Goal: Task Accomplishment & Management: Manage account settings

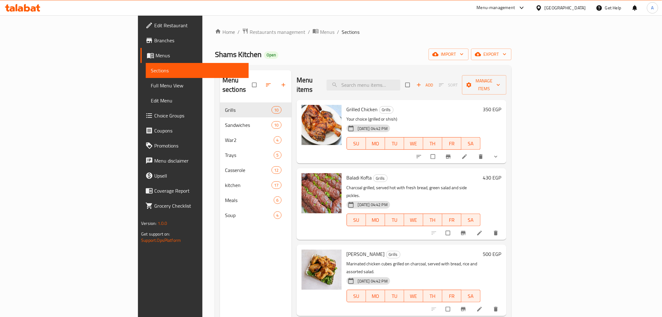
click at [14, 5] on icon at bounding box center [22, 8] width 35 height 8
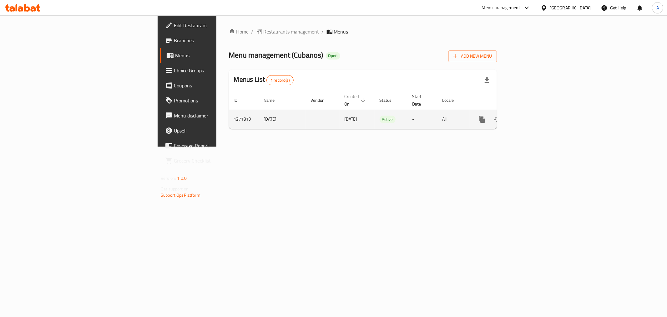
click at [535, 114] on link "enhanced table" at bounding box center [527, 119] width 15 height 15
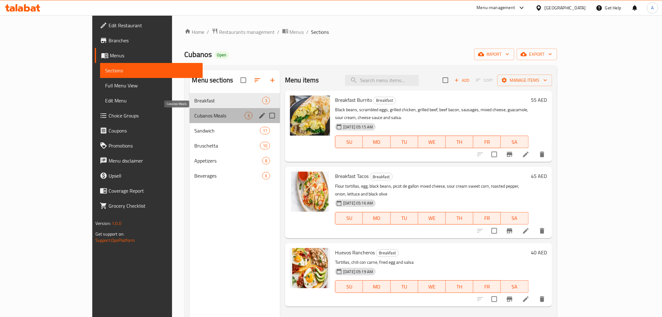
click at [195, 113] on span "Cubanos Meals" at bounding box center [220, 116] width 50 height 8
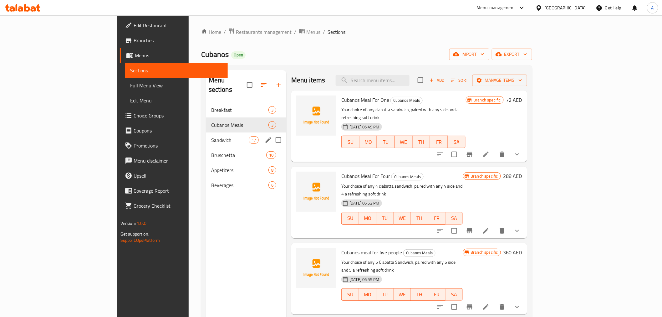
click at [206, 132] on div "Sandwich 17" at bounding box center [246, 139] width 80 height 15
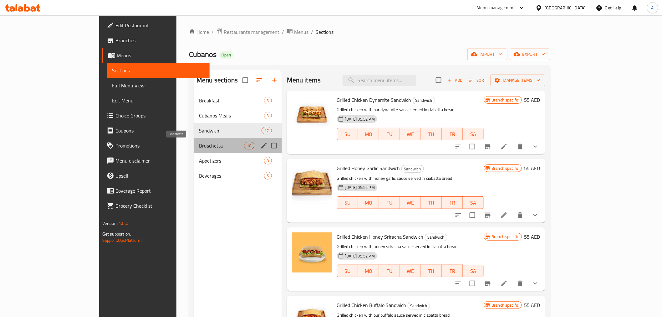
click at [199, 148] on span "Bruschetta" at bounding box center [221, 146] width 45 height 8
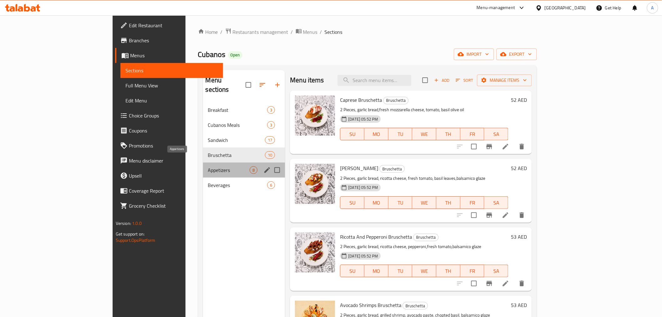
click at [208, 166] on span "Appetizers" at bounding box center [229, 170] width 42 height 8
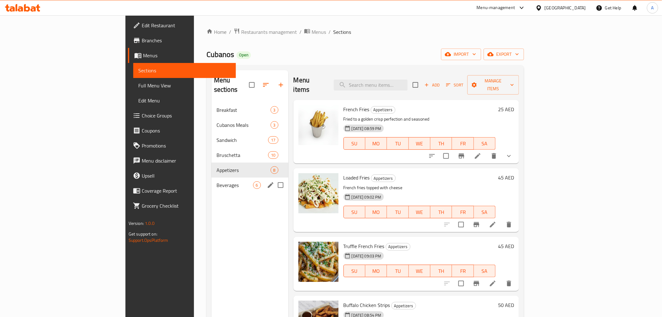
click at [216, 181] on span "Beverages" at bounding box center [234, 185] width 37 height 8
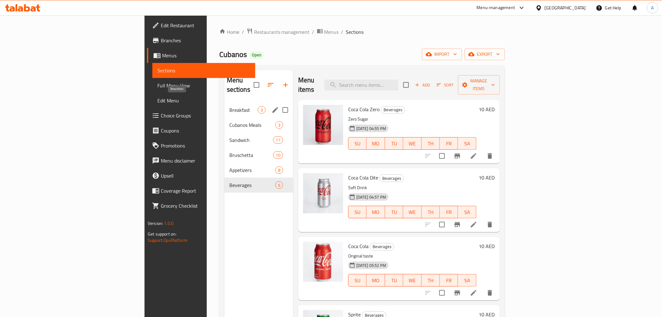
click at [229, 106] on span "Breakfast" at bounding box center [243, 110] width 28 height 8
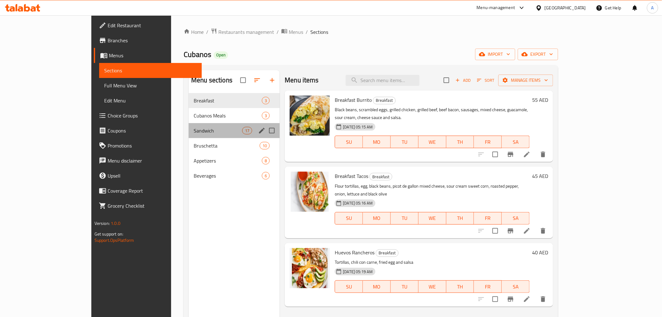
click at [189, 138] on div "Sandwich 17" at bounding box center [234, 130] width 91 height 15
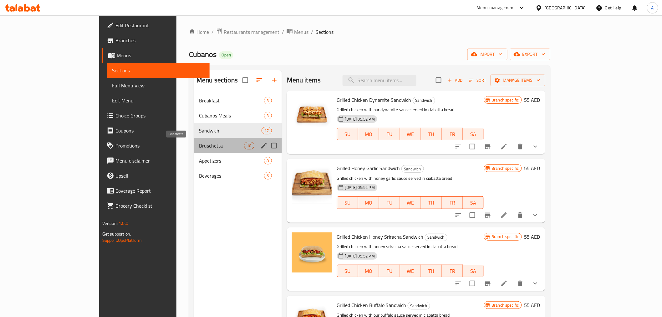
click at [199, 146] on span "Bruschetta" at bounding box center [221, 146] width 45 height 8
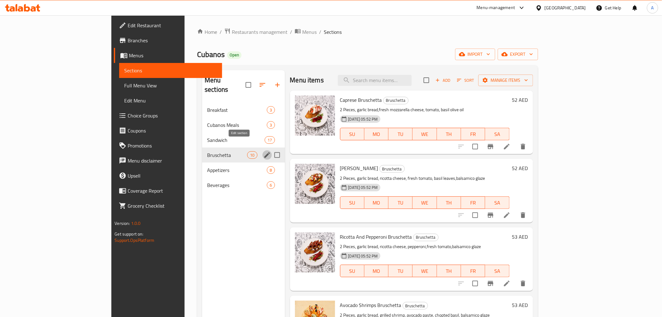
click at [264, 152] on icon "edit" at bounding box center [267, 155] width 6 height 6
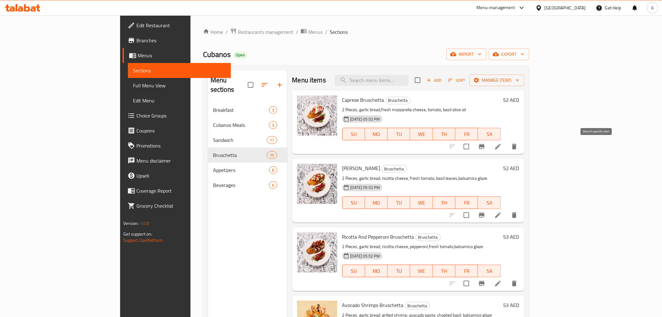
click at [486, 148] on icon "Branch-specific-item" at bounding box center [482, 147] width 8 height 8
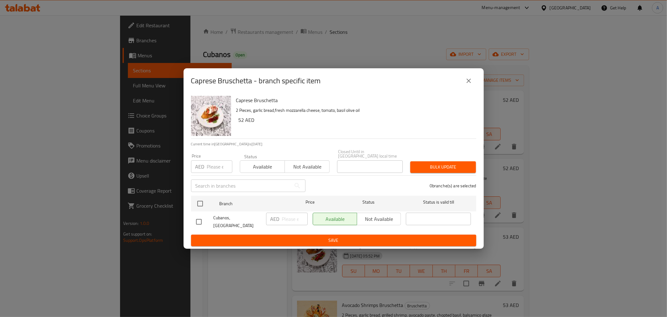
click at [468, 83] on icon "close" at bounding box center [469, 81] width 4 height 4
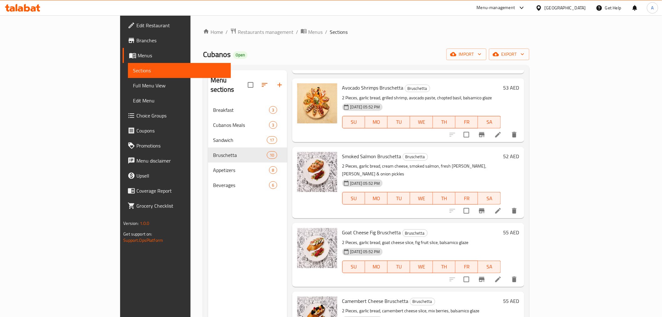
scroll to position [243, 0]
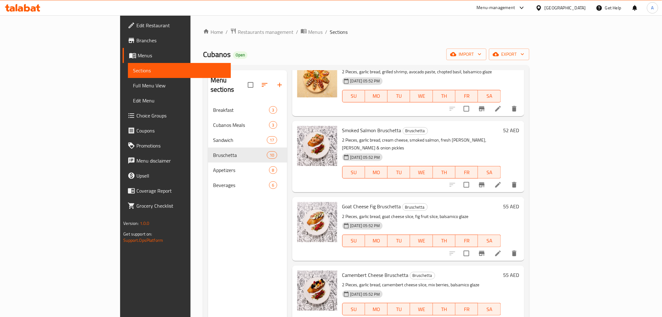
click at [485, 251] on icon "Branch-specific-item" at bounding box center [482, 253] width 6 height 5
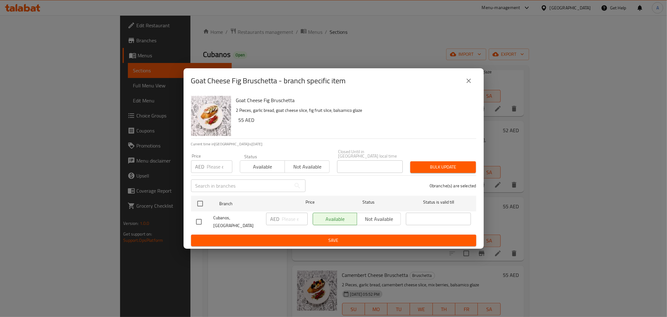
click at [471, 79] on icon "close" at bounding box center [469, 81] width 8 height 8
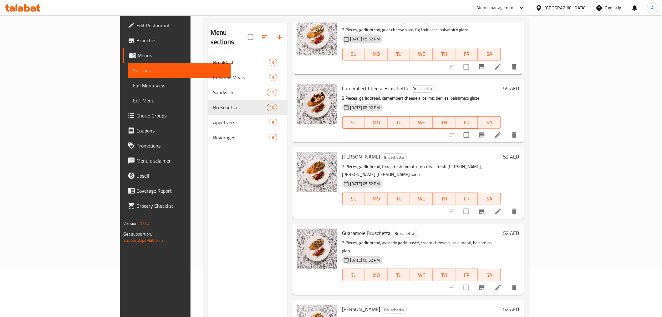
scroll to position [88, 0]
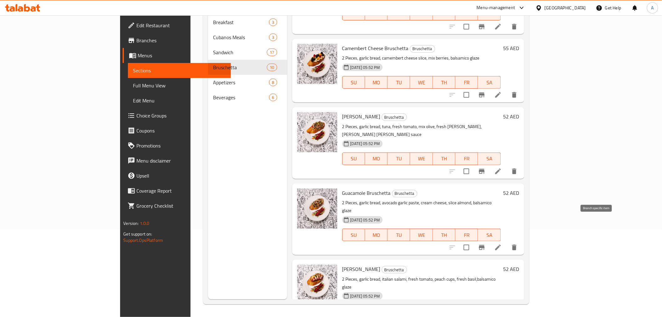
click at [489, 240] on button "Branch-specific-item" at bounding box center [481, 247] width 15 height 15
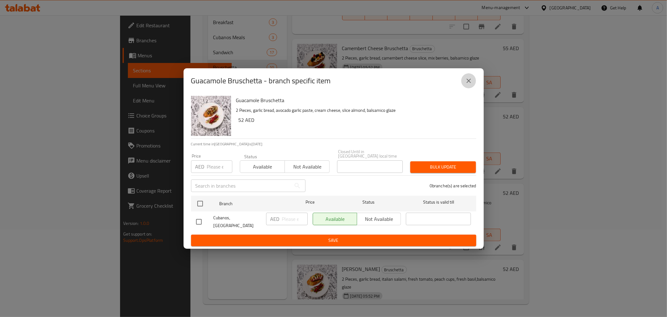
click at [471, 82] on icon "close" at bounding box center [469, 81] width 8 height 8
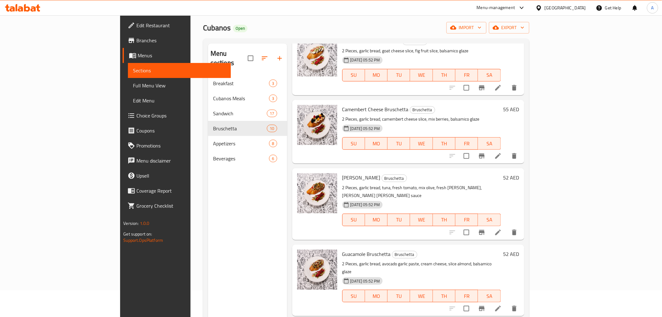
scroll to position [0, 0]
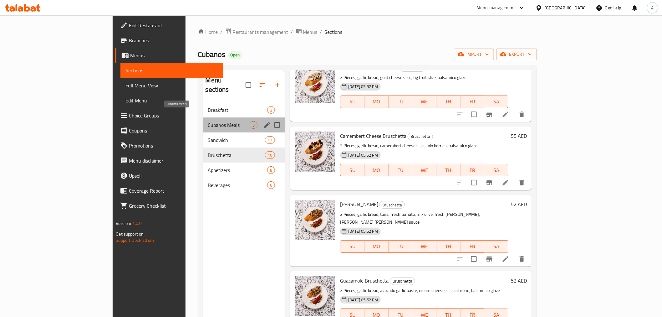
click at [208, 121] on span "Cubanos Meals" at bounding box center [229, 125] width 42 height 8
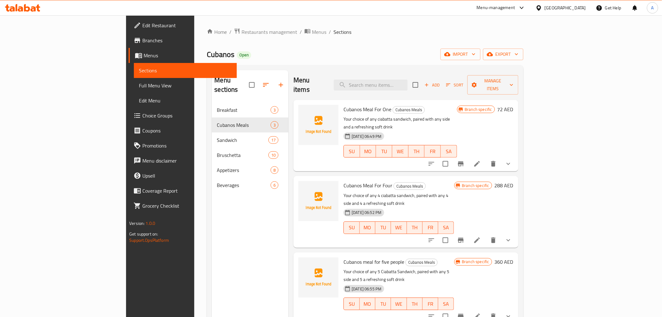
click at [464, 161] on icon "Branch-specific-item" at bounding box center [461, 163] width 6 height 5
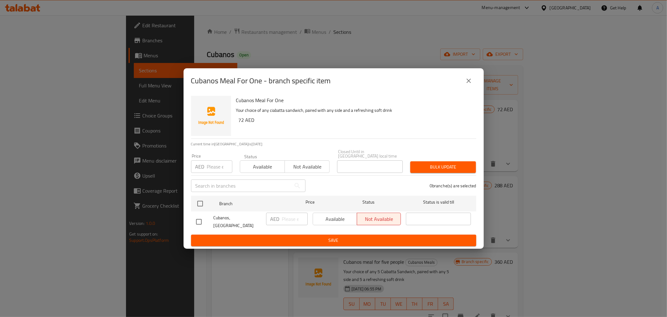
click at [467, 84] on icon "close" at bounding box center [469, 81] width 8 height 8
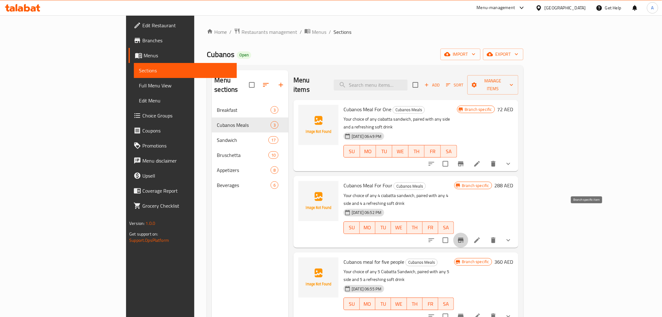
click at [465, 236] on icon "Branch-specific-item" at bounding box center [461, 240] width 8 height 8
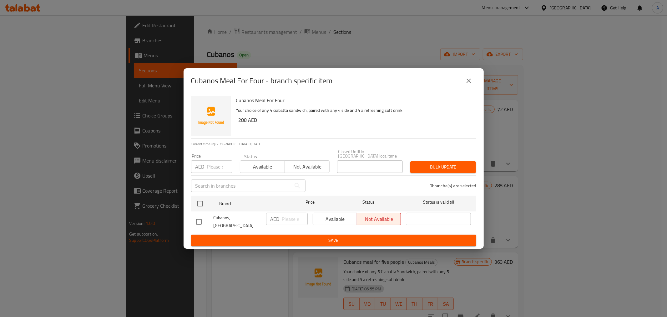
click at [466, 83] on icon "close" at bounding box center [469, 81] width 8 height 8
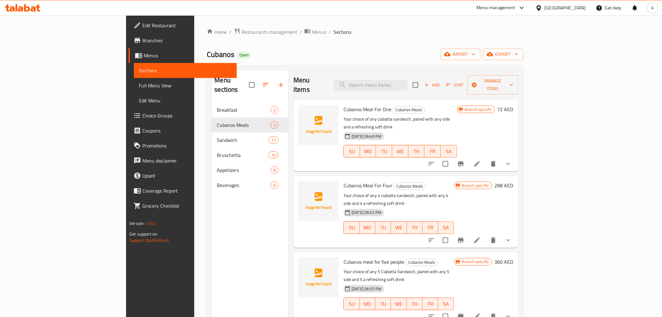
click at [465, 312] on icon "Branch-specific-item" at bounding box center [461, 316] width 8 height 8
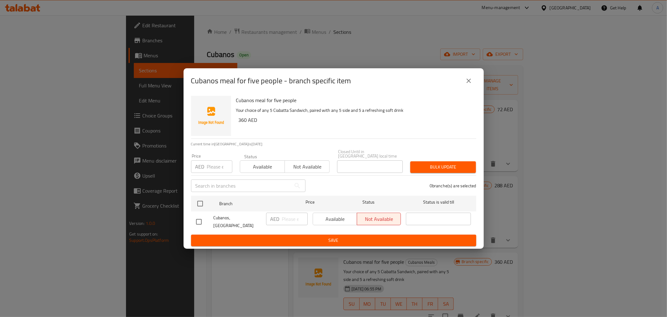
click at [464, 77] on button "close" at bounding box center [468, 80] width 15 height 15
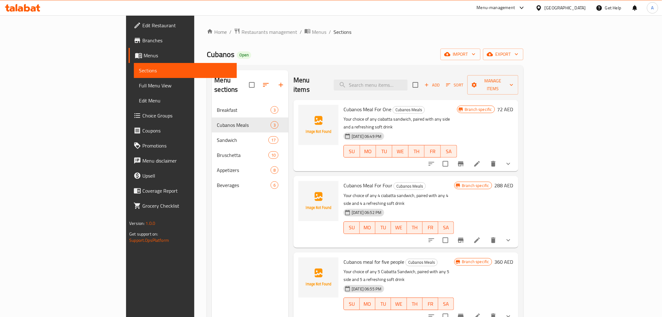
click at [465, 160] on icon "Branch-specific-item" at bounding box center [461, 164] width 8 height 8
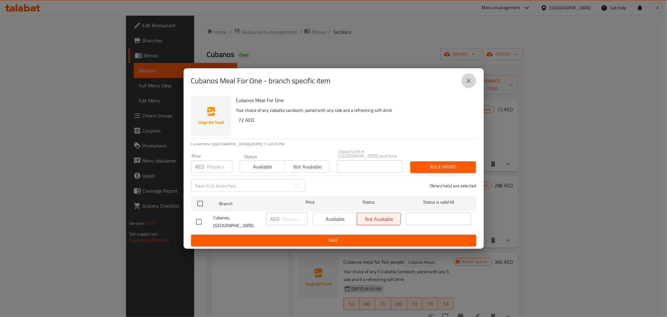
click at [472, 83] on icon "close" at bounding box center [469, 81] width 8 height 8
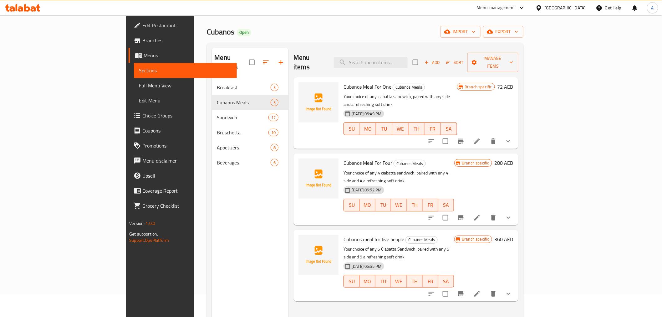
scroll to position [35, 0]
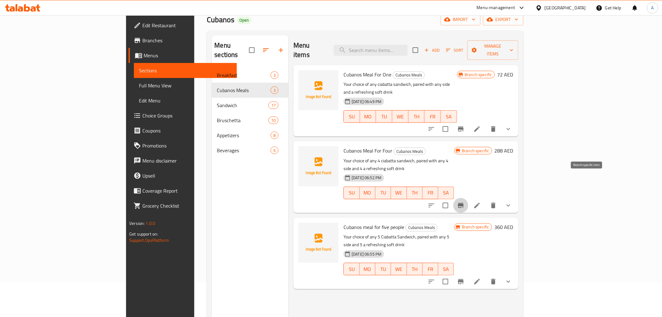
click at [465, 201] on icon "Branch-specific-item" at bounding box center [461, 205] width 8 height 8
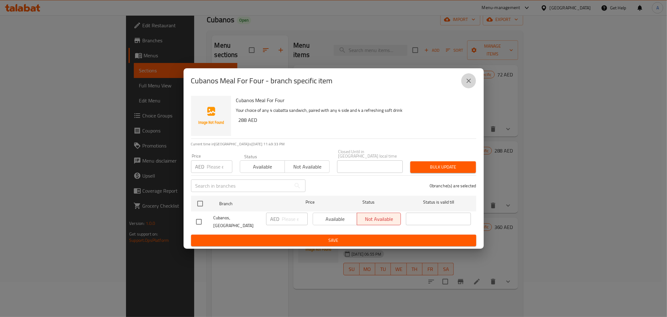
click at [474, 83] on button "close" at bounding box center [468, 80] width 15 height 15
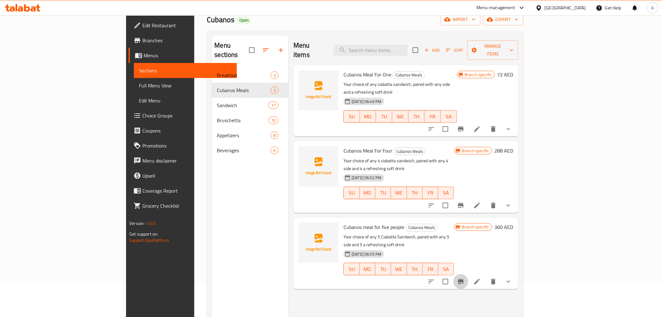
click at [465, 277] on icon "Branch-specific-item" at bounding box center [461, 281] width 8 height 8
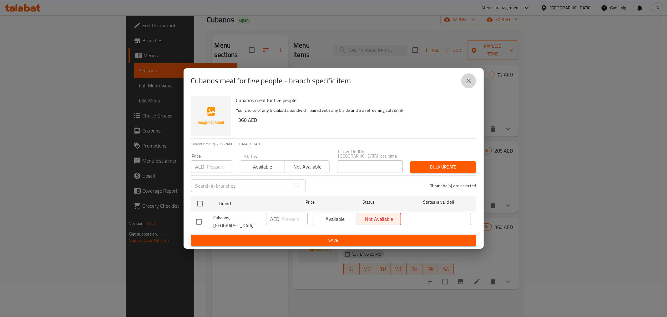
click at [473, 83] on button "close" at bounding box center [468, 80] width 15 height 15
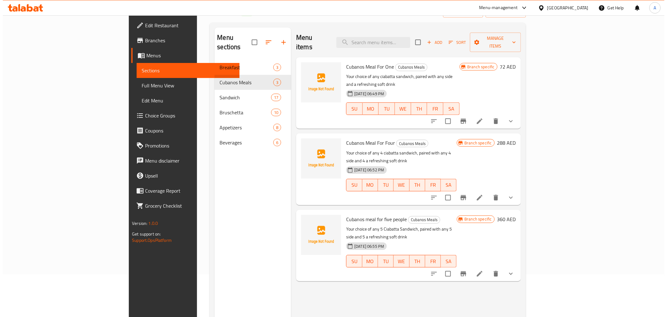
scroll to position [0, 0]
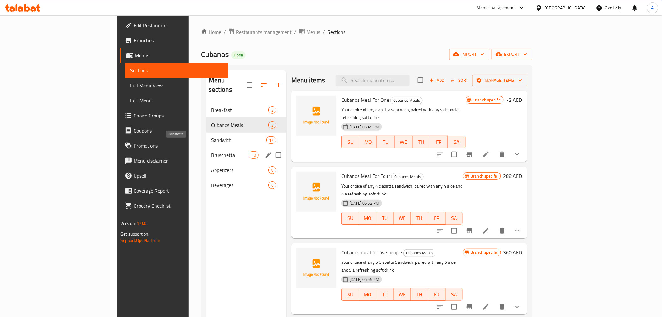
click at [211, 151] on span "Bruschetta" at bounding box center [230, 155] width 38 height 8
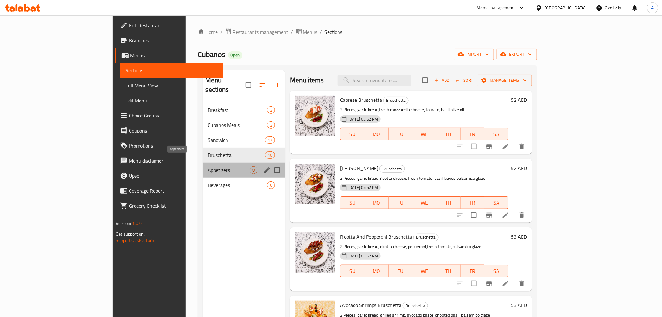
click at [208, 166] on span "Appetizers" at bounding box center [229, 170] width 42 height 8
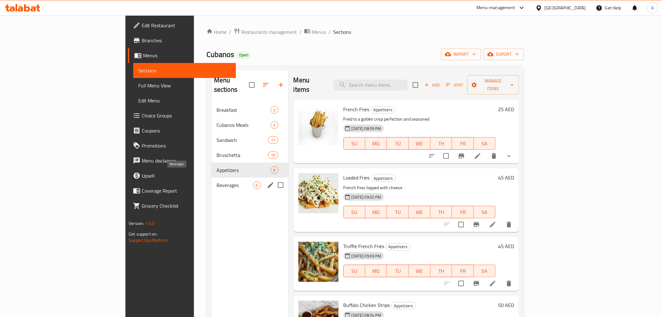
click at [216, 181] on span "Beverages" at bounding box center [234, 185] width 37 height 8
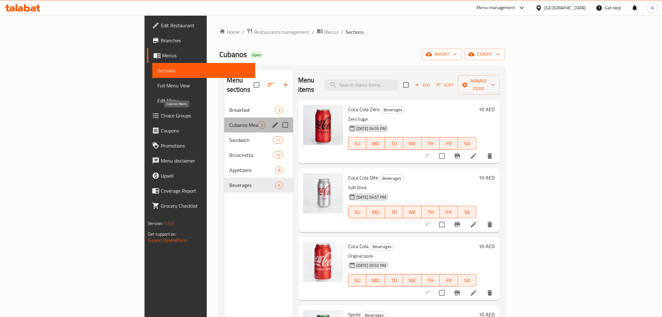
click at [229, 121] on span "Cubanos Meals" at bounding box center [243, 125] width 28 height 8
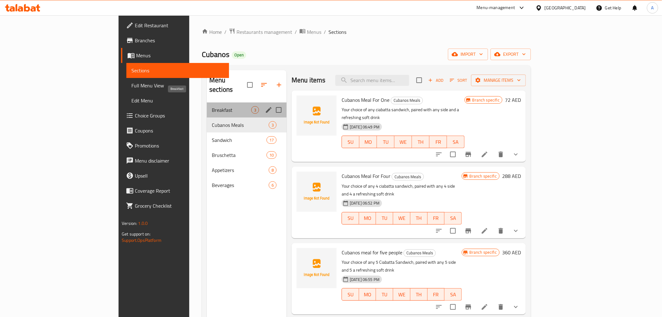
click at [212, 106] on span "Breakfast" at bounding box center [231, 110] width 39 height 8
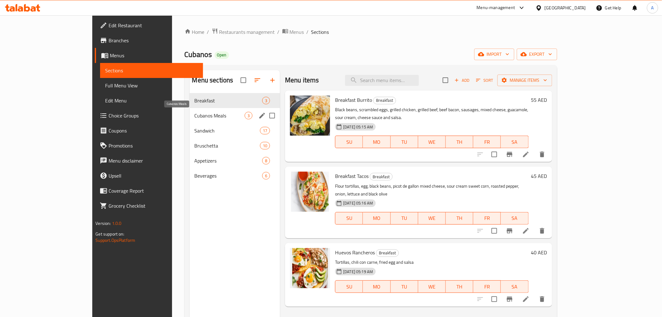
drag, startPoint x: 179, startPoint y: 114, endPoint x: 186, endPoint y: 117, distance: 8.3
click at [195, 114] on span "Cubanos Meals" at bounding box center [220, 116] width 50 height 8
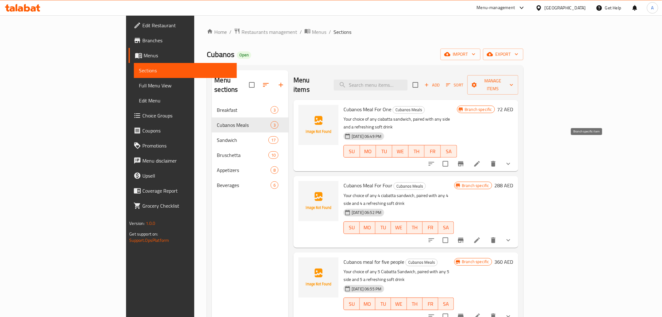
click at [465, 160] on icon "Branch-specific-item" at bounding box center [461, 164] width 8 height 8
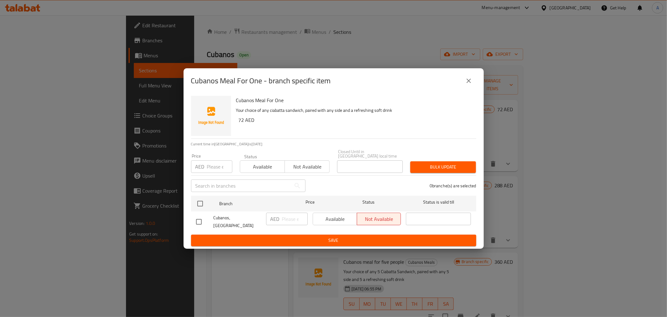
click at [471, 82] on icon "close" at bounding box center [469, 81] width 8 height 8
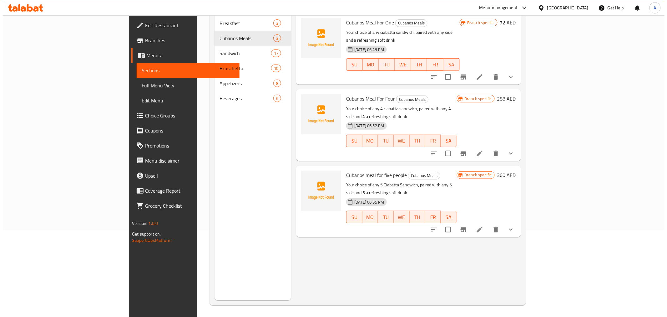
scroll to position [88, 0]
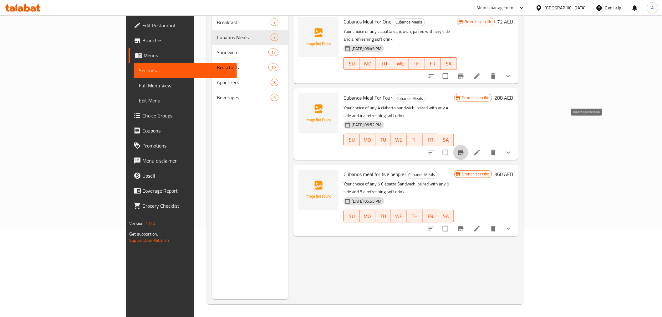
click at [465, 149] on icon "Branch-specific-item" at bounding box center [461, 153] width 8 height 8
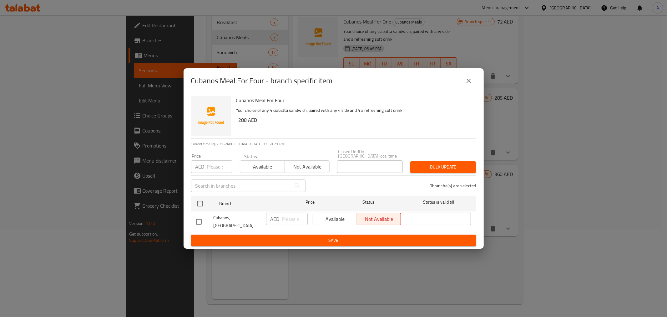
click at [467, 83] on icon "close" at bounding box center [469, 81] width 8 height 8
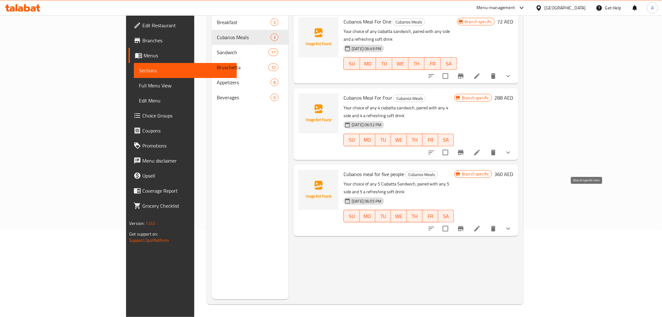
click at [464, 226] on icon "Branch-specific-item" at bounding box center [461, 228] width 6 height 5
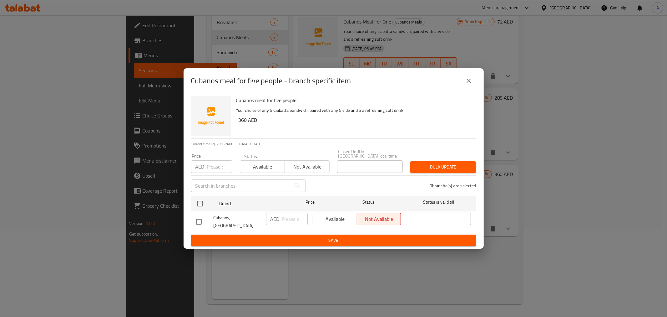
click at [470, 83] on icon "close" at bounding box center [469, 81] width 4 height 4
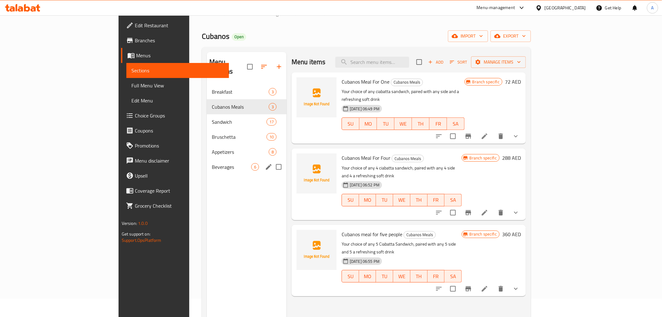
scroll to position [18, 0]
click at [207, 87] on div "Breakfast 3" at bounding box center [247, 91] width 80 height 15
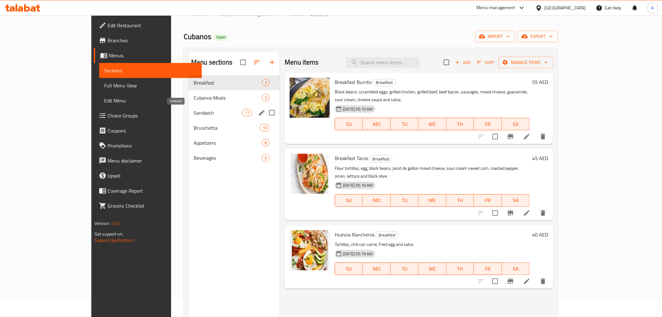
click at [194, 114] on span "Sandwich" at bounding box center [218, 113] width 48 height 8
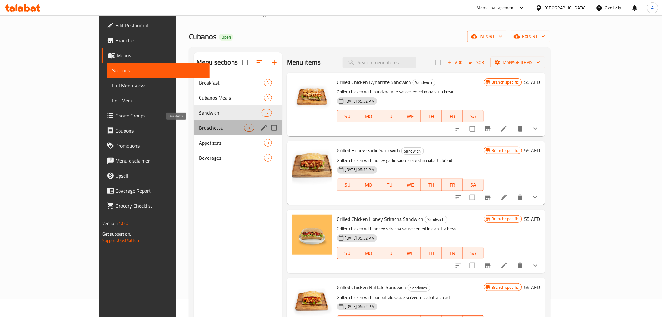
click at [199, 129] on span "Bruschetta" at bounding box center [221, 128] width 45 height 8
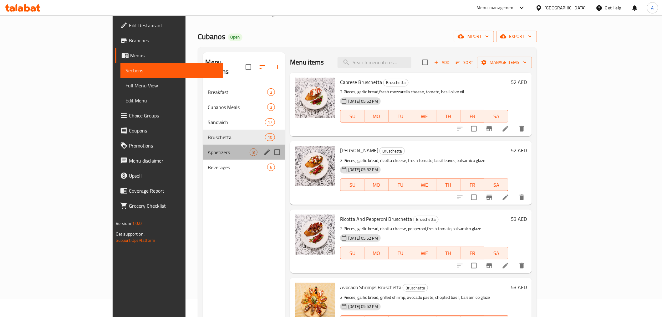
click at [203, 146] on div "Appetizers 8" at bounding box center [244, 152] width 82 height 15
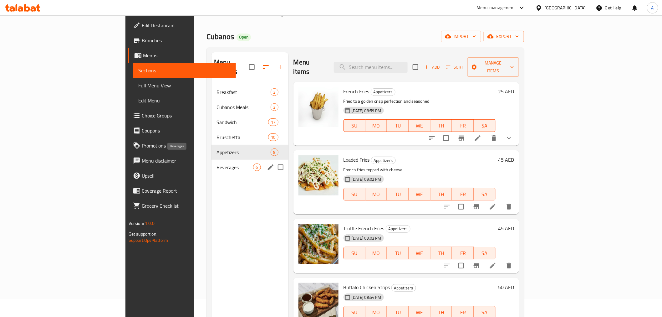
click at [216, 163] on span "Beverages" at bounding box center [234, 167] width 37 height 8
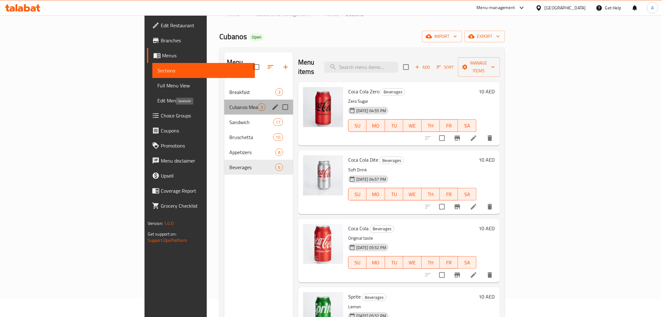
click at [229, 103] on span "Cubanos Meals" at bounding box center [243, 107] width 28 height 8
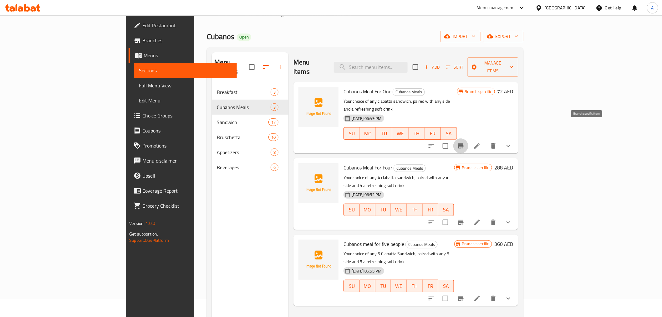
click at [468, 138] on button "Branch-specific-item" at bounding box center [460, 145] width 15 height 15
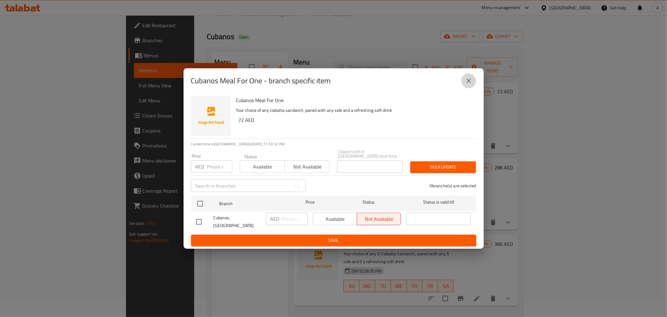
click at [468, 88] on button "close" at bounding box center [468, 80] width 15 height 15
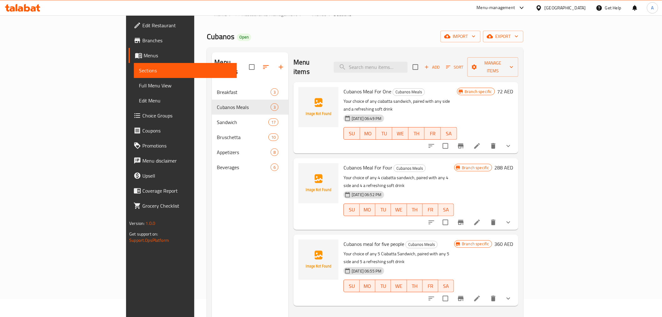
click at [481, 142] on icon at bounding box center [477, 146] width 8 height 8
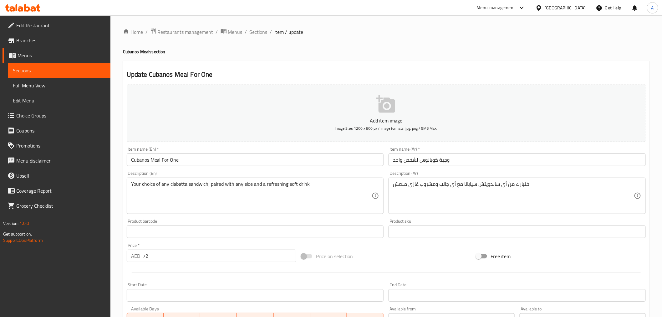
click at [137, 160] on input "Cubanos Meal For One" at bounding box center [255, 159] width 257 height 13
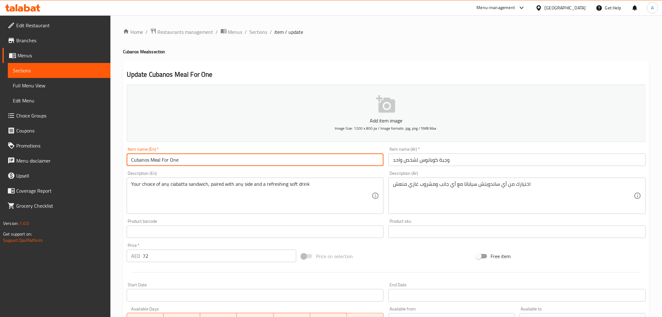
click at [137, 160] on input "Cubanos Meal For One" at bounding box center [255, 159] width 257 height 13
click at [44, 41] on span "Branches" at bounding box center [60, 41] width 89 height 8
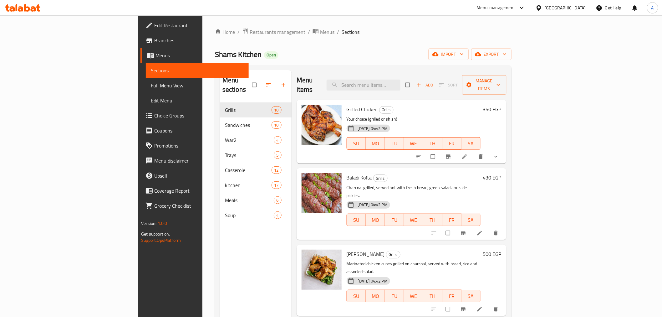
click at [577, 7] on div "Egypt" at bounding box center [565, 7] width 41 height 7
click at [516, 166] on div "[GEOGRAPHIC_DATA]" at bounding box center [518, 163] width 41 height 7
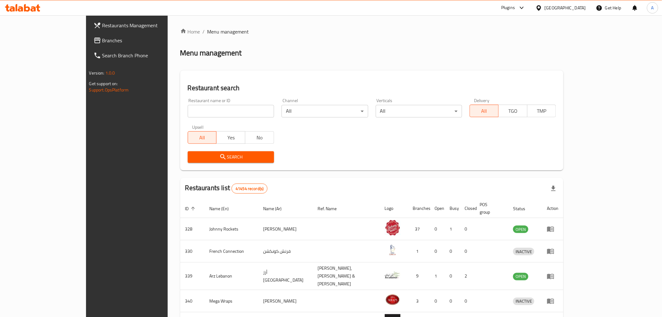
click at [102, 41] on span "Branches" at bounding box center [146, 41] width 89 height 8
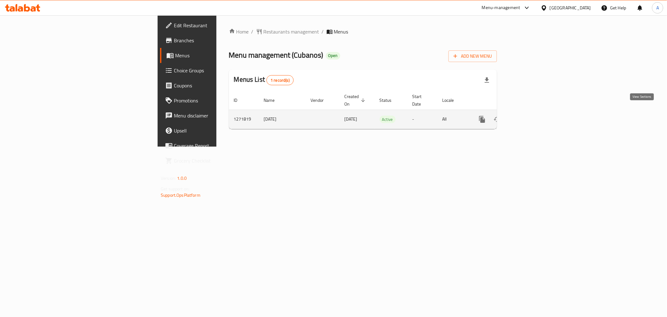
click at [531, 115] on icon "enhanced table" at bounding box center [528, 119] width 8 height 8
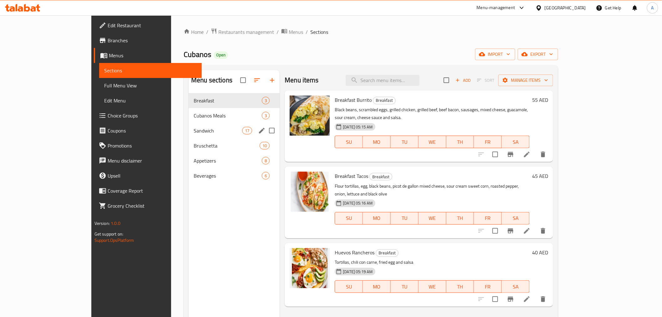
click at [189, 122] on div "Cubanos Meals 3" at bounding box center [234, 115] width 91 height 15
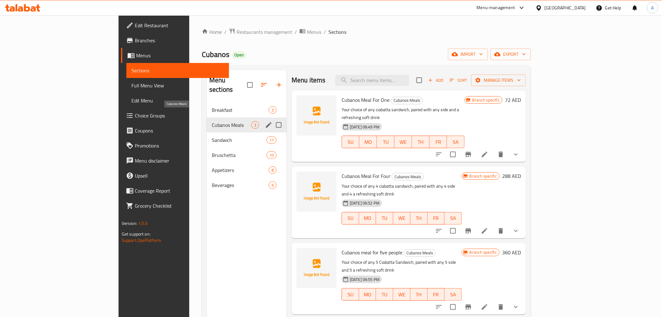
click at [212, 121] on span "Cubanos Meals" at bounding box center [231, 125] width 39 height 8
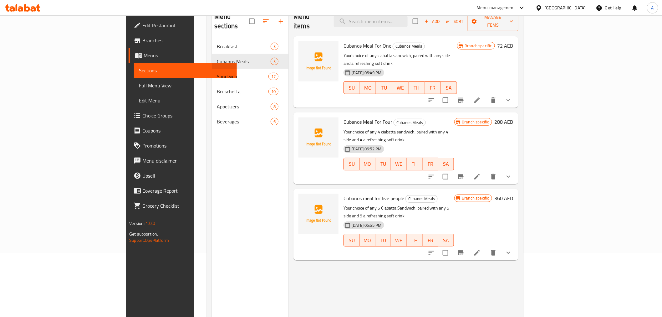
scroll to position [69, 0]
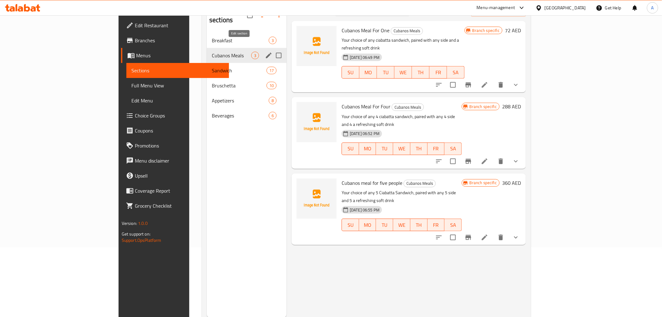
click at [266, 53] on icon "edit" at bounding box center [269, 56] width 6 height 6
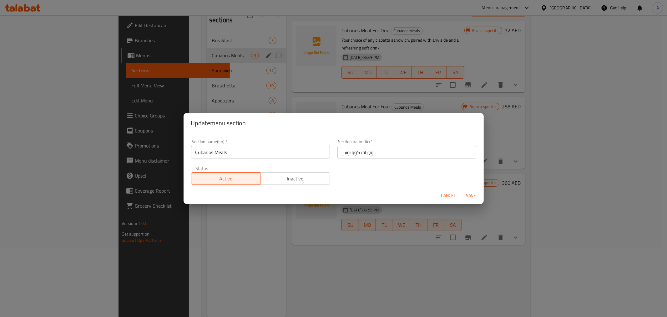
click at [222, 154] on input "Cubanos Meals" at bounding box center [260, 152] width 139 height 13
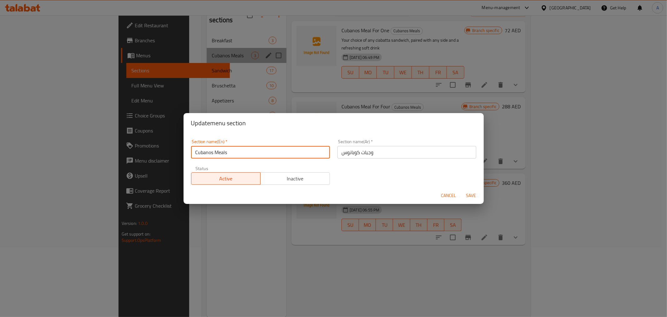
click at [222, 154] on input "Cubanos Meals" at bounding box center [260, 152] width 139 height 13
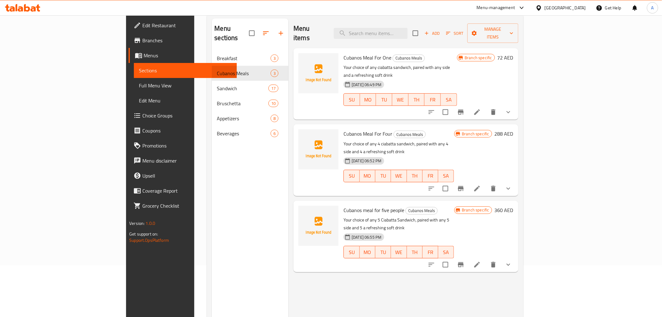
scroll to position [35, 0]
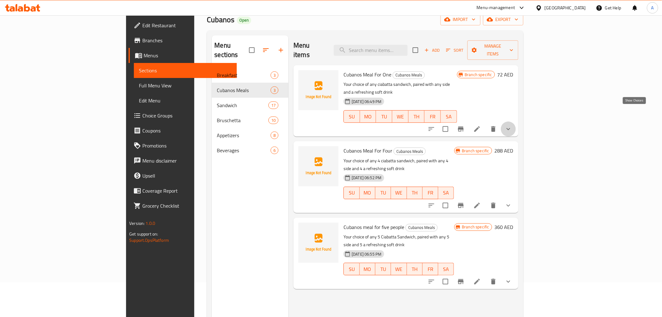
click at [510, 128] on icon "show more" at bounding box center [508, 129] width 4 height 2
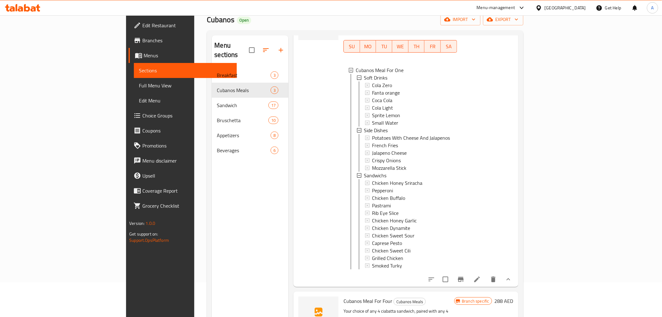
scroll to position [129, 0]
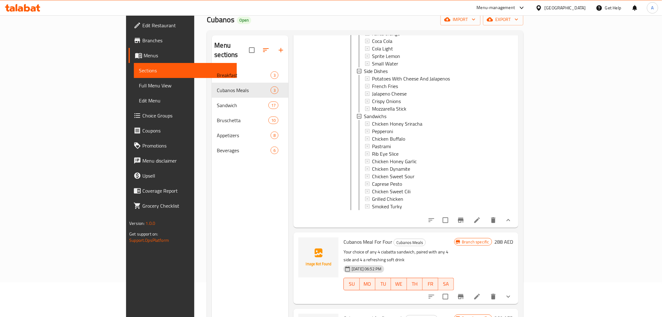
click at [468, 212] on button "Branch-specific-item" at bounding box center [460, 219] width 15 height 15
click at [468, 213] on button "Branch-specific-item" at bounding box center [460, 219] width 15 height 15
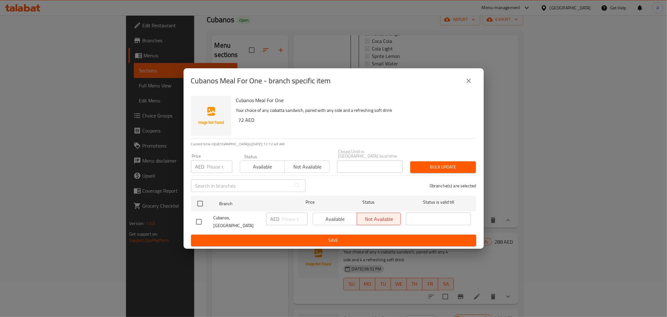
click at [465, 82] on icon "close" at bounding box center [469, 81] width 8 height 8
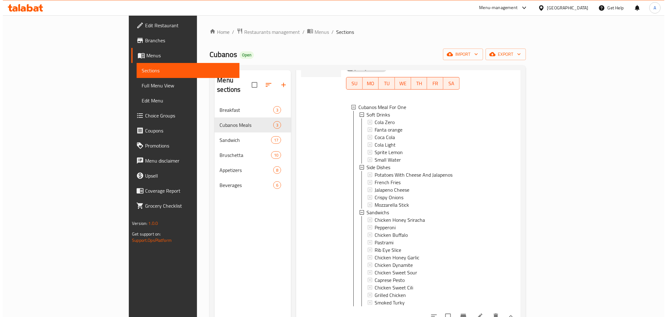
scroll to position [69, 0]
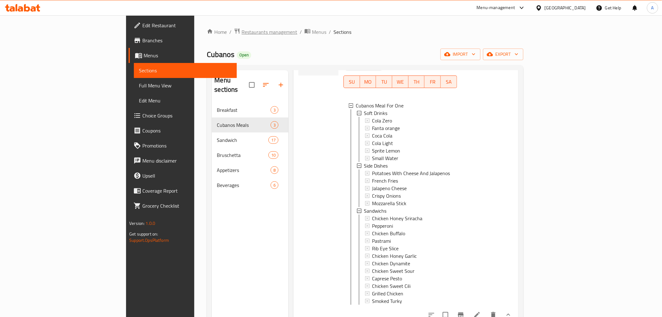
click at [242, 28] on span "Restaurants management" at bounding box center [270, 32] width 56 height 8
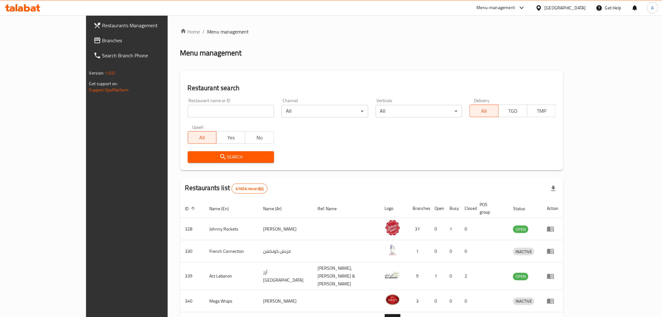
click at [184, 121] on div "Upsell All Yes No" at bounding box center [231, 134] width 94 height 26
click at [184, 118] on div "Restaurant name or ID Restaurant name or ID" at bounding box center [231, 107] width 94 height 27
click at [196, 116] on input "search" at bounding box center [231, 111] width 86 height 13
paste input "salsa republic"
type input "salsa republic"
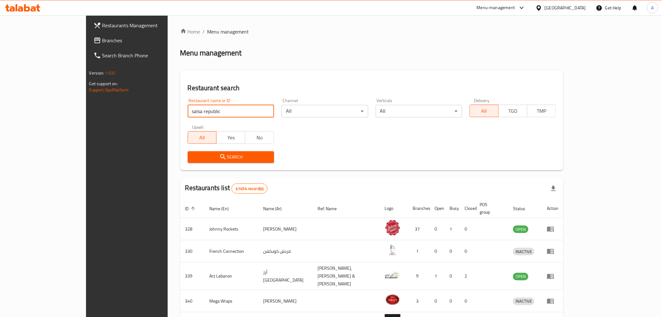
drag, startPoint x: 270, startPoint y: 146, endPoint x: 263, endPoint y: 148, distance: 7.1
click at [270, 146] on div "Restaurant name or ID salsa republic Restaurant name or ID Channel All ​ Vertic…" at bounding box center [372, 130] width 376 height 72
click at [233, 154] on span "Search" at bounding box center [231, 157] width 76 height 8
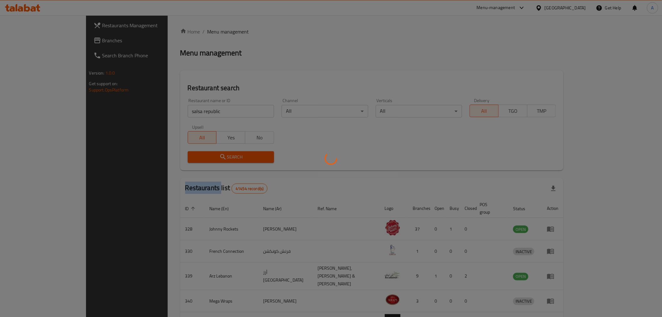
click at [233, 154] on div at bounding box center [331, 158] width 662 height 317
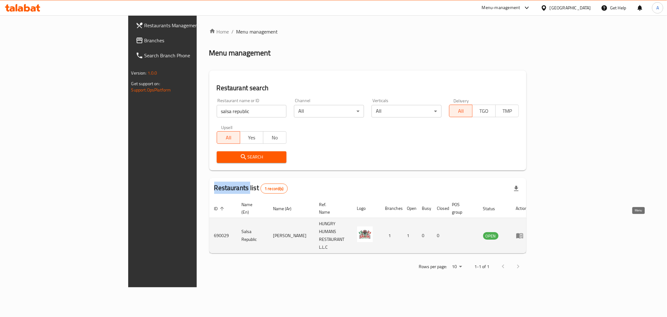
click at [528, 231] on link "enhanced table" at bounding box center [522, 235] width 12 height 8
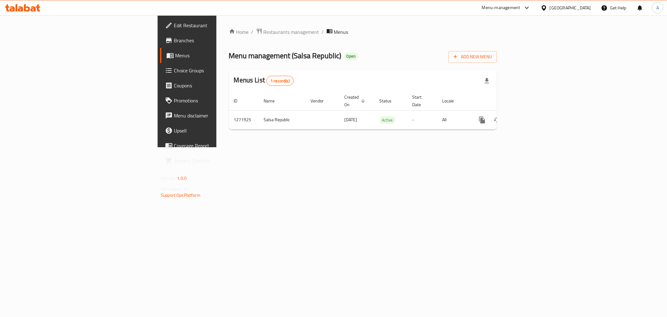
click at [174, 43] on span "Branches" at bounding box center [219, 41] width 90 height 8
click at [531, 115] on icon "enhanced table" at bounding box center [528, 119] width 8 height 8
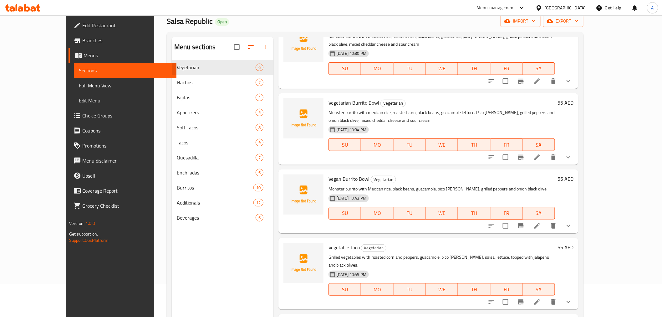
scroll to position [69, 0]
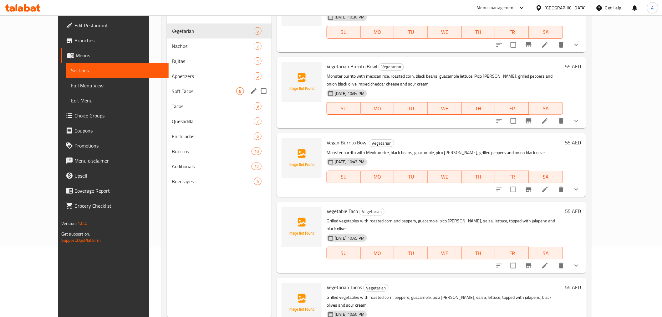
click at [185, 84] on div "Soft Tacos 8" at bounding box center [219, 91] width 105 height 15
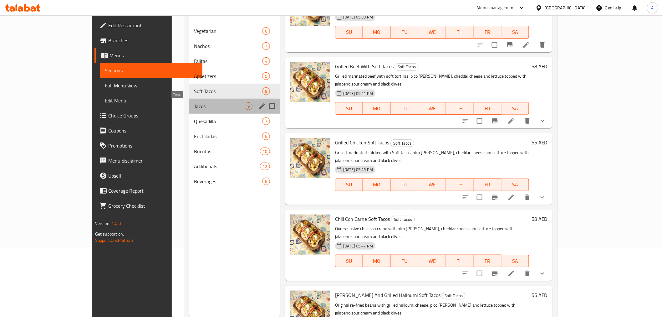
click at [194, 106] on span "Tacos" at bounding box center [219, 106] width 50 height 8
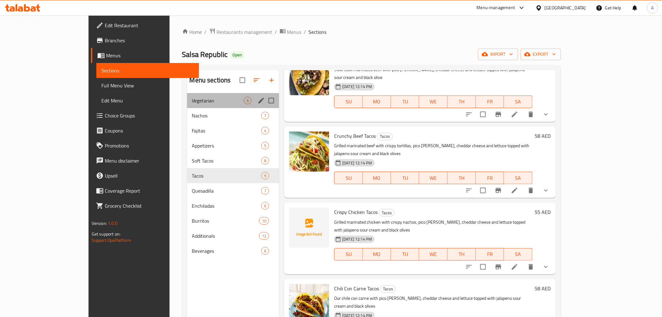
click at [187, 105] on div "Vegetarian 6" at bounding box center [233, 100] width 92 height 15
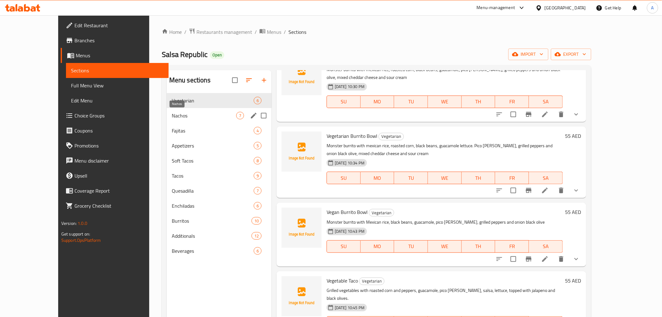
click at [172, 115] on span "Nachos" at bounding box center [204, 116] width 64 height 8
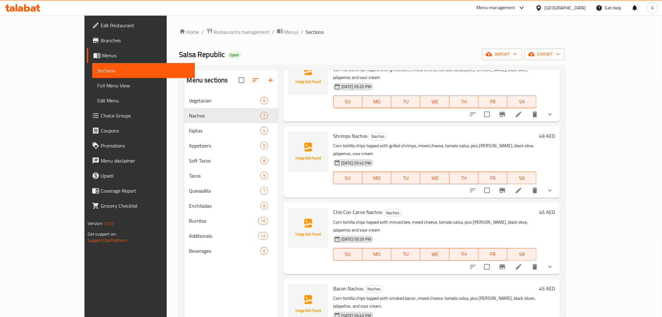
click at [97, 86] on span "Full Menu View" at bounding box center [143, 86] width 93 height 8
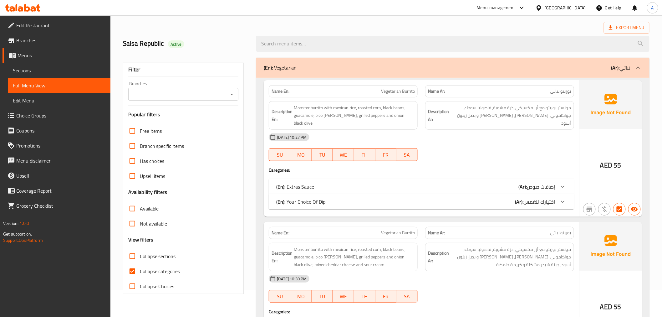
scroll to position [35, 0]
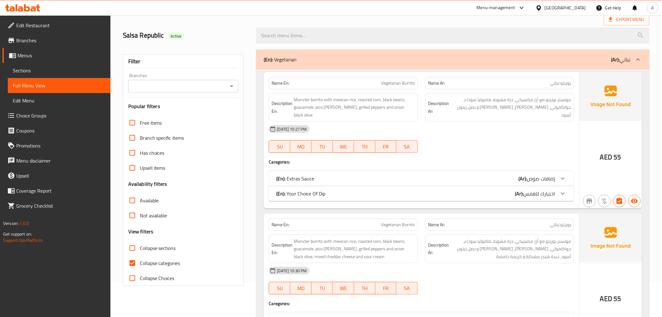
click at [492, 130] on div "18-03-2025 10:27 PM SU MO TU WE TH FR SA" at bounding box center [421, 138] width 313 height 35
click at [390, 85] on span "Vegetarian Burrito" at bounding box center [398, 83] width 34 height 7
copy span "Vegetarian"
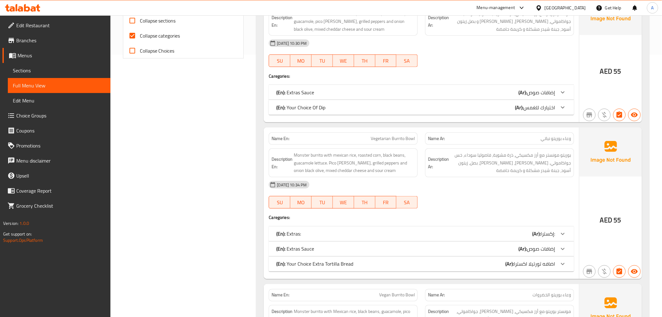
scroll to position [278, 0]
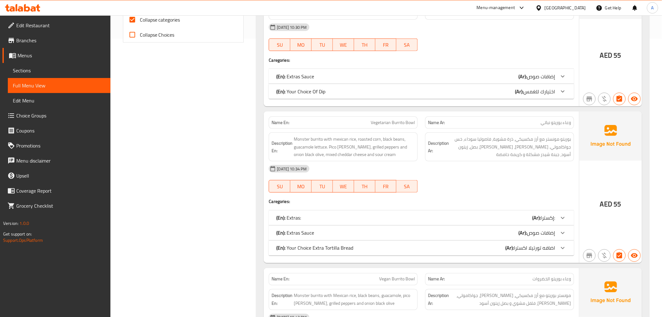
click at [455, 35] on div "18-03-2025 10:30 PM SU MO TU WE TH FR SA" at bounding box center [421, 37] width 313 height 35
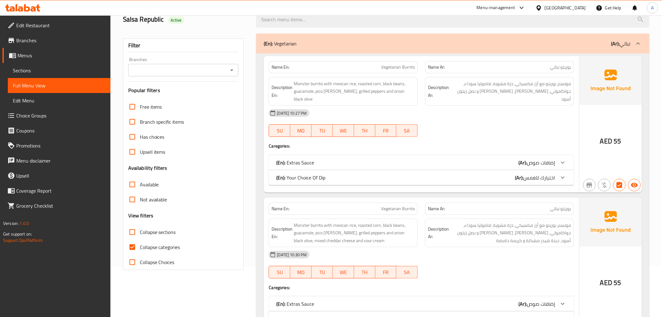
scroll to position [35, 0]
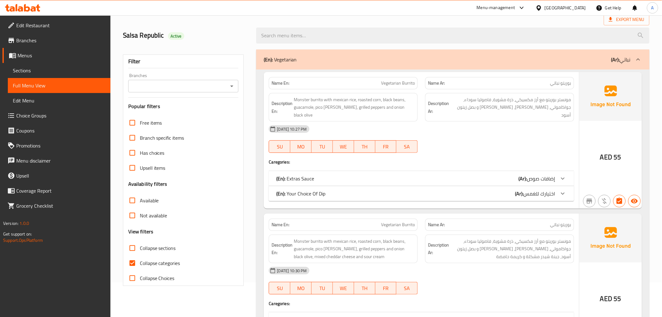
click at [536, 130] on div "18-03-2025 10:27 PM SU MO TU WE TH FR SA" at bounding box center [421, 138] width 313 height 35
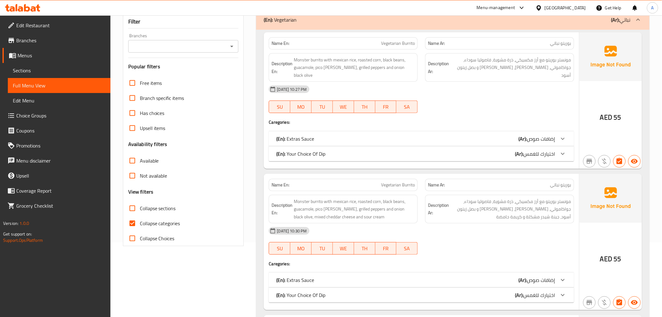
scroll to position [69, 0]
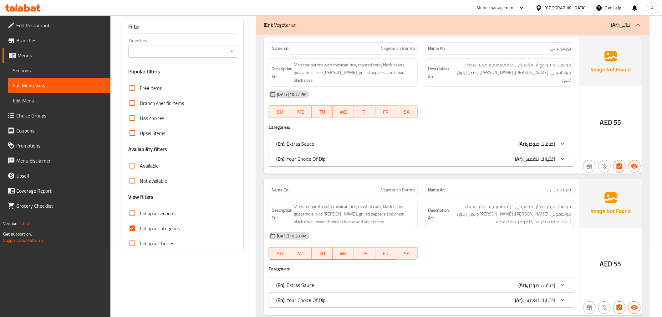
click at [403, 48] on span "Vegetarian Burrito" at bounding box center [398, 48] width 34 height 7
copy span "Vegetarian Burrito"
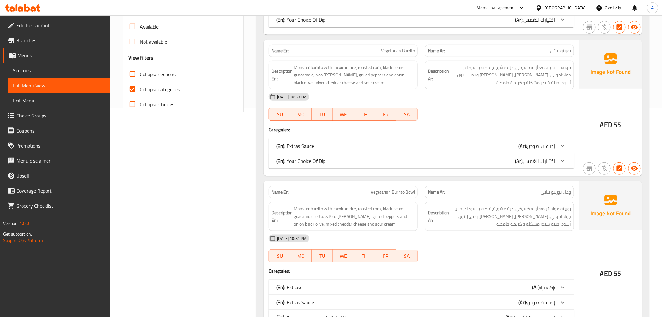
scroll to position [313, 0]
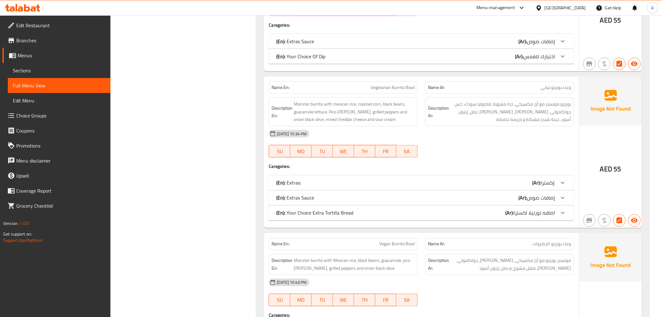
click at [531, 154] on div at bounding box center [499, 158] width 156 height 8
click at [497, 126] on div "18-03-2025 10:34 PM" at bounding box center [421, 133] width 313 height 15
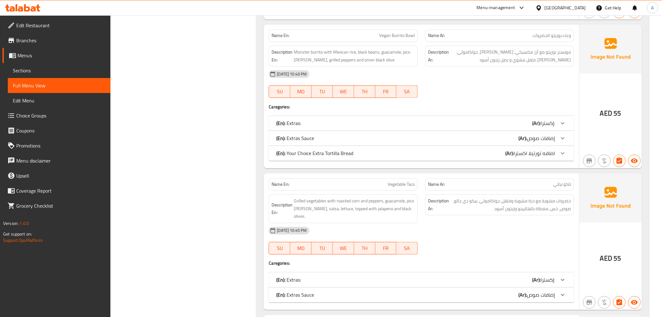
scroll to position [591, 0]
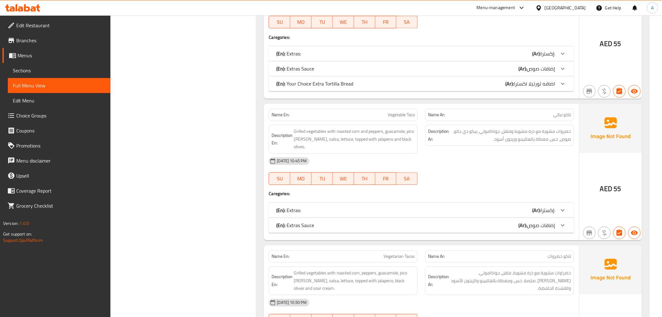
click at [552, 163] on div "18-03-2025 10:45 PM SU MO TU WE TH FR SA" at bounding box center [421, 170] width 313 height 35
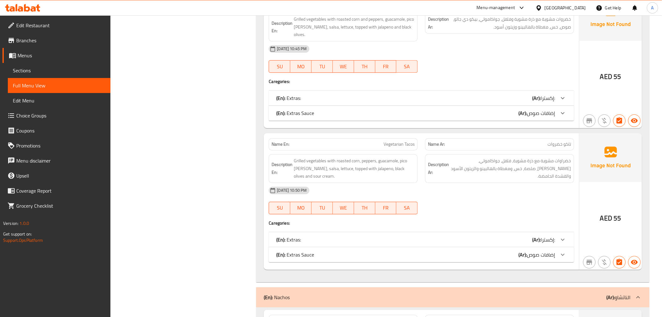
scroll to position [660, 0]
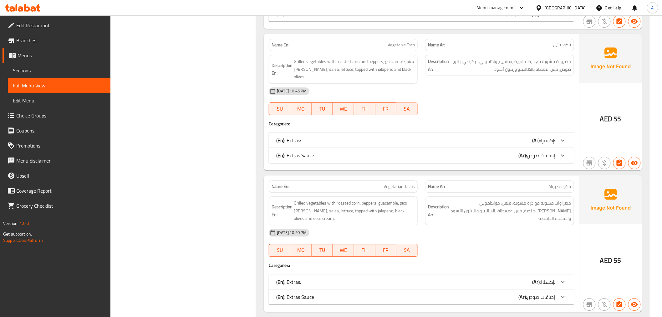
click at [545, 225] on div "18-03-2025 10:50 PM" at bounding box center [421, 232] width 313 height 15
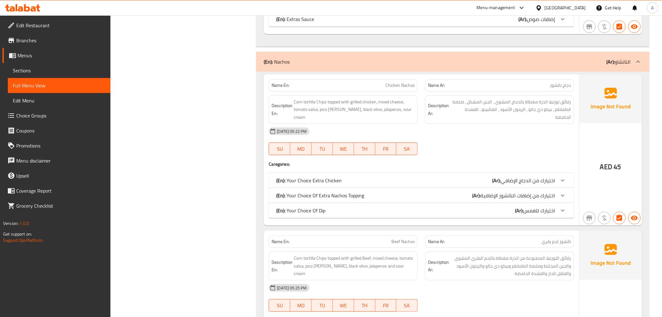
scroll to position [938, 0]
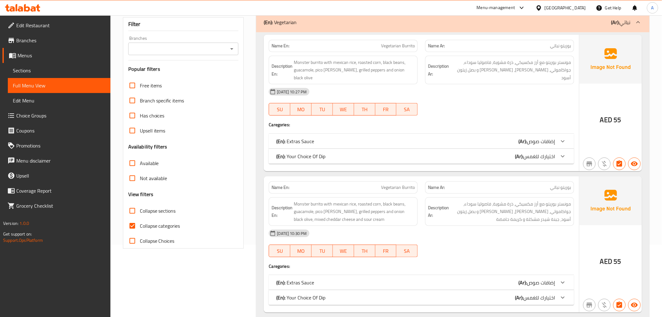
scroll to position [0, 0]
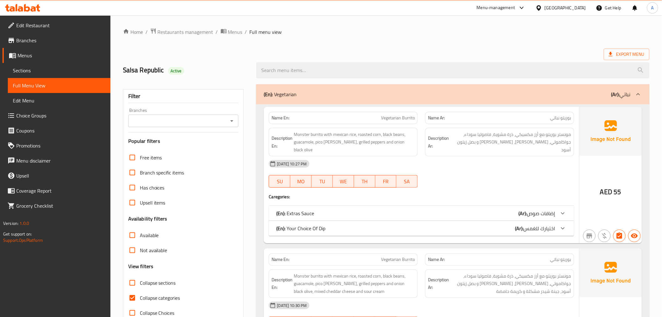
click at [150, 73] on h2 "Salsa Republic Active" at bounding box center [186, 69] width 126 height 9
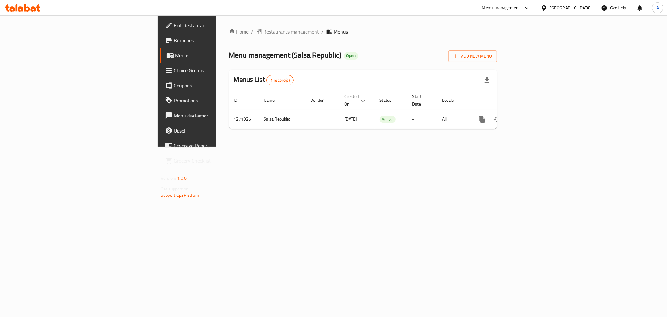
click at [373, 146] on div "Home / Restaurants management / Menus Menu management ( [GEOGRAPHIC_DATA] ) Ope…" at bounding box center [362, 80] width 293 height 131
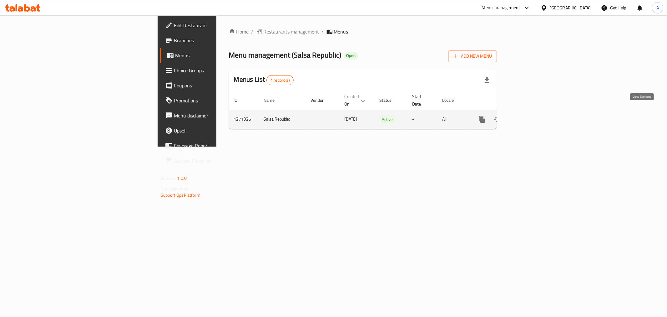
click at [530, 116] on icon "enhanced table" at bounding box center [528, 119] width 6 height 6
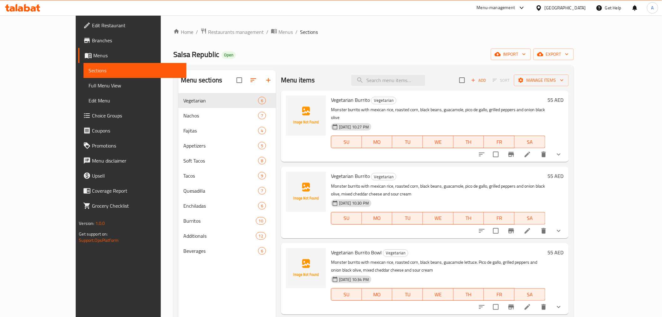
click at [89, 86] on span "Full Menu View" at bounding box center [135, 86] width 93 height 8
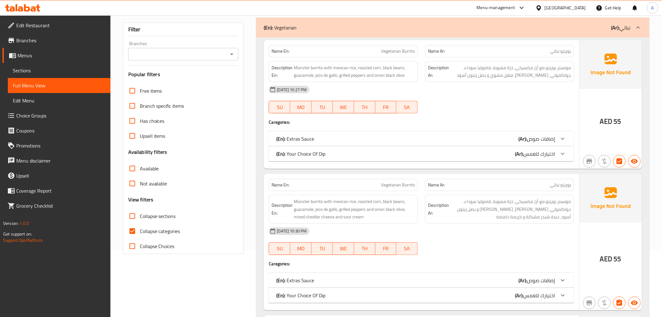
scroll to position [174, 0]
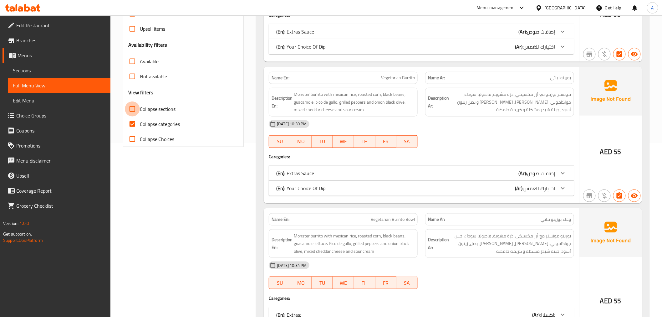
click at [135, 110] on input "Collapse sections" at bounding box center [132, 108] width 15 height 15
checkbox input "true"
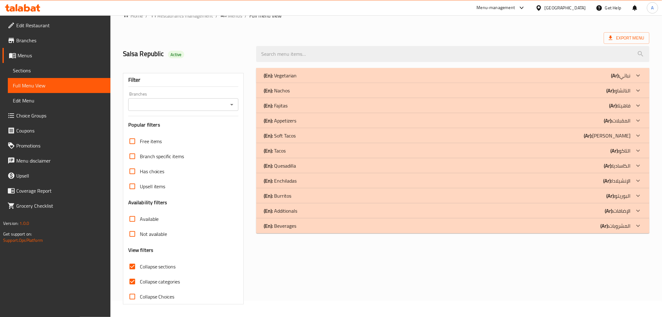
scroll to position [16, 0]
click at [640, 231] on div at bounding box center [638, 225] width 15 height 15
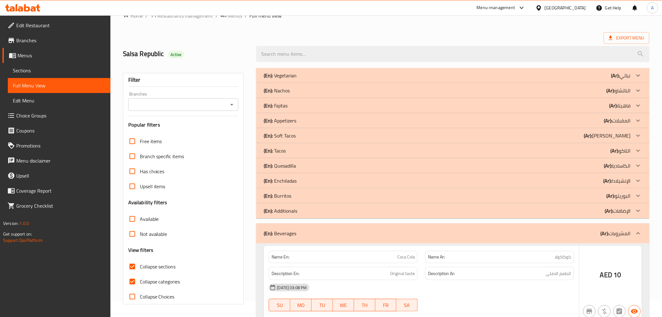
click at [646, 210] on div "(En): Additionals (Ar): الإضافات" at bounding box center [452, 210] width 393 height 15
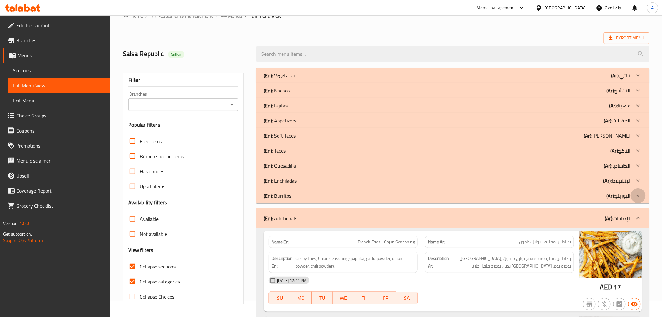
click at [643, 193] on div at bounding box center [638, 195] width 15 height 15
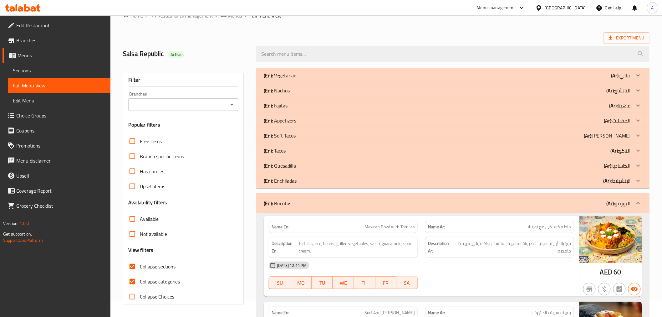
click at [639, 180] on icon at bounding box center [638, 180] width 4 height 2
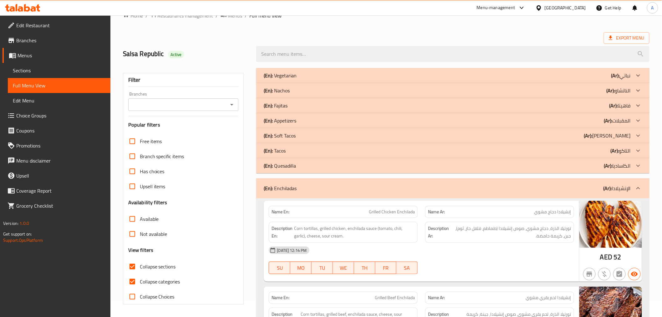
click at [638, 183] on div at bounding box center [638, 187] width 15 height 15
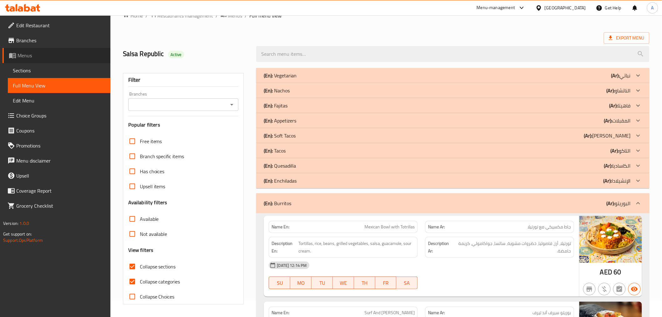
click at [59, 56] on span "Menus" at bounding box center [62, 56] width 88 height 8
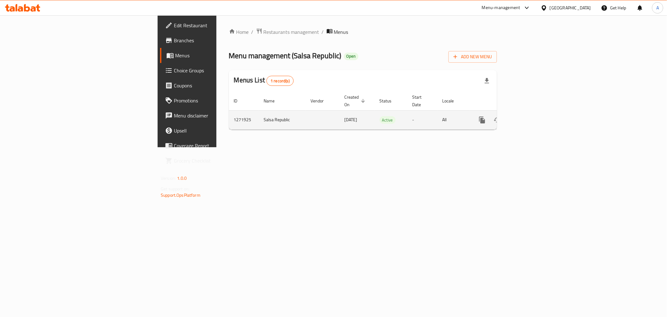
click at [535, 115] on div "enhanced table" at bounding box center [505, 119] width 60 height 15
click at [531, 116] on icon "enhanced table" at bounding box center [528, 120] width 8 height 8
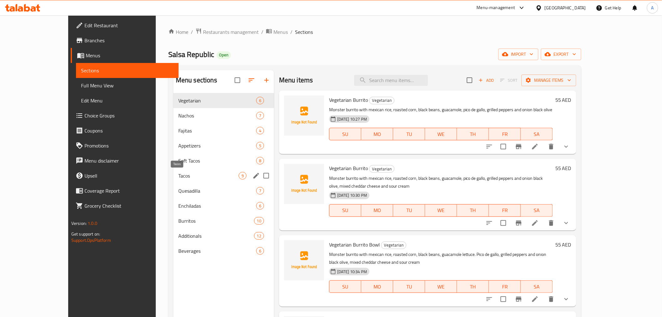
click at [178, 173] on span "Tacos" at bounding box center [208, 176] width 60 height 8
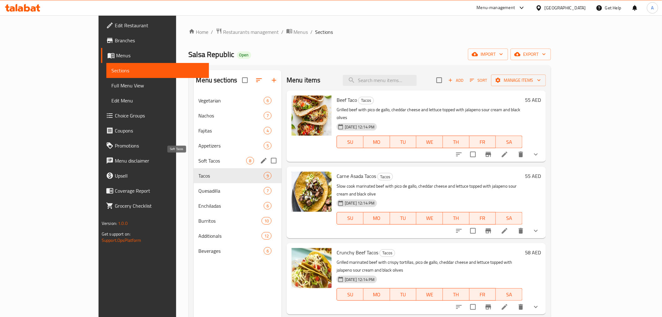
click at [199, 159] on span "Soft Tacos" at bounding box center [223, 161] width 48 height 8
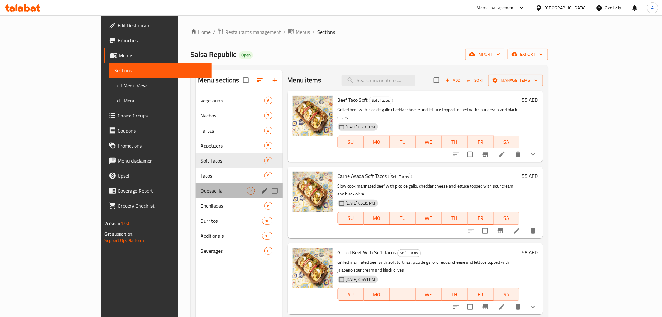
click at [196, 183] on div "Quesadilla 7" at bounding box center [239, 190] width 87 height 15
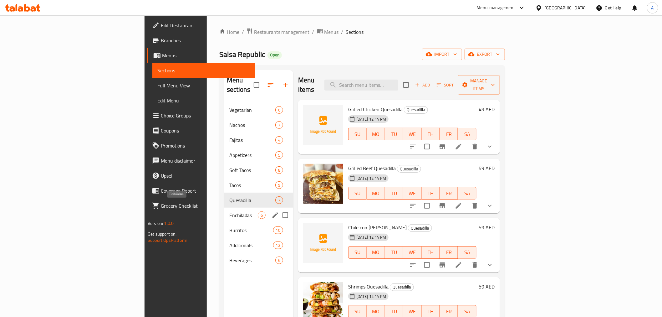
click at [229, 211] on span "Enchiladas" at bounding box center [243, 215] width 28 height 8
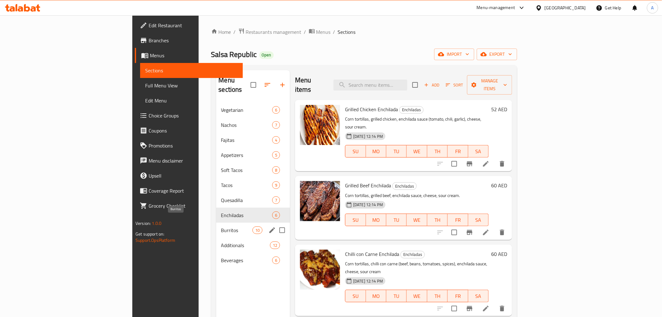
click at [221, 226] on span "Burritos" at bounding box center [236, 230] width 31 height 8
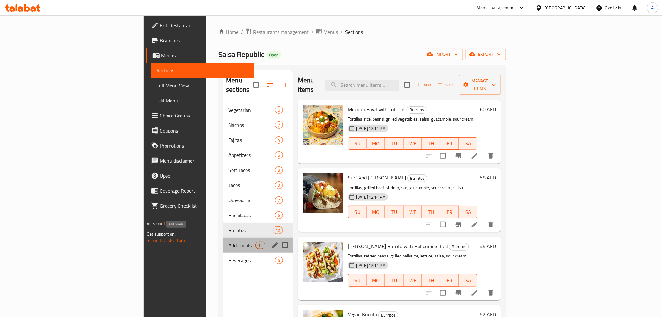
click at [228, 241] on span "Additionals" at bounding box center [241, 245] width 27 height 8
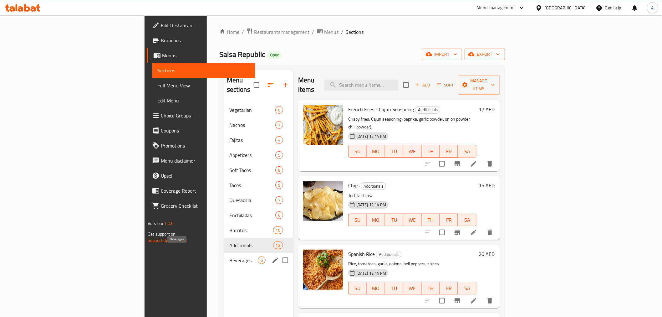
click at [229, 256] on span "Beverages" at bounding box center [243, 260] width 28 height 8
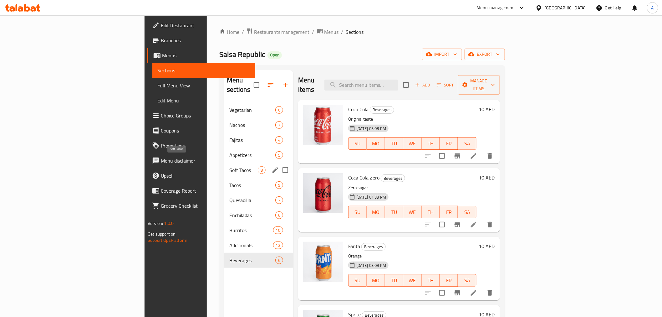
click at [229, 166] on span "Soft Tacos" at bounding box center [243, 170] width 28 height 8
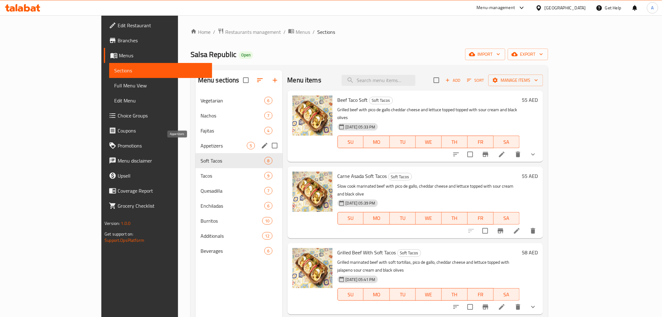
click at [201, 143] on span "Appetizers" at bounding box center [224, 146] width 47 height 8
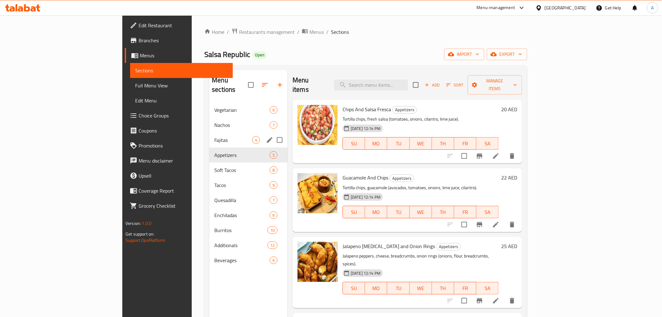
click at [209, 132] on div "[DEMOGRAPHIC_DATA] 4" at bounding box center [248, 139] width 78 height 15
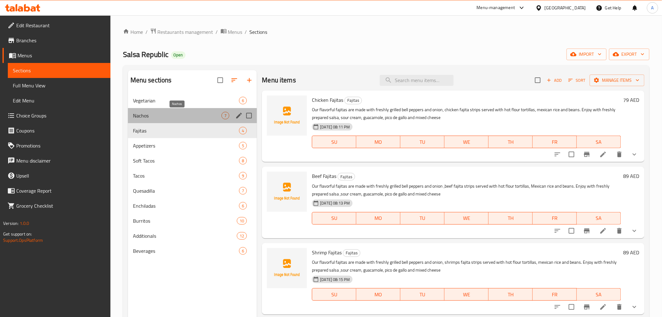
click at [180, 112] on span "Nachos" at bounding box center [177, 116] width 89 height 8
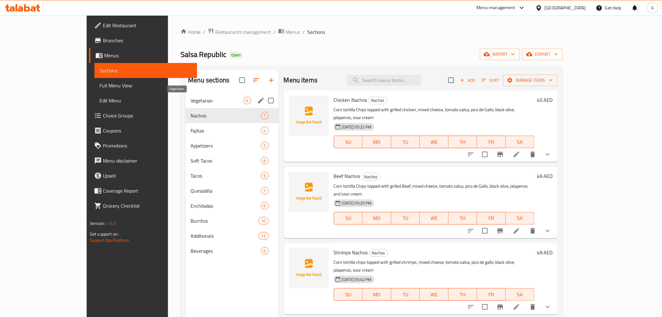
click at [191, 99] on span "Vegetarian" at bounding box center [217, 101] width 53 height 8
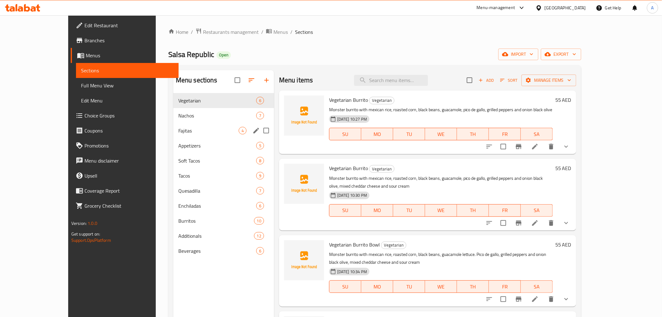
click at [173, 124] on div "[DEMOGRAPHIC_DATA] 4" at bounding box center [223, 130] width 101 height 15
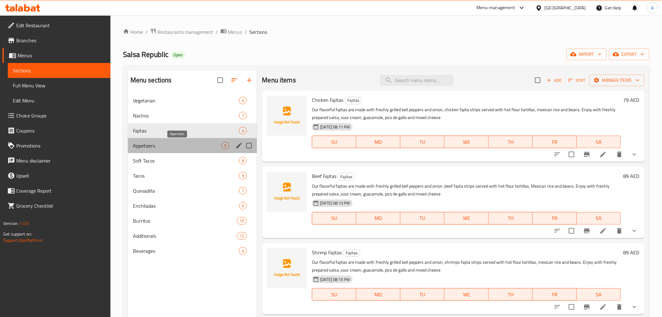
click at [168, 149] on span "Appetizers" at bounding box center [177, 146] width 89 height 8
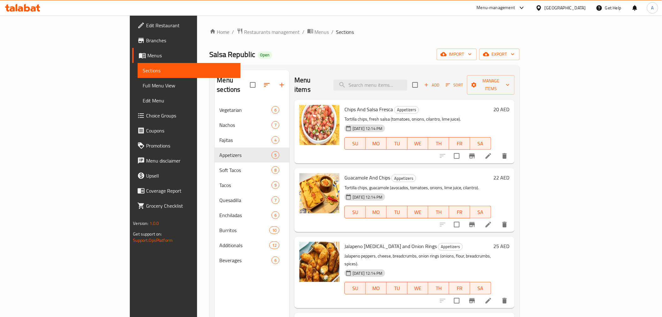
click at [143, 89] on span "Full Menu View" at bounding box center [189, 86] width 93 height 8
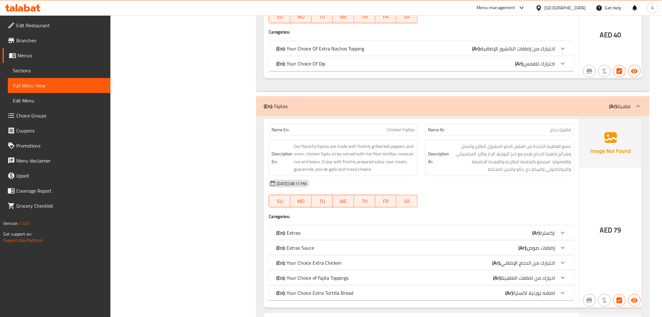
scroll to position [1946, 0]
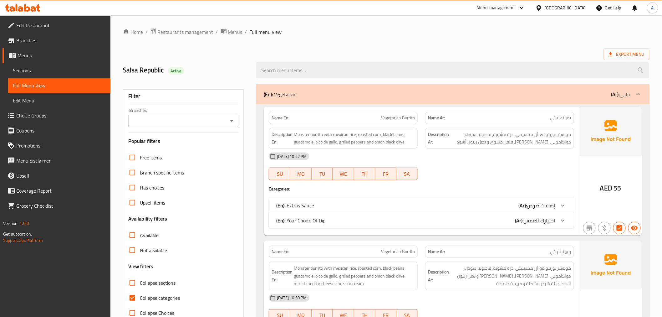
click at [148, 72] on h2 "Salsa Republic Active" at bounding box center [186, 69] width 126 height 9
copy h2 "Salsa Republic"
drag, startPoint x: 560, startPoint y: 167, endPoint x: 482, endPoint y: 235, distance: 103.1
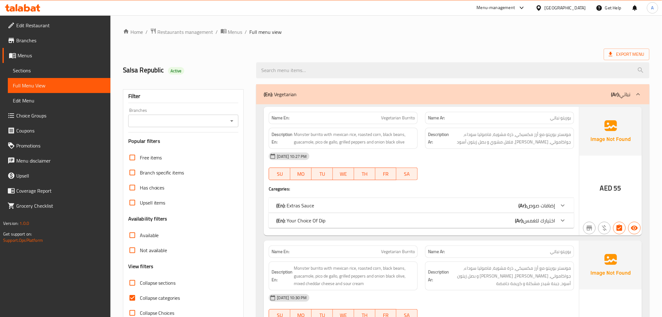
click at [560, 167] on div "18-03-2025 10:27 PM SU MO TU WE TH FR SA" at bounding box center [421, 166] width 313 height 35
click at [392, 119] on span "Vegetarian Burrito" at bounding box center [398, 117] width 34 height 7
copy span "Vegetarian Burrito"
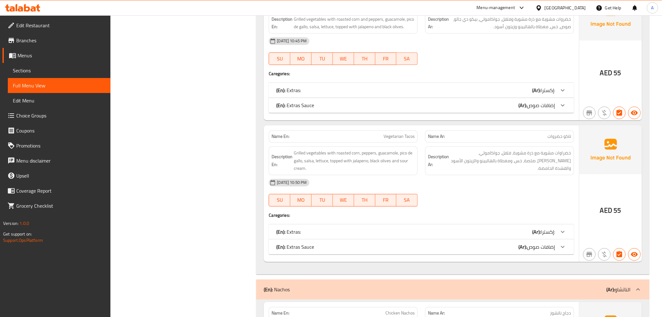
scroll to position [903, 0]
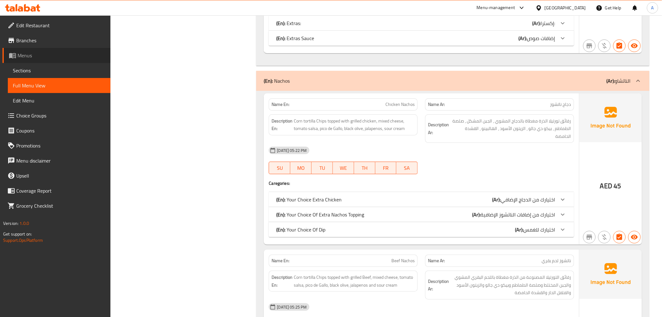
click at [27, 58] on span "Menus" at bounding box center [62, 56] width 88 height 8
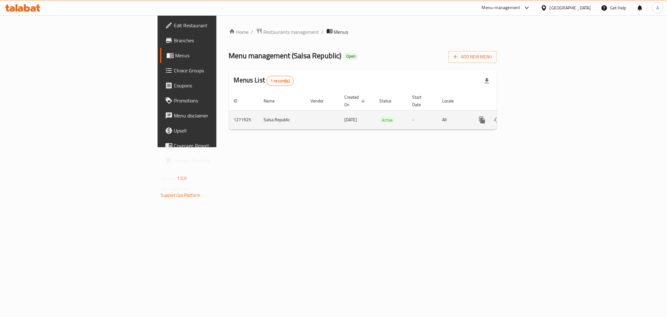
click at [531, 116] on icon "enhanced table" at bounding box center [528, 120] width 8 height 8
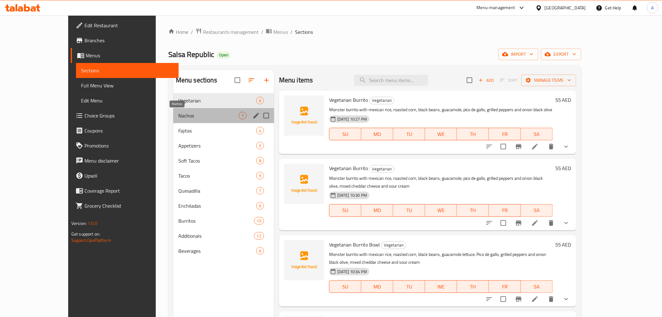
click at [178, 117] on span "Nachos" at bounding box center [208, 116] width 60 height 8
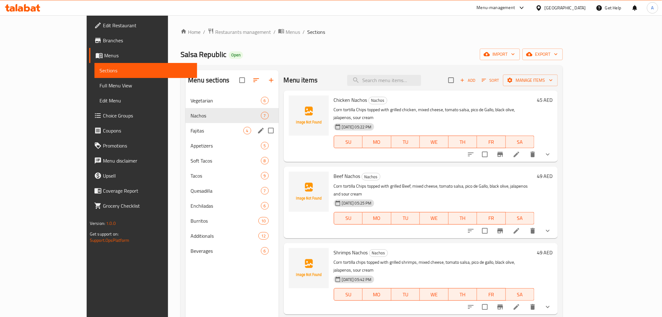
click at [186, 135] on div "Fajitas 4" at bounding box center [232, 130] width 93 height 15
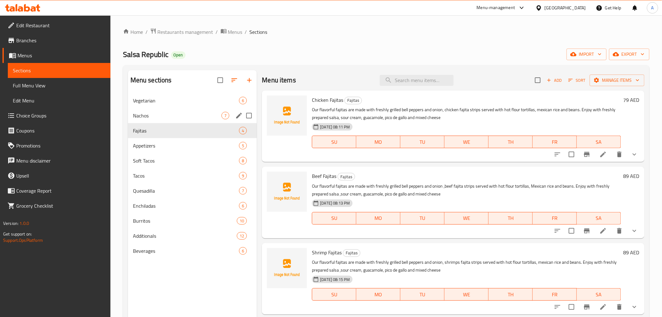
click at [161, 118] on span "Nachos" at bounding box center [177, 116] width 89 height 8
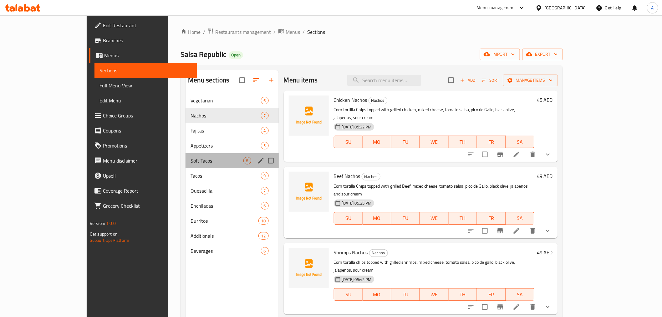
click at [186, 155] on div "Soft Tacos 8" at bounding box center [232, 160] width 93 height 15
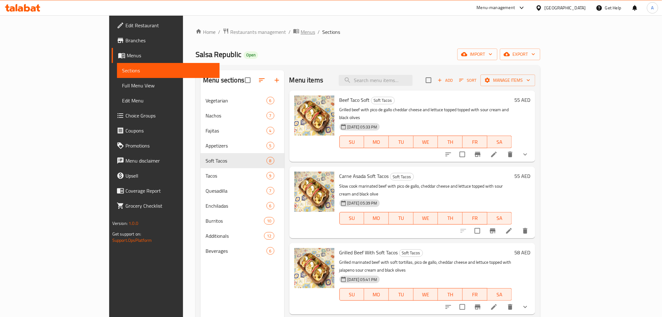
click at [301, 36] on span "Menus" at bounding box center [308, 32] width 14 height 8
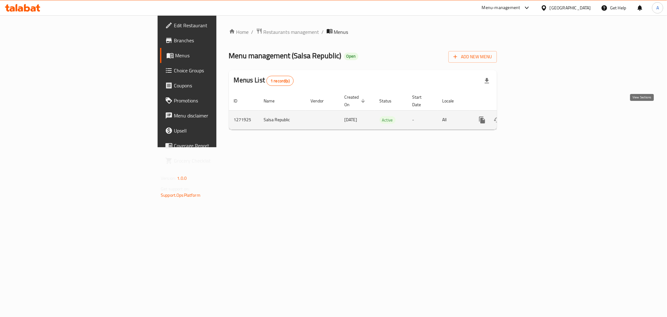
click at [530, 117] on icon "enhanced table" at bounding box center [528, 120] width 6 height 6
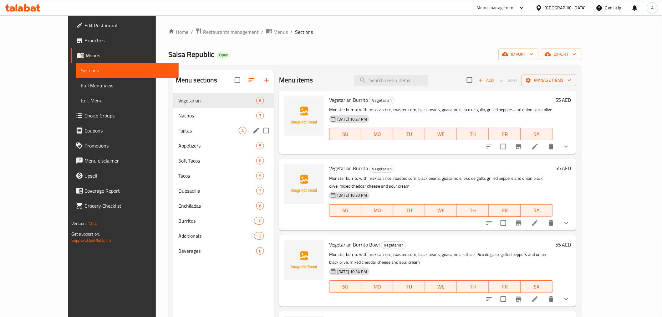
click at [173, 136] on div "Fajitas 4" at bounding box center [223, 130] width 101 height 15
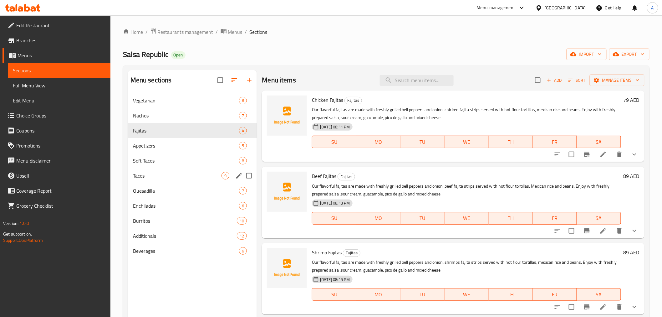
click at [161, 186] on div "Quesadilla 7" at bounding box center [192, 190] width 129 height 15
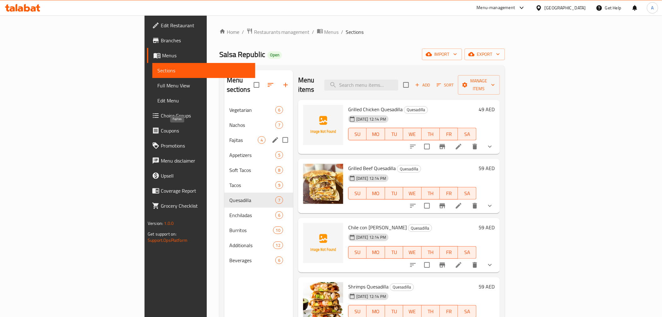
click at [229, 136] on span "Fajitas" at bounding box center [243, 140] width 28 height 8
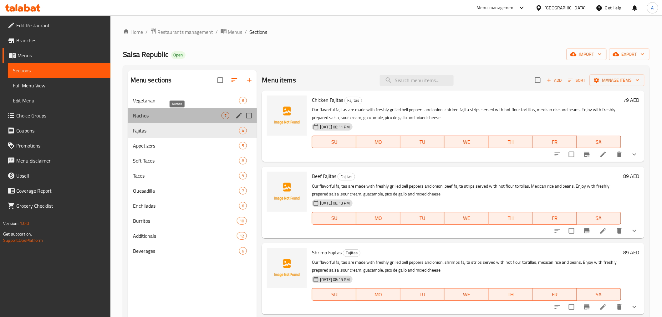
click at [157, 118] on span "Nachos" at bounding box center [177, 116] width 89 height 8
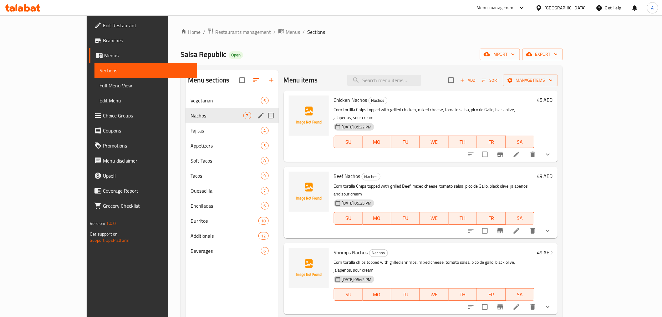
click at [186, 105] on div "Vegetarian 6" at bounding box center [232, 100] width 93 height 15
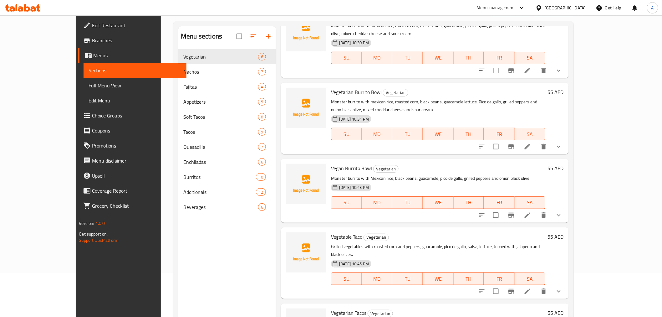
scroll to position [88, 0]
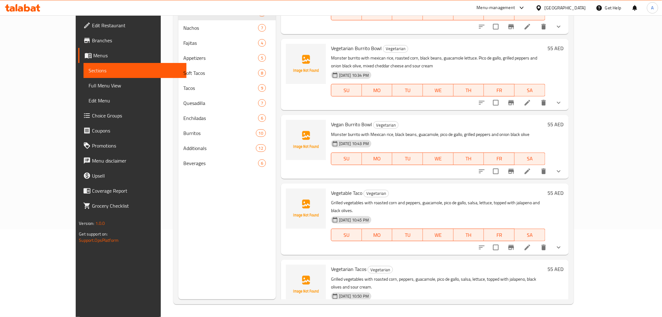
click at [337, 293] on span "18-03-2025 10:50 PM" at bounding box center [354, 296] width 35 height 6
click at [345, 293] on span "18-03-2025 10:50 PM" at bounding box center [354, 296] width 35 height 6
click at [348, 293] on span "18-03-2025 10:50 PM" at bounding box center [354, 296] width 35 height 6
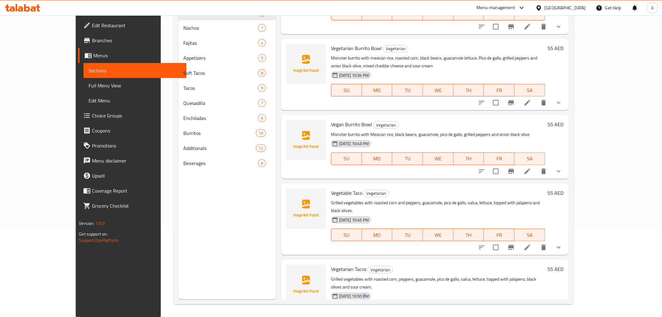
click at [348, 293] on span "18-03-2025 10:50 PM" at bounding box center [354, 296] width 35 height 6
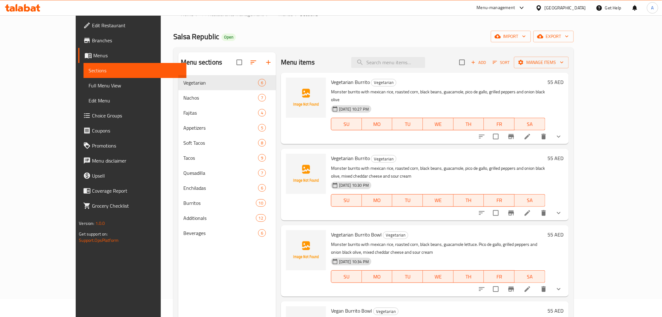
scroll to position [0, 0]
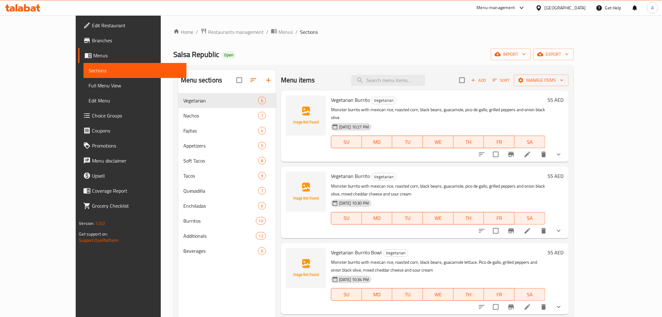
click at [337, 124] on span "18-03-2025 10:27 PM" at bounding box center [354, 127] width 35 height 6
drag, startPoint x: 327, startPoint y: 119, endPoint x: 336, endPoint y: 118, distance: 9.4
click at [337, 124] on span "18-03-2025 10:27 PM" at bounding box center [354, 127] width 35 height 6
click at [340, 124] on span "18-03-2025 10:27 PM" at bounding box center [354, 127] width 35 height 6
drag, startPoint x: 340, startPoint y: 120, endPoint x: 323, endPoint y: 119, distance: 17.8
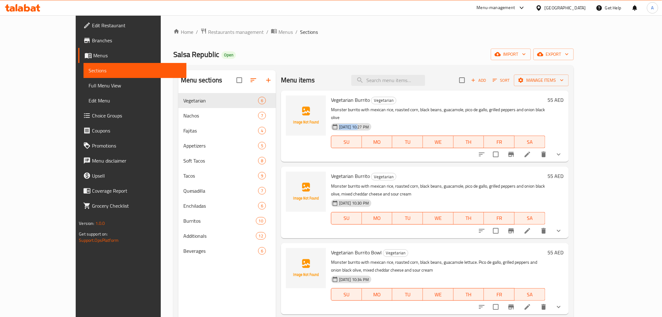
click at [337, 124] on span "18-03-2025 10:27 PM" at bounding box center [354, 127] width 35 height 6
click at [371, 125] on div "18-03-2025 10:27 PM" at bounding box center [355, 126] width 55 height 13
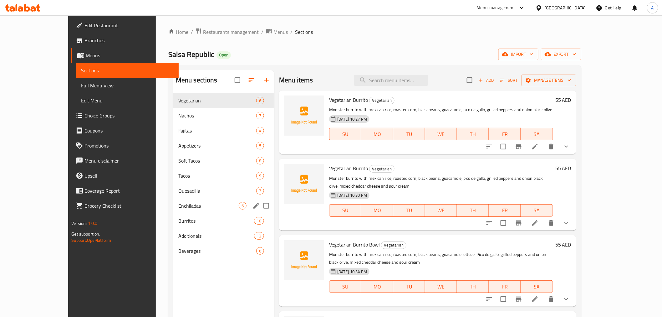
click at [173, 199] on div "Enchiladas 6" at bounding box center [223, 205] width 101 height 15
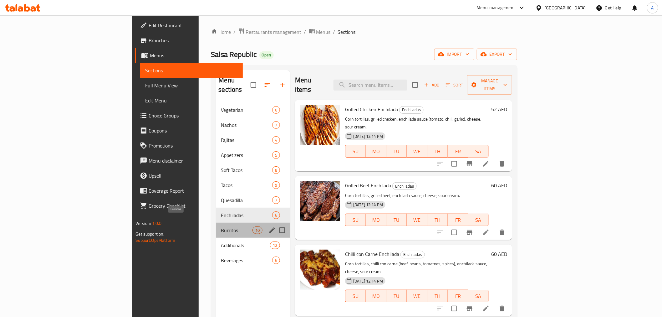
click at [221, 226] on span "Burritos" at bounding box center [236, 230] width 31 height 8
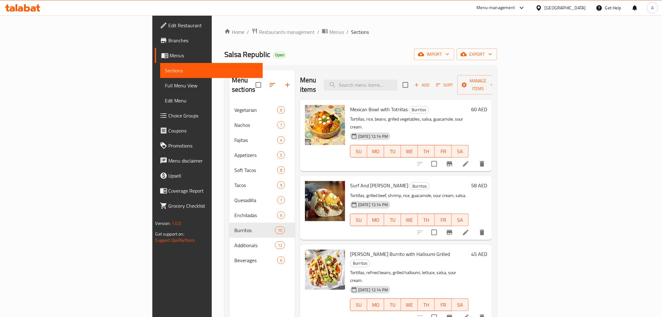
click at [234, 37] on div "Home / Restaurants management / Menus / Sections Salsa Republic Open import exp…" at bounding box center [360, 210] width 273 height 364
click at [329, 32] on span "Menus" at bounding box center [336, 32] width 14 height 8
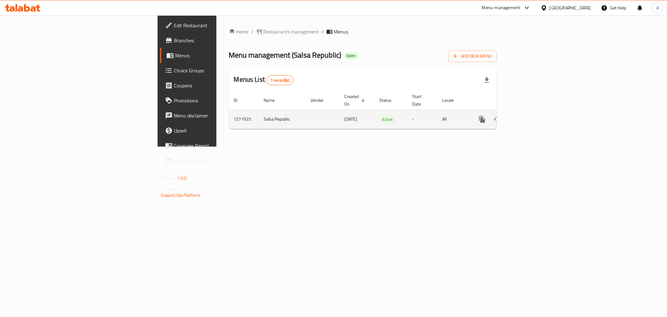
click at [540, 113] on td "enhanced table" at bounding box center [505, 118] width 70 height 19
click at [535, 118] on link "enhanced table" at bounding box center [527, 119] width 15 height 15
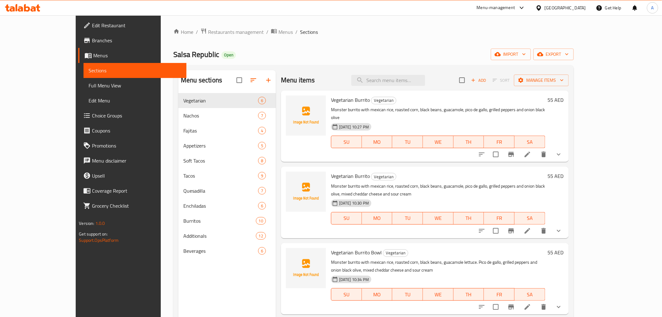
click at [89, 86] on span "Full Menu View" at bounding box center [135, 86] width 93 height 8
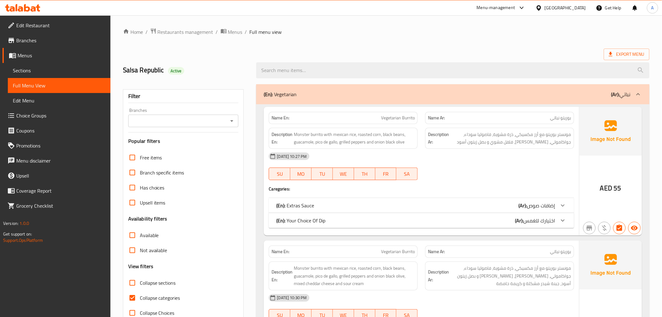
click at [242, 30] on ol "Home / Restaurants management / Menus / Full menu view" at bounding box center [386, 32] width 526 height 8
click at [240, 30] on span "Menus" at bounding box center [235, 32] width 14 height 8
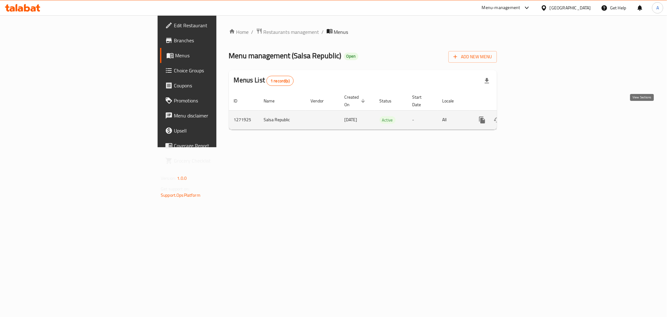
click at [535, 113] on link "enhanced table" at bounding box center [527, 119] width 15 height 15
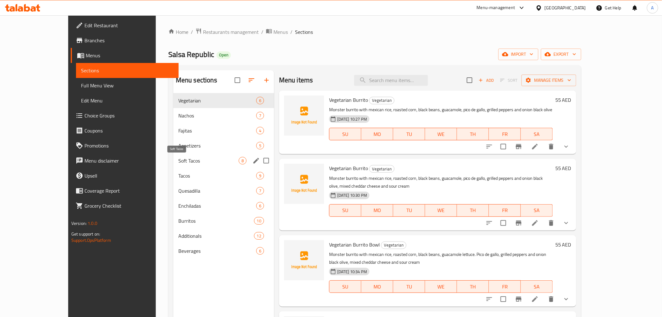
click at [190, 163] on span "Soft Tacos" at bounding box center [208, 161] width 60 height 8
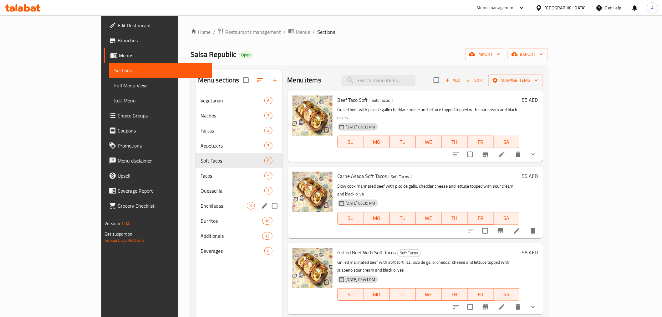
click at [196, 211] on div "Enchiladas 6" at bounding box center [239, 205] width 87 height 15
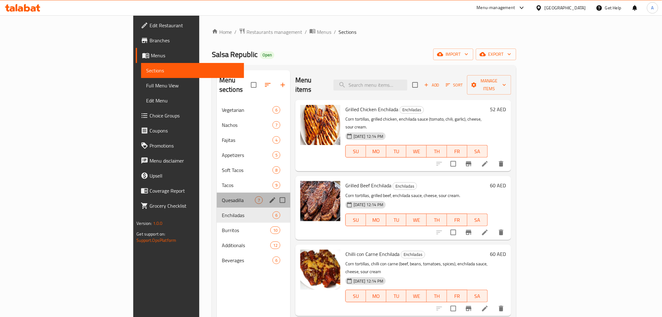
drag, startPoint x: 155, startPoint y: 183, endPoint x: 158, endPoint y: 198, distance: 14.9
click at [217, 192] on div "Quesadilla 7" at bounding box center [254, 199] width 74 height 15
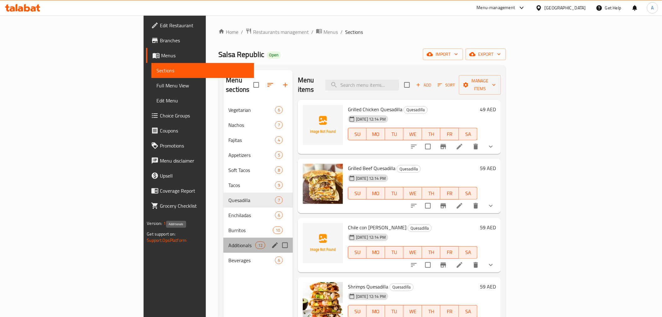
click at [228, 241] on span "Additionals" at bounding box center [241, 245] width 27 height 8
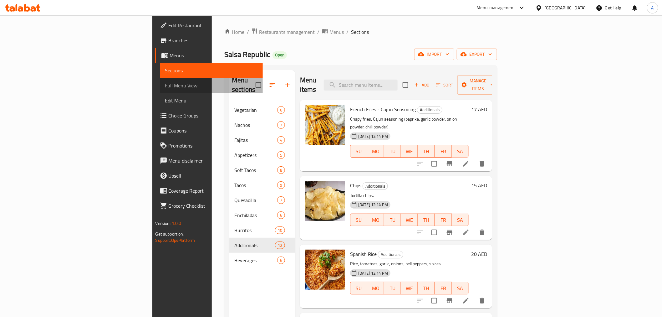
click at [165, 86] on span "Full Menu View" at bounding box center [211, 86] width 93 height 8
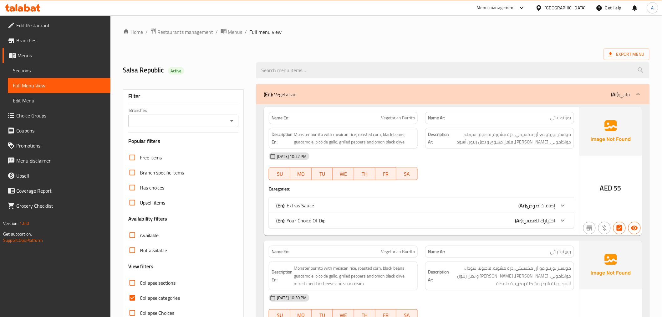
click at [463, 152] on div "18-03-2025 10:27 PM" at bounding box center [421, 156] width 313 height 15
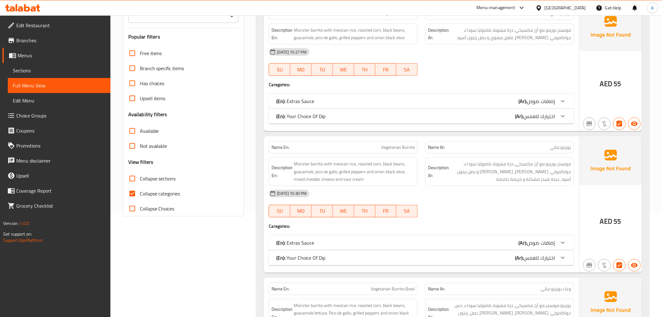
scroll to position [69, 0]
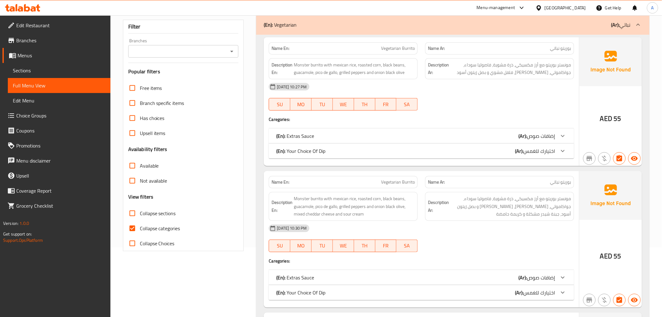
click at [403, 201] on span "Monster burrito with mexican rice, roasted corn, black beans, guacamole, pico d…" at bounding box center [354, 206] width 121 height 23
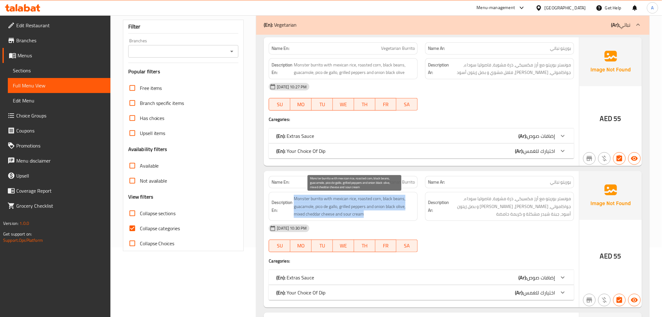
click at [403, 201] on span "Monster burrito with mexican rice, roasted corn, black beans, guacamole, pico d…" at bounding box center [354, 206] width 121 height 23
copy span "Monster burrito with mexican rice, roasted corn, black beans, guacamole, pico d…"
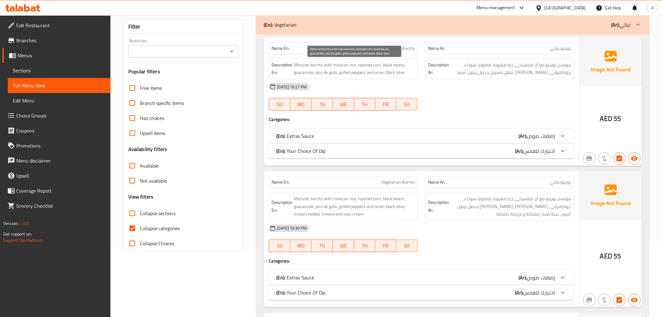
click at [371, 62] on span "Monster burrito with mexican rice, roasted corn, black beans, guacamole, pico d…" at bounding box center [354, 68] width 121 height 15
copy span "Monster burrito with mexican rice, roasted corn, black beans, guacamole, pico d…"
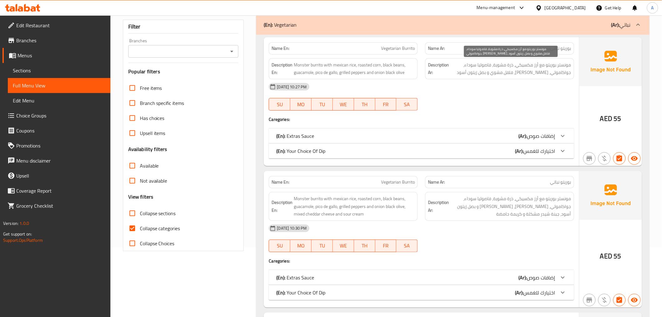
click at [486, 61] on span "مونستر بوريتو مع أرز مكسيكي، ذرة مشوية، فاصوليا سوداء، جواكامولي، بيكو دي جالو،…" at bounding box center [510, 68] width 121 height 15
copy div "مونستر بوريتو مع أرز مكسيكي، ذرة مشوية، فاصوليا سوداء، جواكامولي، بيكو دي جالو،…"
click at [490, 97] on div "18-03-2025 10:27 PM SU MO TU WE TH FR SA" at bounding box center [421, 96] width 313 height 35
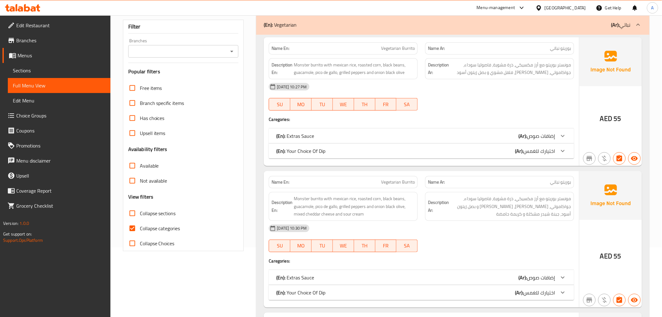
scroll to position [0, 0]
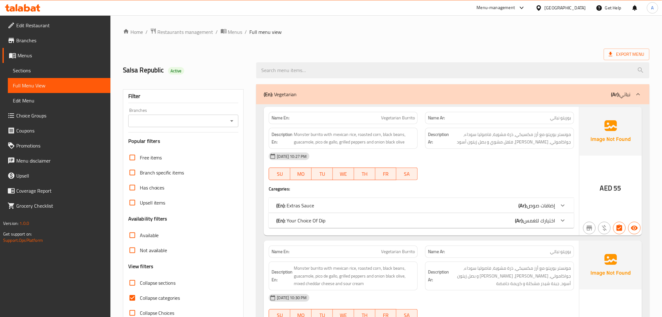
click at [400, 118] on span "Vegetarian Burrito" at bounding box center [398, 117] width 34 height 7
copy span "Vegetarian Burrito"
click at [560, 117] on span "بوريتو نباتي" at bounding box center [560, 117] width 21 height 7
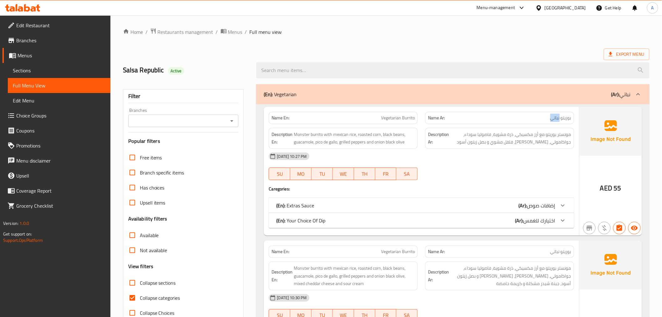
click at [560, 117] on span "بوريتو نباتي" at bounding box center [560, 117] width 21 height 7
copy span "بوريتو نباتي"
click at [560, 117] on span "بوريتو نباتي" at bounding box center [560, 117] width 21 height 7
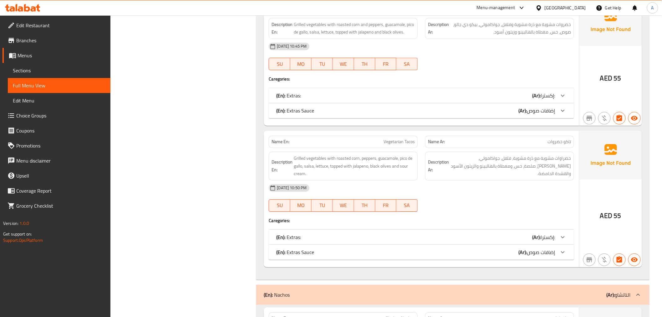
scroll to position [695, 0]
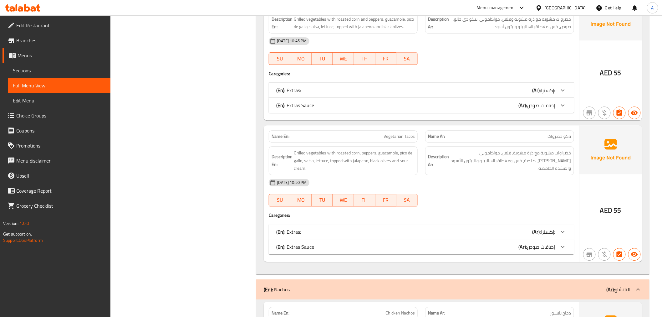
click at [402, 137] on span "Vegetarian Tacos" at bounding box center [399, 136] width 31 height 7
copy span "Vegetarian Tacos"
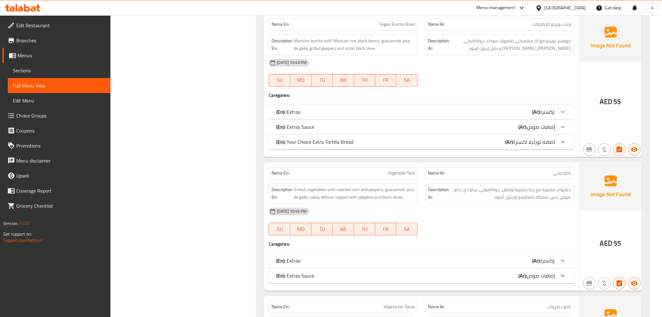
scroll to position [521, 0]
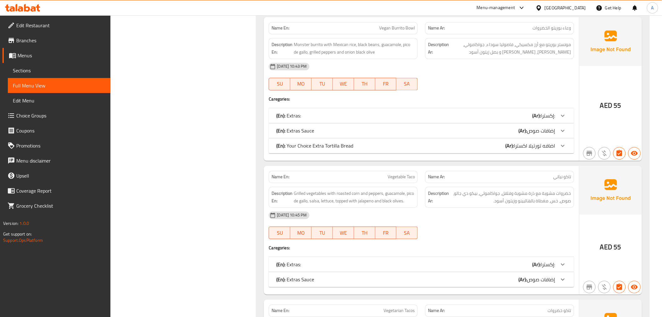
click at [405, 178] on span "Vegetable Taco" at bounding box center [401, 176] width 27 height 7
copy span "Vegetable Taco"
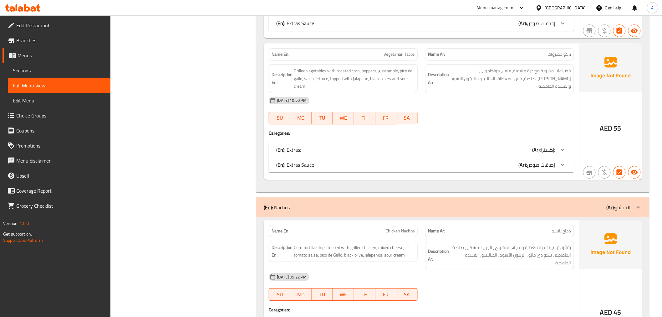
scroll to position [765, 0]
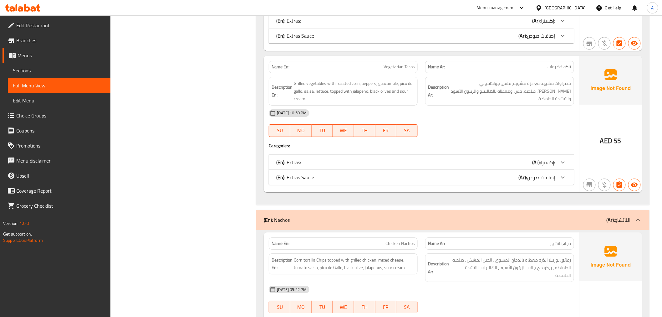
click at [484, 152] on div "Name En: Vegetarian Tacos Name Ar: تاكو خضروات Description En: Grilled vegetabl…" at bounding box center [421, 124] width 315 height 136
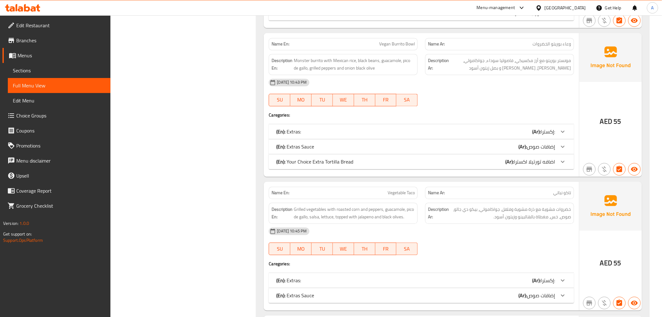
scroll to position [556, 0]
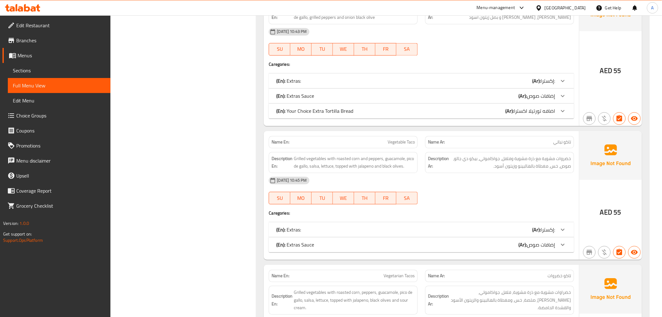
click at [404, 140] on span "Vegetable Taco" at bounding box center [401, 142] width 27 height 7
click at [414, 142] on span "Vegetable Taco" at bounding box center [401, 142] width 27 height 7
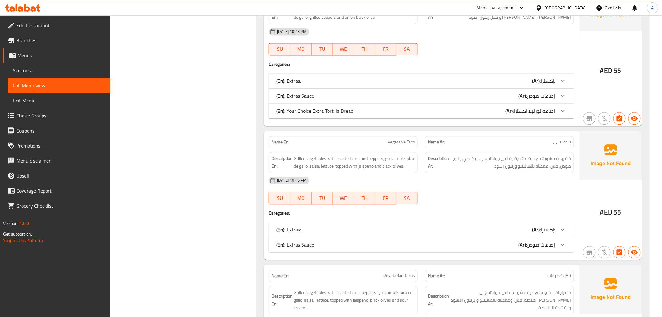
click at [410, 141] on span "Vegetable Taco" at bounding box center [401, 142] width 27 height 7
copy span "Taco"
click at [473, 186] on div "18-03-2025 10:45 PM" at bounding box center [421, 180] width 313 height 15
click at [414, 144] on span "Vegetable Taco" at bounding box center [401, 142] width 27 height 7
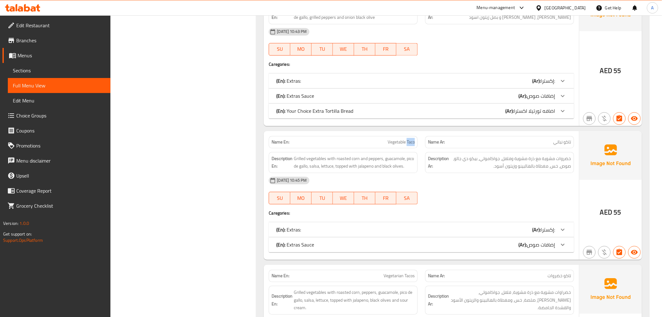
click at [414, 144] on span "Vegetable Taco" at bounding box center [401, 142] width 27 height 7
copy span "Taco"
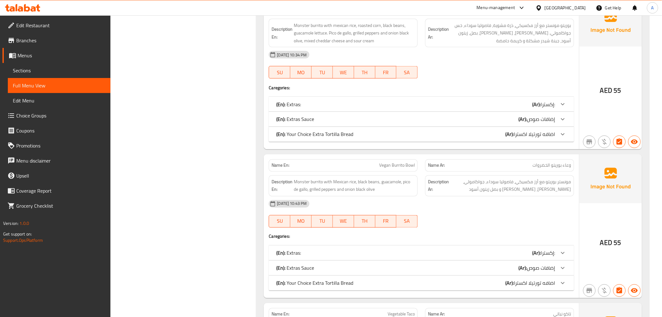
scroll to position [175, 0]
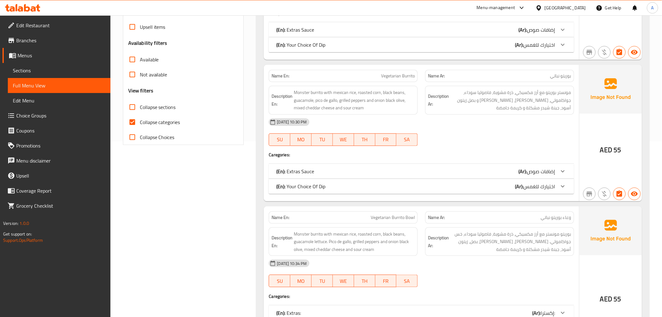
click at [404, 76] on span "Vegetarian Burrito" at bounding box center [398, 76] width 34 height 7
copy span "Burrito"
click at [476, 135] on div "18-03-2025 10:30 PM SU MO TU WE TH FR SA" at bounding box center [421, 131] width 313 height 35
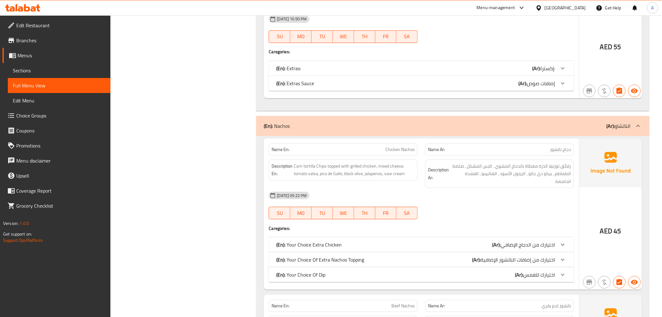
scroll to position [871, 0]
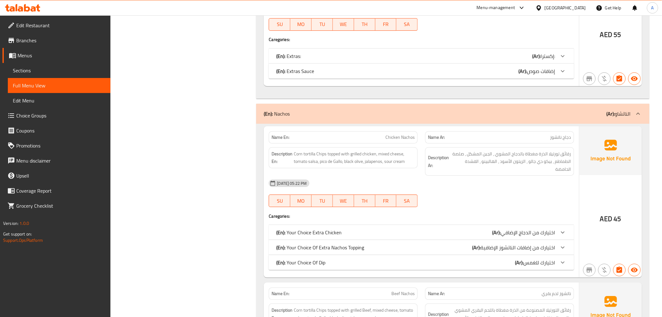
click at [404, 139] on span "Chicken Nachos" at bounding box center [399, 137] width 29 height 7
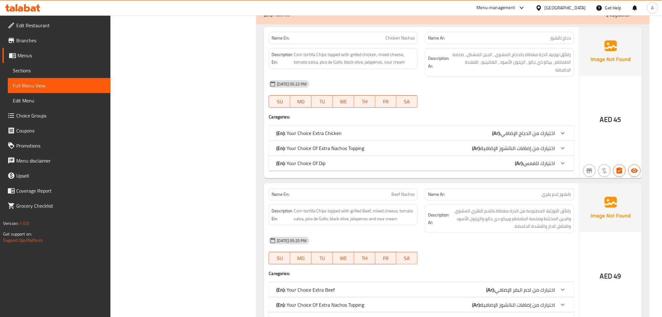
scroll to position [975, 0]
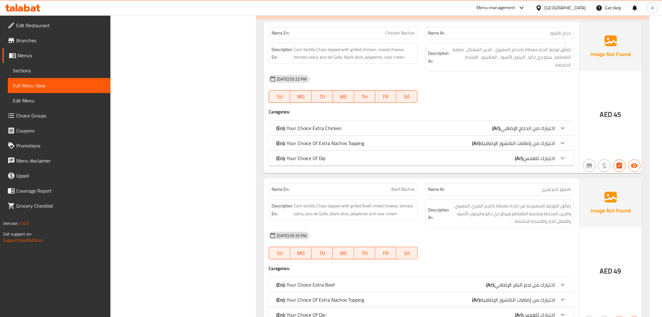
click at [537, 95] on div "15-03-2025 05:22 PM SU MO TU WE TH FR SA" at bounding box center [421, 88] width 313 height 35
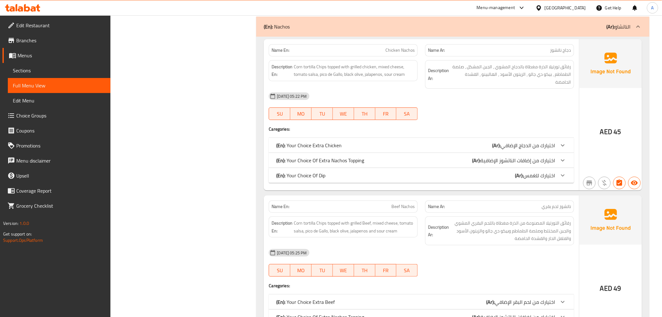
scroll to position [940, 0]
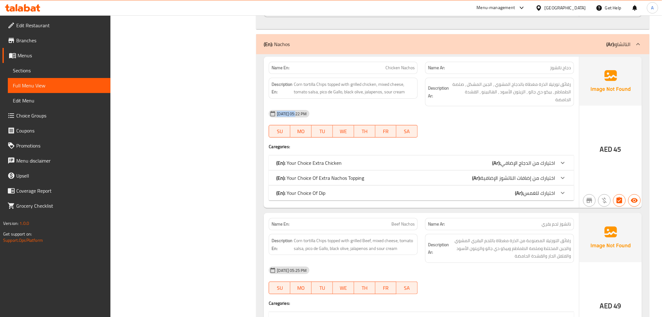
drag, startPoint x: 299, startPoint y: 114, endPoint x: 277, endPoint y: 115, distance: 22.2
click at [277, 115] on span "15-03-2025 05:22 PM" at bounding box center [291, 114] width 35 height 6
click at [437, 105] on div "Description Ar: رقائق تورتيلا الذرة مغطاة بالدجاج المشوي ، الجبن المشكل ، صلصة …" at bounding box center [499, 92] width 149 height 29
drag, startPoint x: 278, startPoint y: 115, endPoint x: 300, endPoint y: 116, distance: 21.9
click at [300, 116] on span "15-03-2025 05:22 PM" at bounding box center [291, 114] width 35 height 6
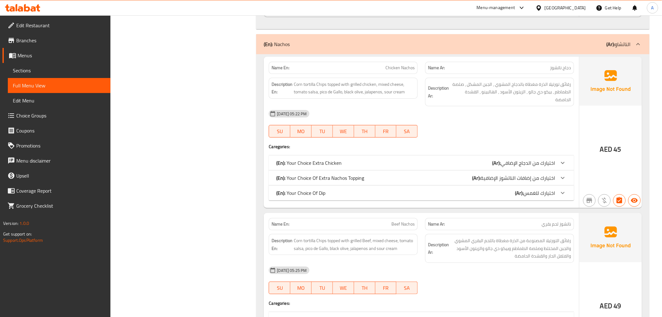
click at [346, 101] on div "Description En: Corn tortilla Chips topped with grilled chicken, mixed cheese, …" at bounding box center [343, 92] width 156 height 36
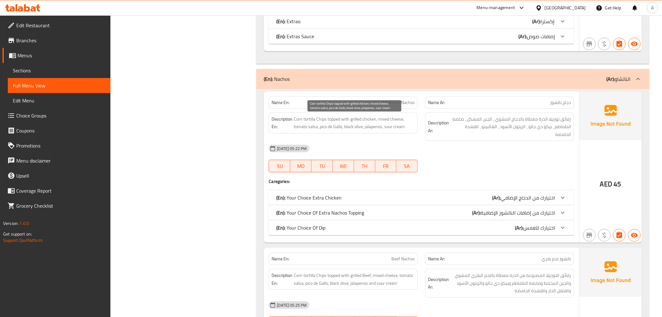
scroll to position [871, 0]
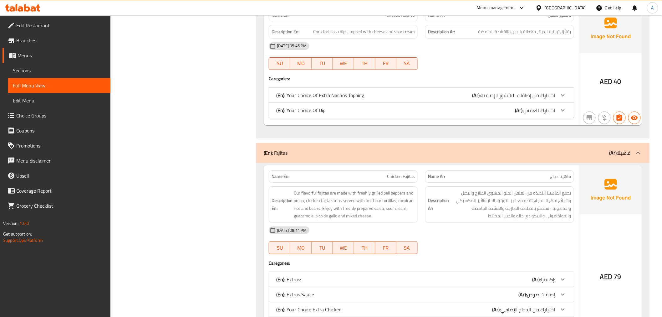
scroll to position [1983, 0]
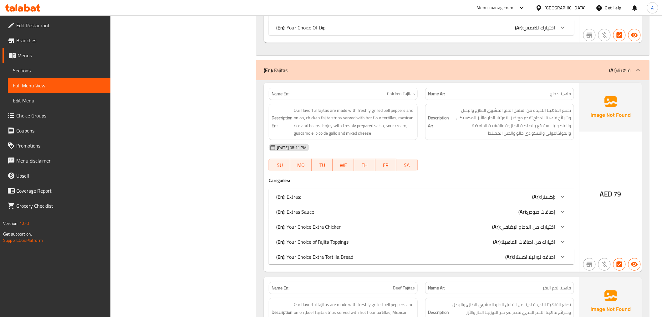
click at [413, 94] on span "Chicken Fajitas" at bounding box center [401, 93] width 28 height 7
click at [445, 143] on div "14-03-2025 08:11 PM" at bounding box center [421, 147] width 313 height 15
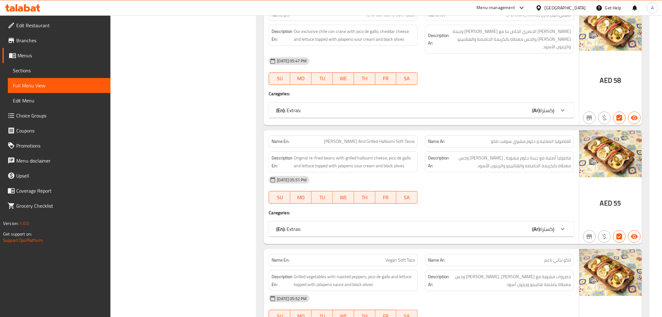
scroll to position [3928, 0]
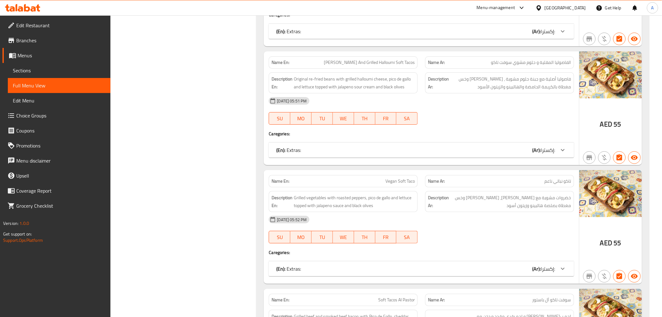
click at [44, 57] on span "Menus" at bounding box center [62, 56] width 88 height 8
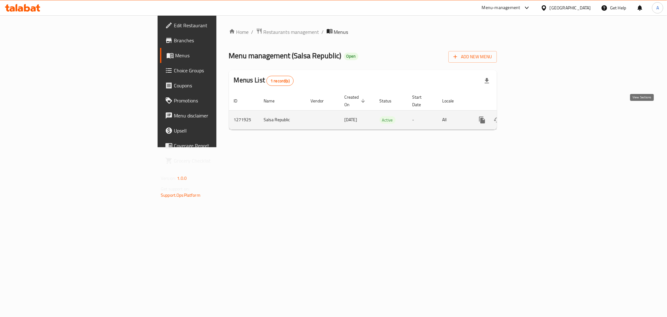
click at [531, 116] on icon "enhanced table" at bounding box center [528, 120] width 8 height 8
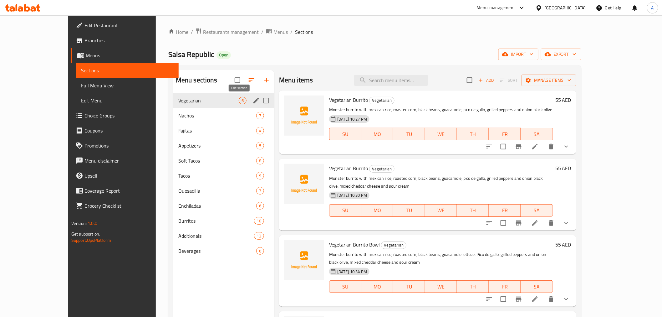
click at [252, 102] on icon "edit" at bounding box center [256, 101] width 8 height 8
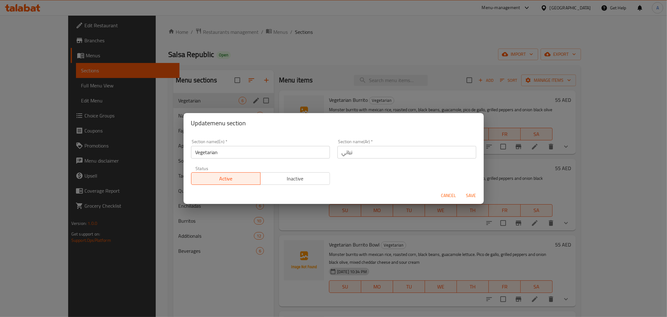
click at [215, 152] on input "Vegetarian" at bounding box center [260, 152] width 139 height 13
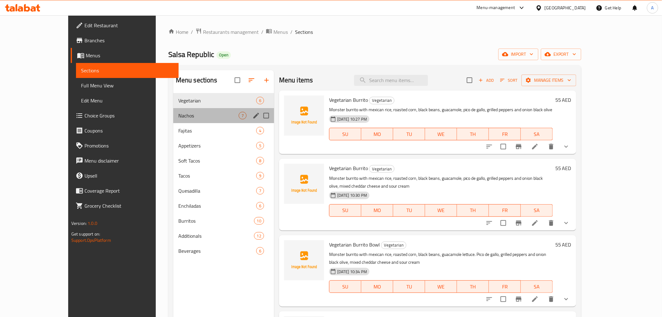
click at [178, 115] on span "Nachos" at bounding box center [208, 116] width 60 height 8
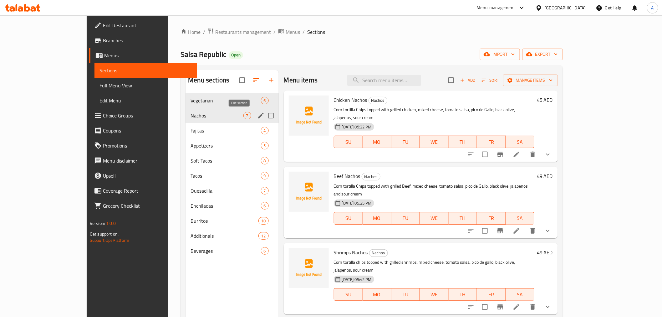
click at [257, 114] on icon "edit" at bounding box center [261, 116] width 8 height 8
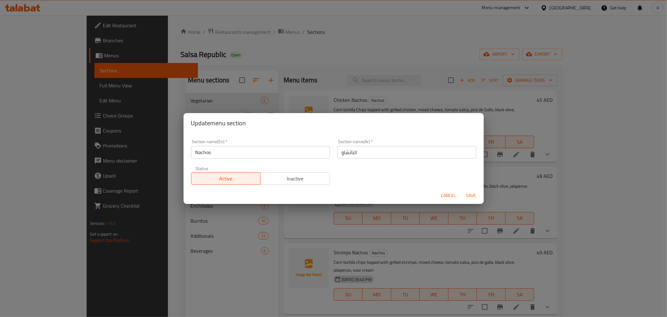
click at [206, 151] on input "Nachos" at bounding box center [260, 152] width 139 height 13
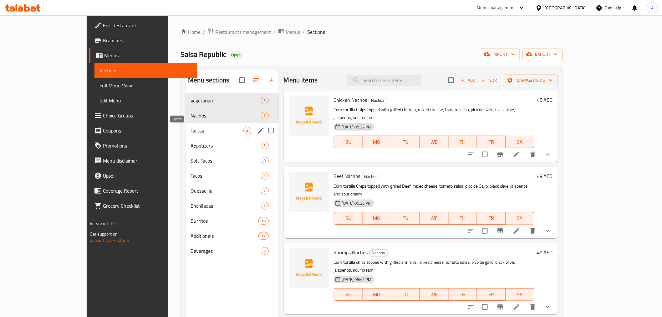
click at [191, 133] on span "Fajitas" at bounding box center [217, 131] width 53 height 8
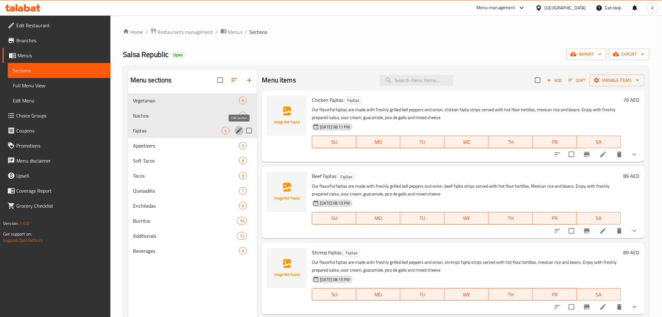
click at [240, 130] on icon "edit" at bounding box center [239, 131] width 6 height 6
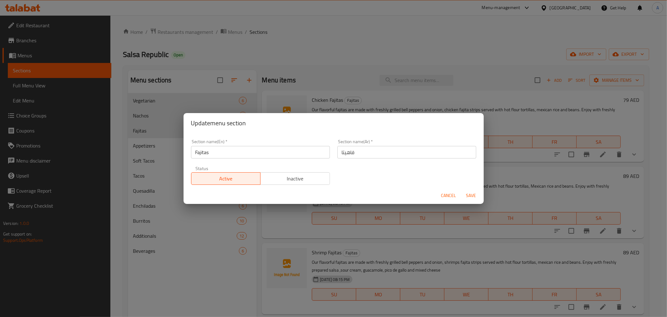
click at [205, 154] on input "Fajitas" at bounding box center [260, 152] width 139 height 13
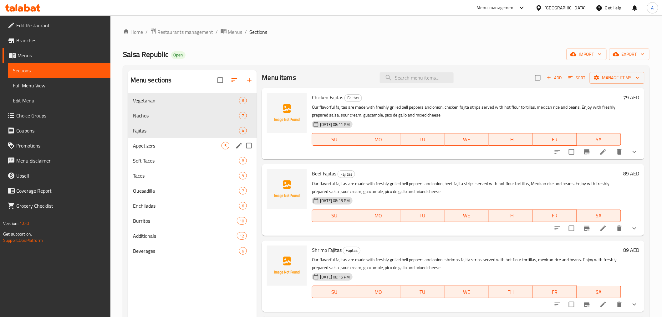
scroll to position [3, 0]
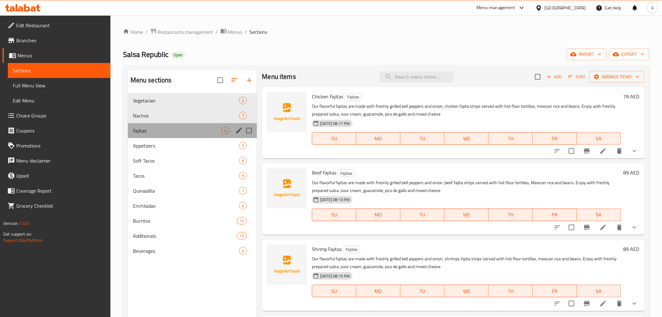
click at [160, 124] on div "Fajitas 4" at bounding box center [192, 130] width 129 height 15
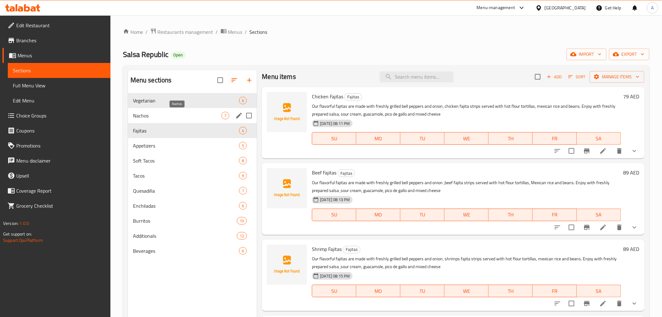
click at [162, 117] on span "Nachos" at bounding box center [177, 116] width 89 height 8
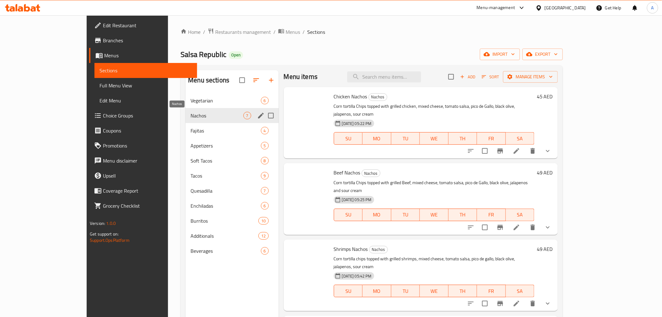
click at [191, 98] on span "Vegetarian" at bounding box center [226, 101] width 70 height 8
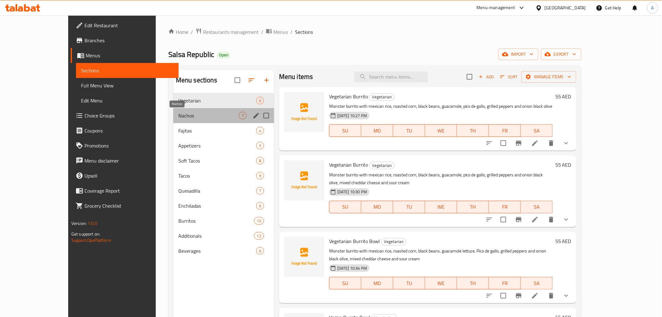
click at [178, 116] on span "Nachos" at bounding box center [208, 116] width 60 height 8
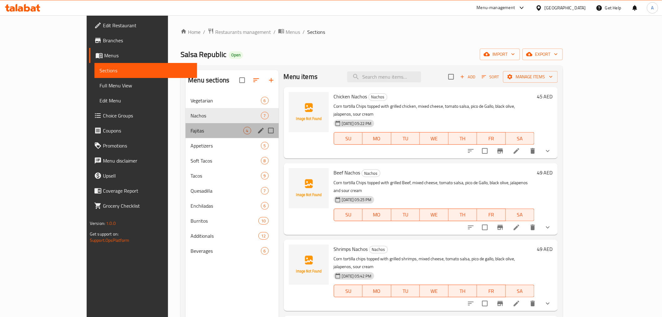
click at [186, 125] on div "Fajitas 4" at bounding box center [232, 130] width 93 height 15
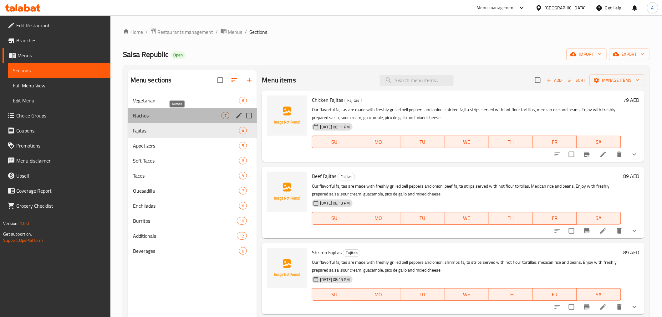
click at [173, 117] on span "Nachos" at bounding box center [177, 116] width 89 height 8
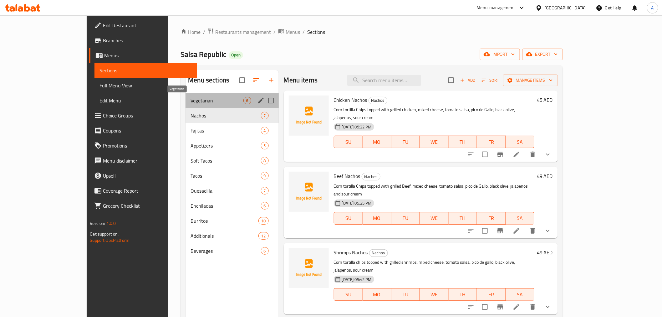
click at [191, 101] on span "Vegetarian" at bounding box center [217, 101] width 53 height 8
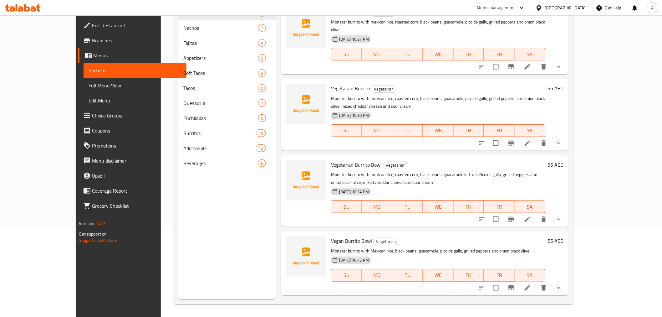
scroll to position [53, 0]
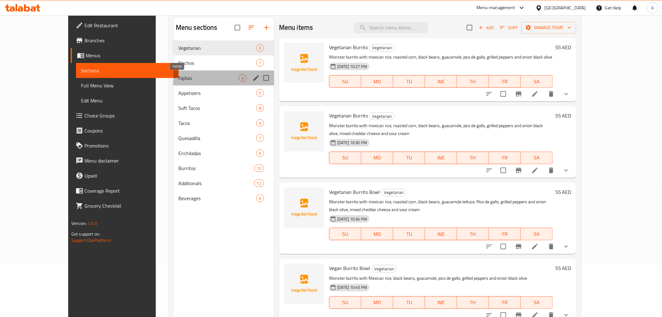
click at [178, 74] on span "Fajitas" at bounding box center [208, 78] width 60 height 8
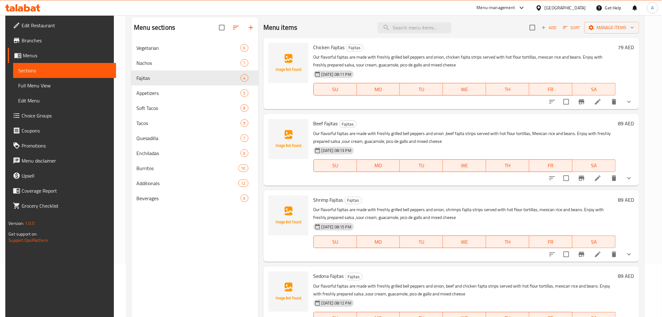
click at [322, 74] on span "14-03-2025 08:11 PM" at bounding box center [336, 74] width 35 height 6
drag, startPoint x: 322, startPoint y: 74, endPoint x: 335, endPoint y: 74, distance: 13.8
click at [335, 74] on span "14-03-2025 08:11 PM" at bounding box center [336, 74] width 35 height 6
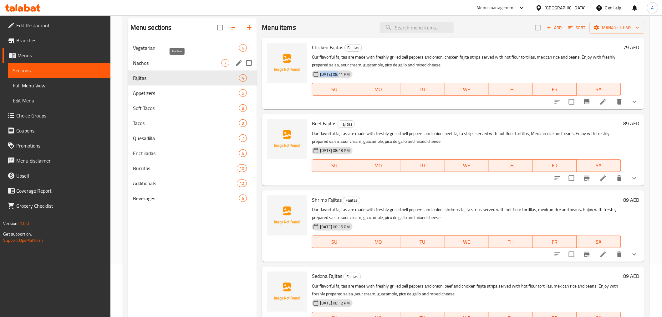
click at [163, 66] on span "Nachos" at bounding box center [177, 63] width 89 height 8
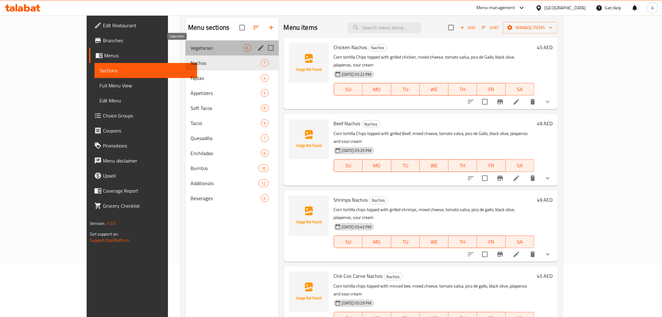
click at [191, 47] on span "Vegetarian" at bounding box center [217, 48] width 53 height 8
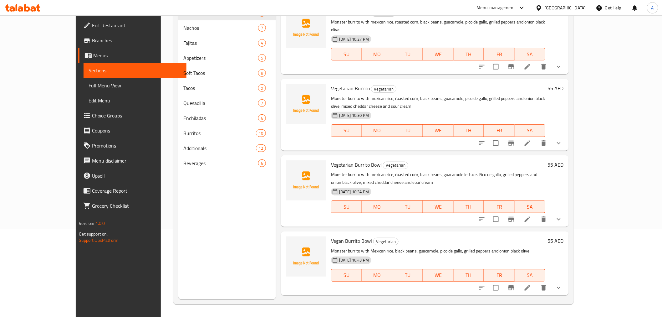
click at [92, 40] on span "Branches" at bounding box center [136, 41] width 89 height 8
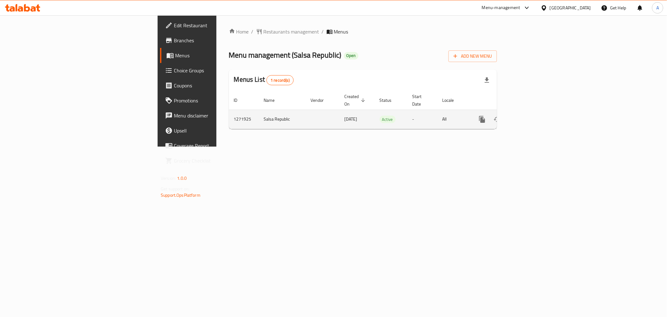
click at [345, 115] on span "[DATE]" at bounding box center [351, 119] width 13 height 8
copy span "[DATE]"
click at [229, 55] on span "Menu management ( Salsa Republic )" at bounding box center [285, 55] width 113 height 14
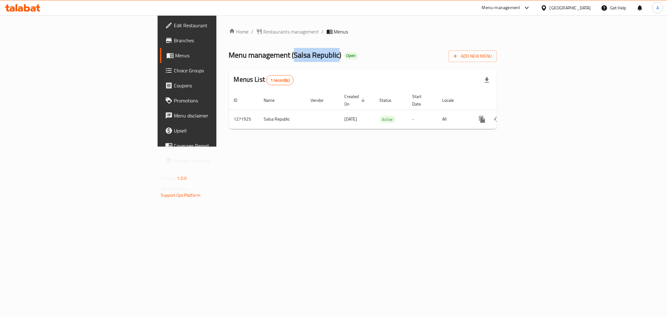
drag, startPoint x: 202, startPoint y: 55, endPoint x: 213, endPoint y: 56, distance: 10.7
click at [229, 56] on span "Menu management ( Salsa Republic )" at bounding box center [285, 55] width 113 height 14
copy span "Salsa Republic"
click at [229, 54] on span "Menu management ( Salsa Republic )" at bounding box center [285, 55] width 113 height 14
drag, startPoint x: 196, startPoint y: 54, endPoint x: 220, endPoint y: 53, distance: 24.7
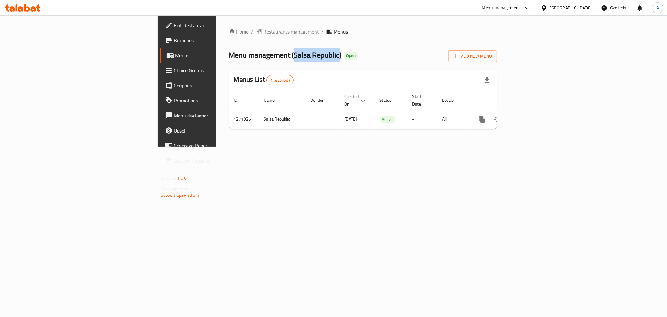
click at [229, 53] on span "Menu management ( Salsa Republic )" at bounding box center [285, 55] width 113 height 14
click at [339, 146] on div "Home / Restaurants management / Menus Menu management ( [GEOGRAPHIC_DATA] ) Ope…" at bounding box center [362, 80] width 293 height 131
click at [264, 29] on span "Restaurants management" at bounding box center [292, 32] width 56 height 8
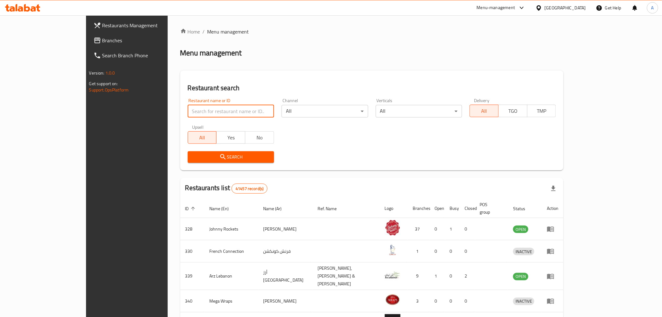
click at [199, 111] on input "search" at bounding box center [231, 111] width 86 height 13
paste input "Cubanos"
type input "Cubanos"
click button "Search" at bounding box center [231, 157] width 86 height 12
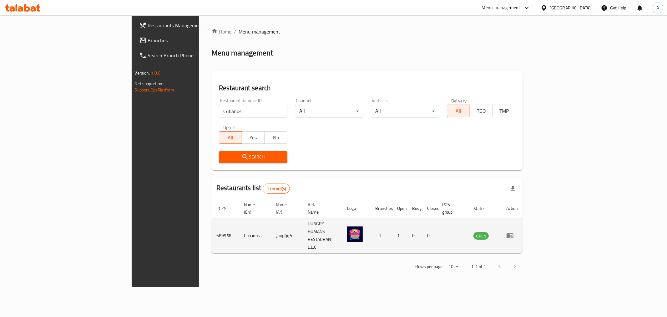
click at [523, 218] on td "enhanced table" at bounding box center [512, 235] width 22 height 35
click at [514, 231] on icon "enhanced table" at bounding box center [510, 235] width 8 height 8
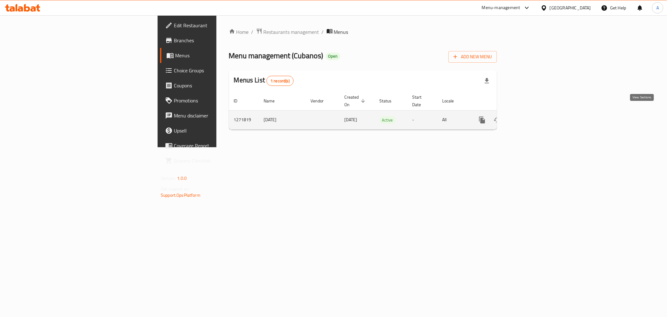
click at [535, 112] on link "enhanced table" at bounding box center [527, 119] width 15 height 15
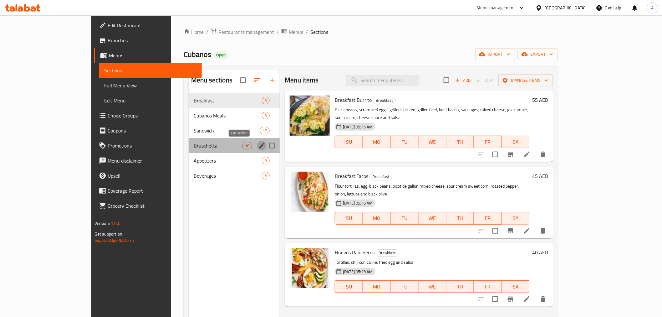
click at [259, 145] on icon "edit" at bounding box center [262, 146] width 6 height 6
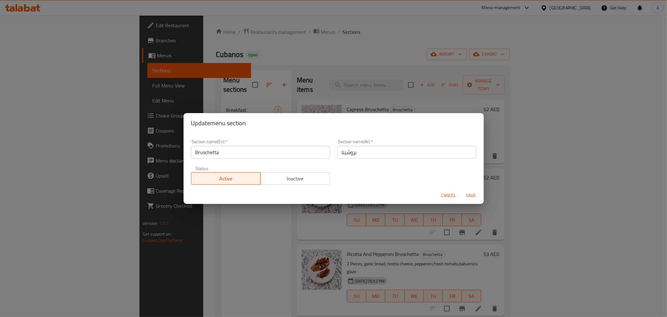
click at [214, 150] on input "Bruschetta" at bounding box center [260, 152] width 139 height 13
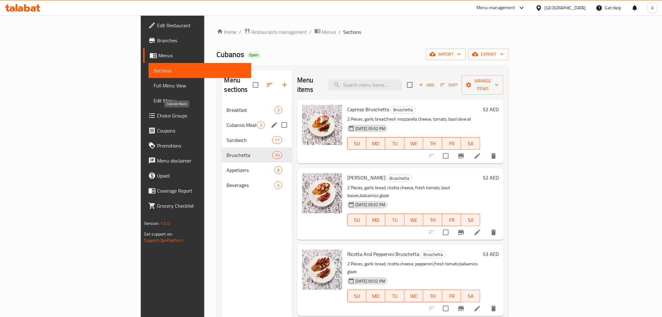
click at [227, 121] on span "Cubanos Meals" at bounding box center [242, 125] width 30 height 8
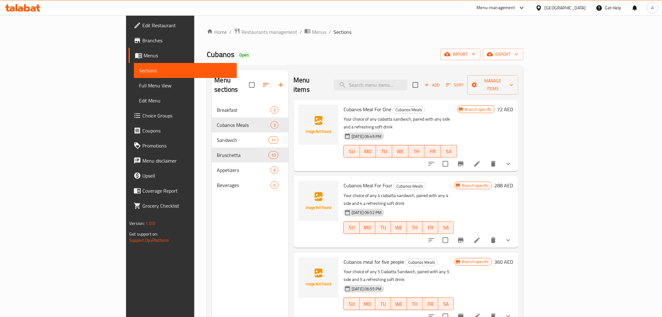
click at [343, 104] on span "Cubanos Meal For One" at bounding box center [367, 108] width 48 height 9
copy h6 "Cubanos Meal For One"
click at [455, 115] on p "Your choice of any ciabatta sandwich, paired with any side and a refreshing sof…" at bounding box center [399, 123] width 113 height 16
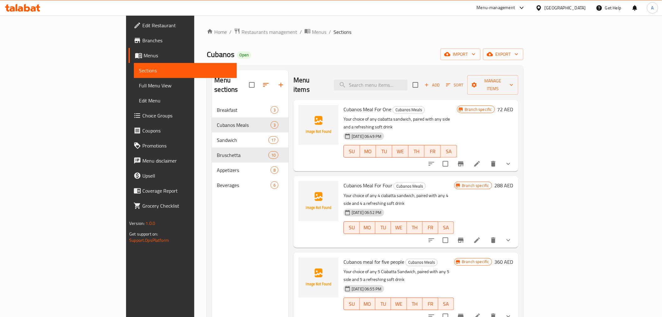
click at [516, 156] on button "show more" at bounding box center [508, 163] width 15 height 15
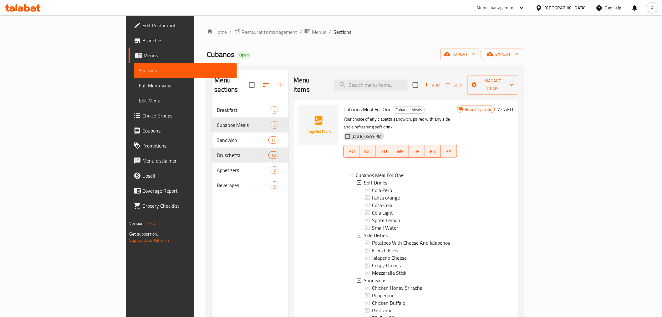
click at [343, 104] on span "Cubanos Meal For One" at bounding box center [367, 108] width 48 height 9
copy h6 "Cubanos Meal For One"
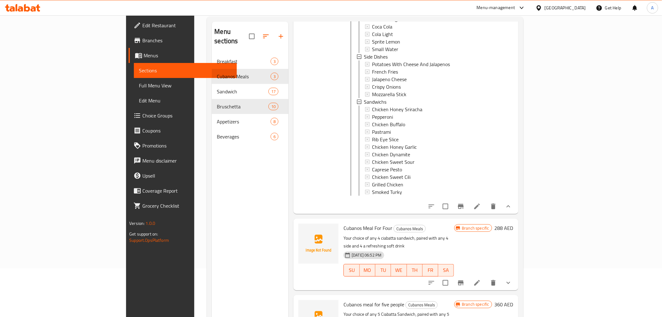
scroll to position [88, 0]
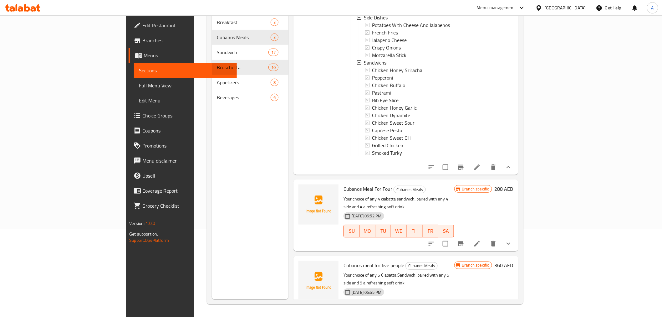
click at [516, 312] on button "show more" at bounding box center [508, 319] width 15 height 15
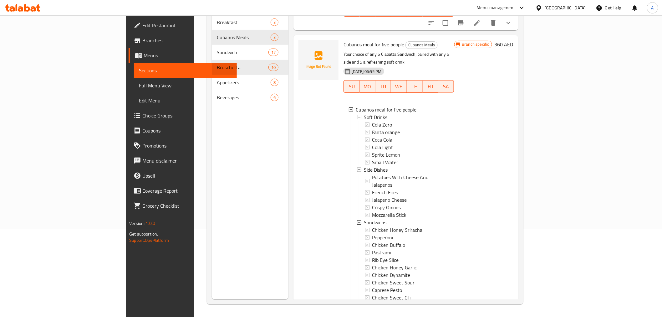
scroll to position [355, 0]
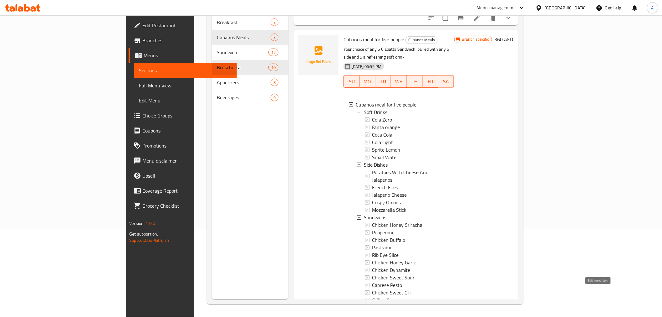
click at [481, 316] on icon at bounding box center [477, 322] width 8 height 8
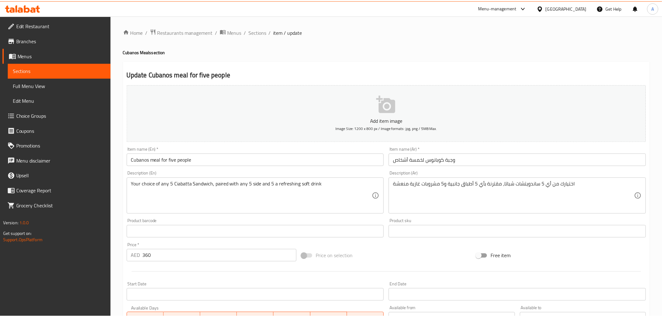
scroll to position [186, 0]
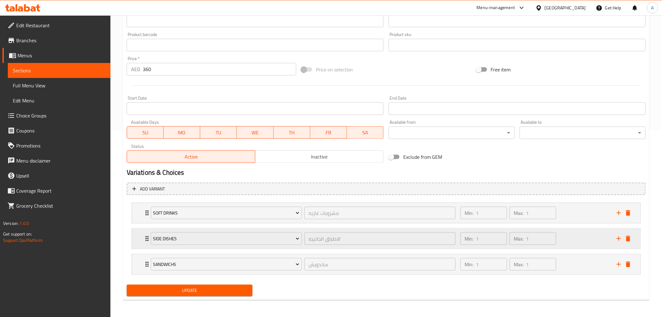
click at [140, 238] on div "Side Dishes الاطباق الجانبيه ​ Min: 1 ​ Max: 1 ​" at bounding box center [386, 238] width 508 height 20
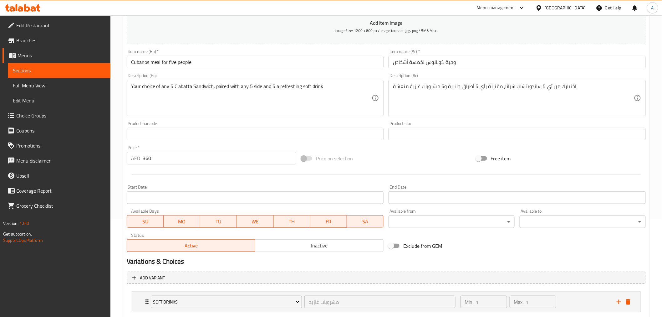
scroll to position [0, 0]
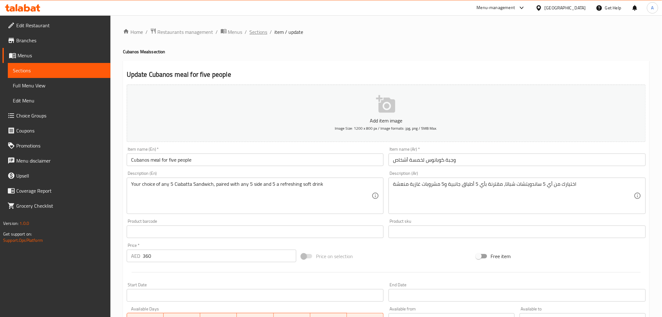
click at [257, 29] on span "Sections" at bounding box center [259, 32] width 18 height 8
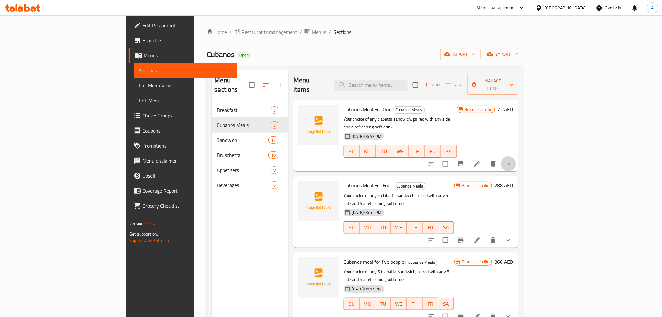
click at [516, 156] on button "show more" at bounding box center [508, 163] width 15 height 15
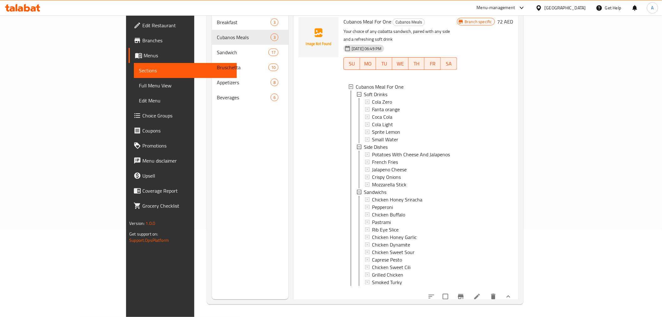
scroll to position [129, 0]
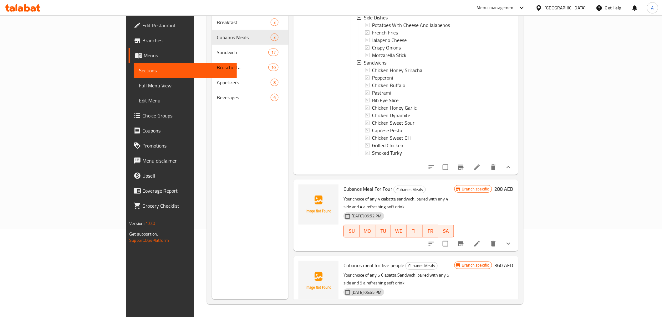
click at [512, 240] on icon "show more" at bounding box center [509, 244] width 8 height 8
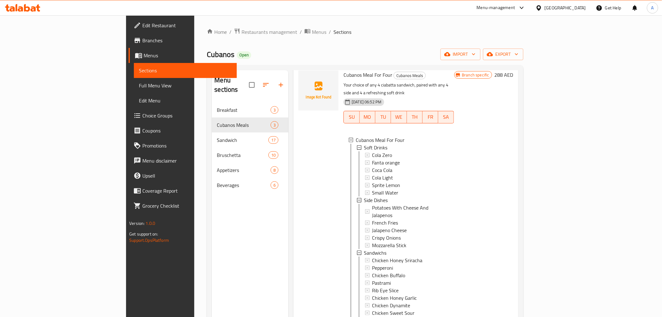
scroll to position [0, 0]
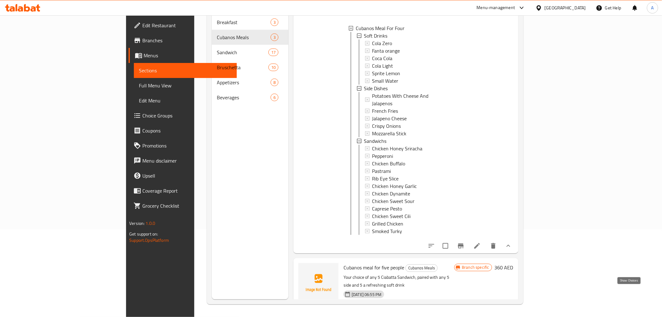
click at [512, 316] on icon "show more" at bounding box center [509, 322] width 8 height 8
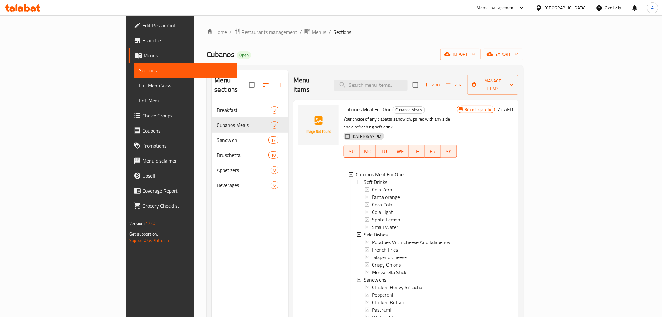
click at [207, 56] on span "⁠Cubanos" at bounding box center [221, 54] width 28 height 14
copy span "Cubanos"
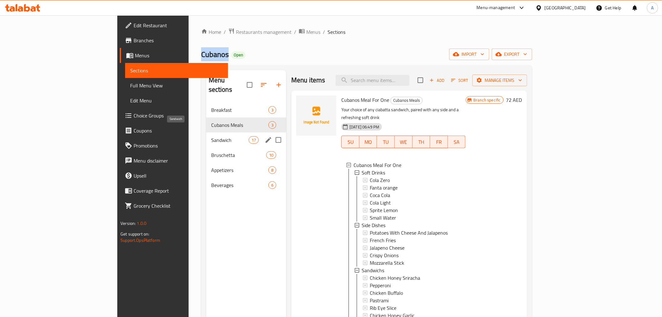
click at [211, 136] on span "Sandwich" at bounding box center [230, 140] width 38 height 8
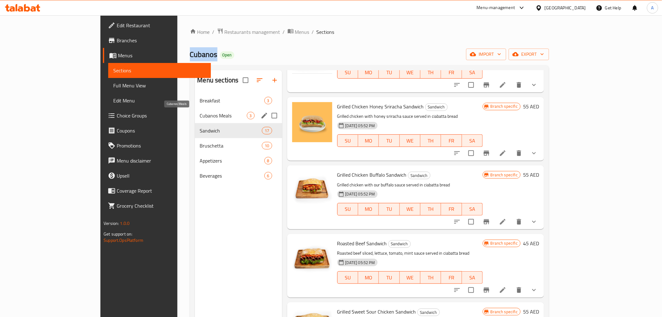
click at [200, 119] on span "Cubanos Meals" at bounding box center [223, 116] width 47 height 8
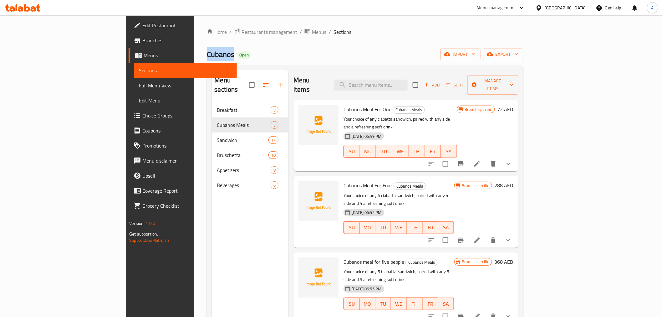
click at [207, 53] on span "⁠Cubanos" at bounding box center [221, 54] width 28 height 14
drag, startPoint x: 135, startPoint y: 53, endPoint x: 136, endPoint y: 48, distance: 5.6
click at [207, 48] on span "⁠Cubanos" at bounding box center [221, 54] width 28 height 14
drag, startPoint x: 387, startPoint y: 73, endPoint x: 392, endPoint y: 73, distance: 5.0
click at [392, 73] on div "Menu items Add Sort Manage items" at bounding box center [405, 85] width 225 height 30
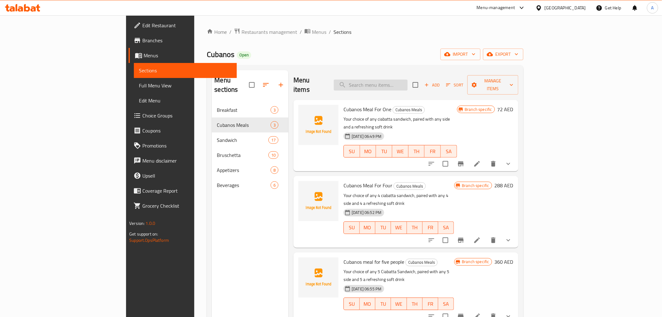
drag, startPoint x: 428, startPoint y: 80, endPoint x: 433, endPoint y: 82, distance: 5.2
click at [408, 81] on input "search" at bounding box center [371, 84] width 74 height 11
click at [408, 83] on input "search" at bounding box center [371, 84] width 74 height 11
paste input "Cubanos"
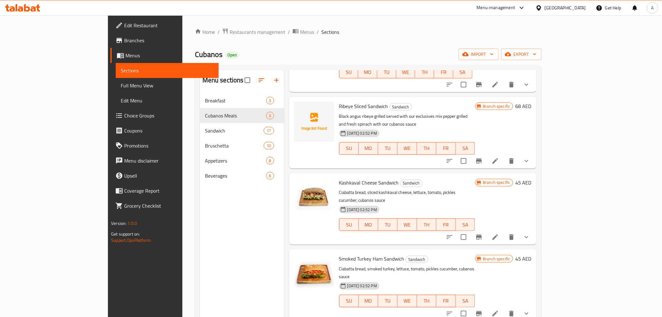
scroll to position [278, 0]
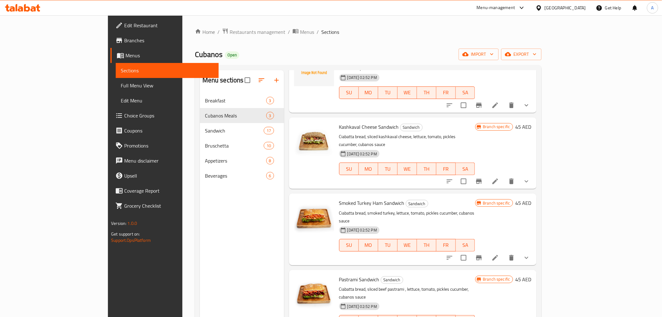
type input "Cubanos"
click at [475, 198] on h6 "Smoked [GEOGRAPHIC_DATA] Ham Sandwich Sandwich" at bounding box center [407, 202] width 136 height 9
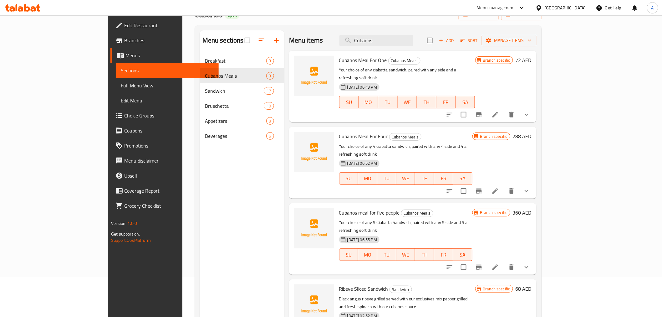
scroll to position [0, 0]
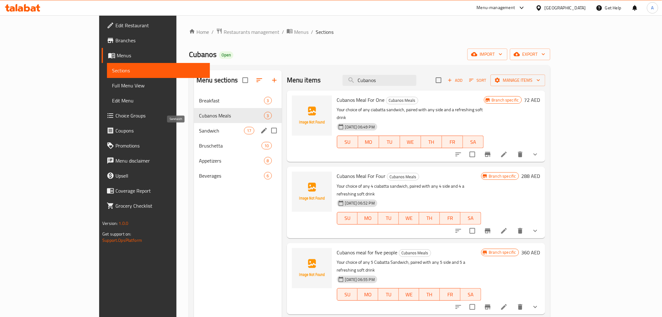
click at [199, 130] on span "Sandwich" at bounding box center [221, 131] width 45 height 8
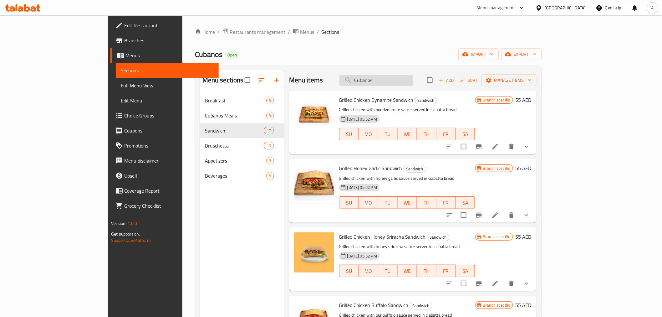
click at [396, 85] on div "Menu items Cubanos Add Sort Manage items" at bounding box center [412, 80] width 247 height 20
click at [396, 85] on input "Cubanos" at bounding box center [376, 80] width 74 height 11
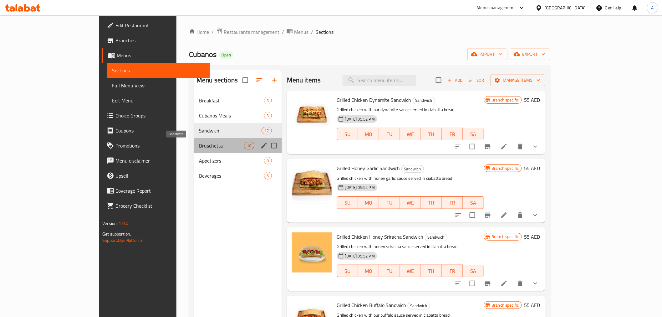
click at [199, 142] on span "Bruschetta" at bounding box center [221, 146] width 45 height 8
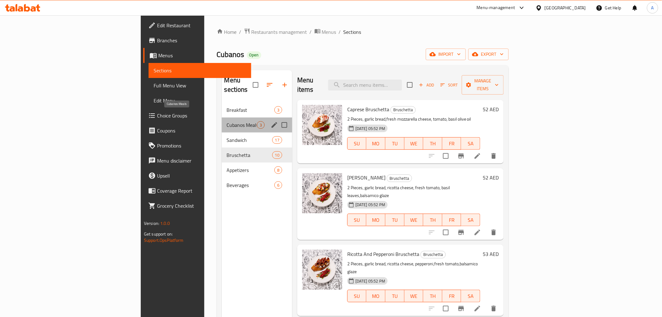
click at [227, 121] on span "Cubanos Meals" at bounding box center [242, 125] width 30 height 8
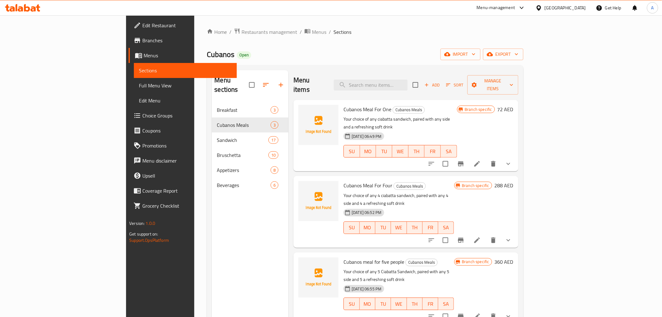
click at [207, 50] on span "⁠Cubanos" at bounding box center [221, 54] width 28 height 14
copy span "Cubanos"
click at [207, 54] on span "⁠Cubanos" at bounding box center [221, 54] width 28 height 14
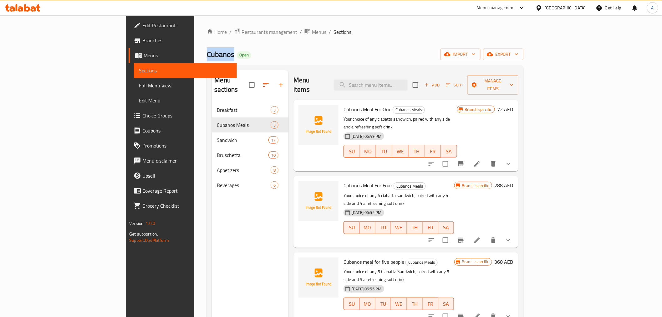
click at [512, 160] on icon "show more" at bounding box center [509, 164] width 8 height 8
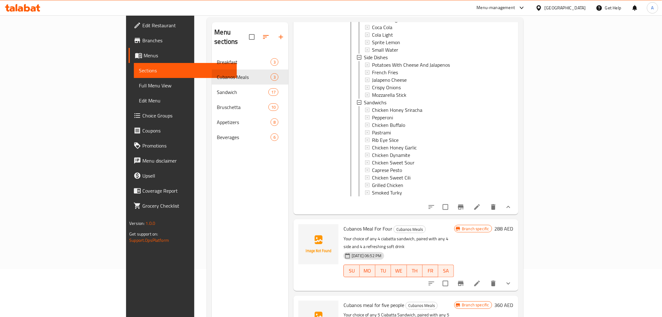
scroll to position [88, 0]
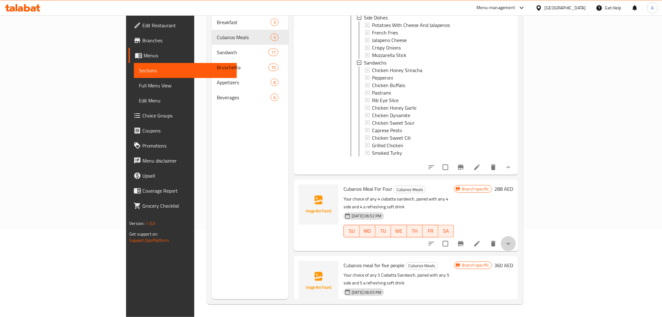
click at [516, 236] on button "show more" at bounding box center [508, 243] width 15 height 15
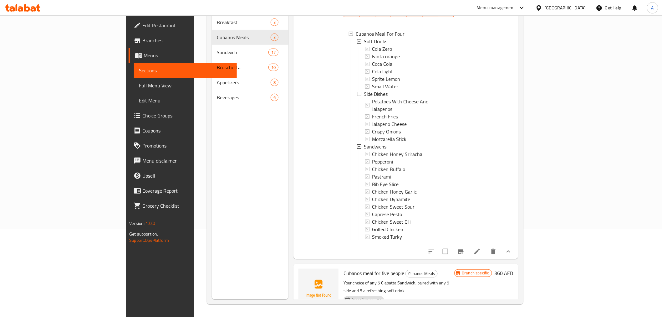
scroll to position [355, 0]
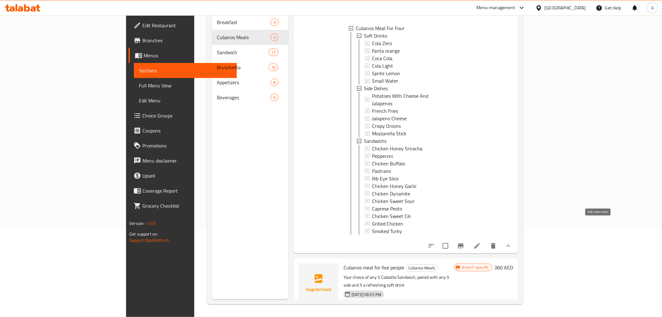
click at [486, 240] on li at bounding box center [477, 245] width 18 height 11
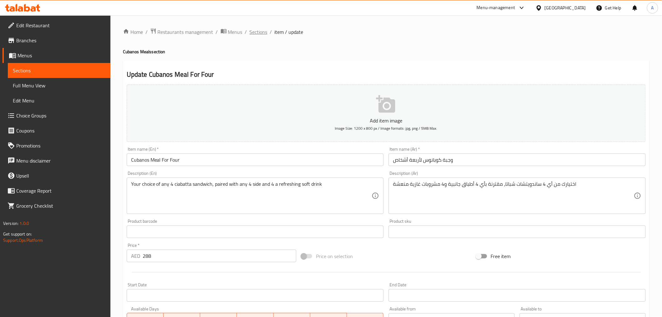
click at [258, 31] on span "Sections" at bounding box center [259, 32] width 18 height 8
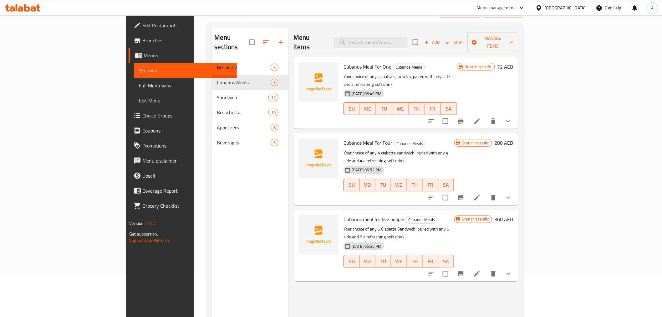
scroll to position [69, 0]
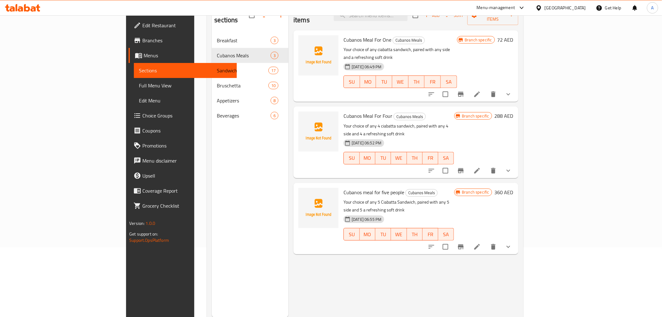
click at [518, 155] on div "Menu items Add Sort Manage items Cubanos Meal For One Cubanos Meals Your choice…" at bounding box center [403, 159] width 230 height 317
click at [516, 163] on button "show more" at bounding box center [508, 170] width 15 height 15
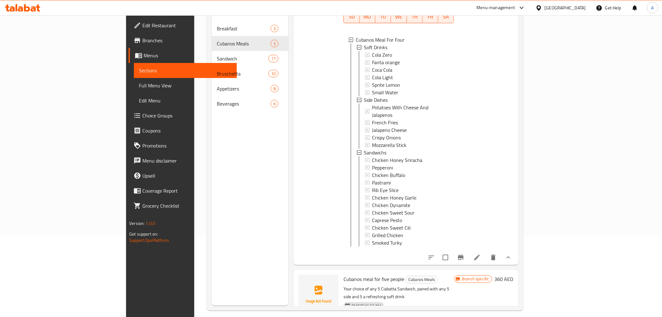
scroll to position [88, 0]
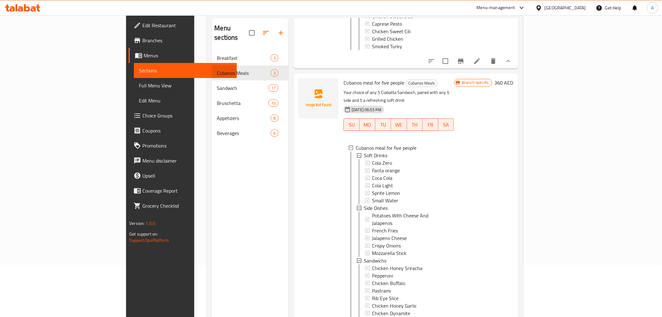
scroll to position [18, 0]
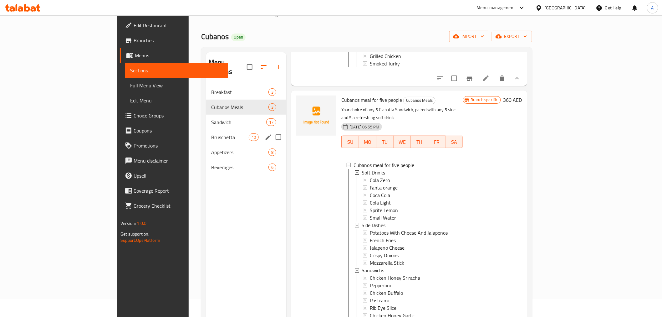
click at [211, 118] on span "Sandwich" at bounding box center [238, 122] width 55 height 8
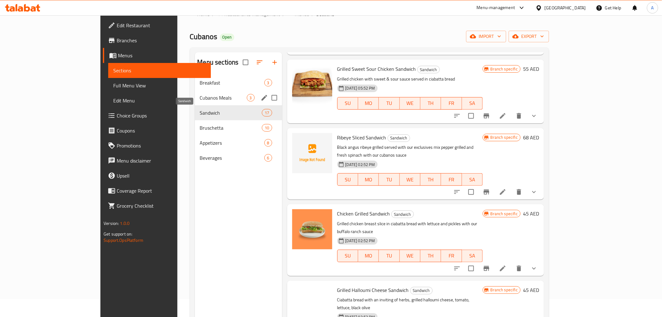
click at [195, 102] on div "Cubanos Meals 3" at bounding box center [238, 97] width 87 height 15
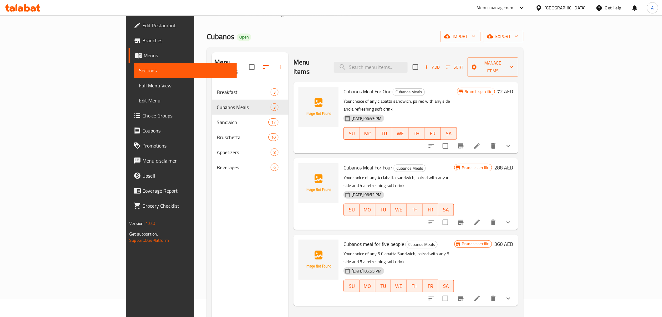
click at [512, 294] on icon "show more" at bounding box center [509, 298] width 8 height 8
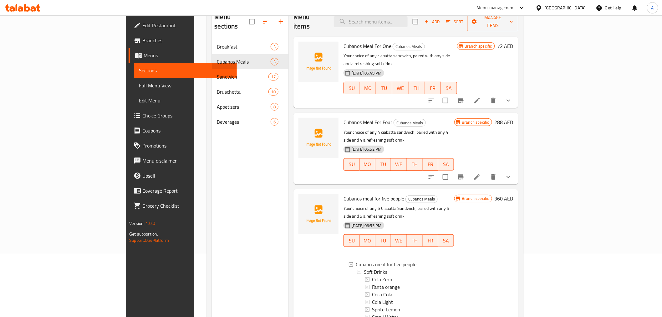
scroll to position [53, 0]
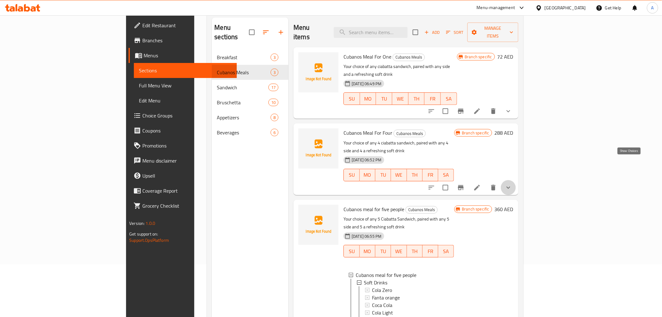
click at [512, 184] on icon "show more" at bounding box center [509, 188] width 8 height 8
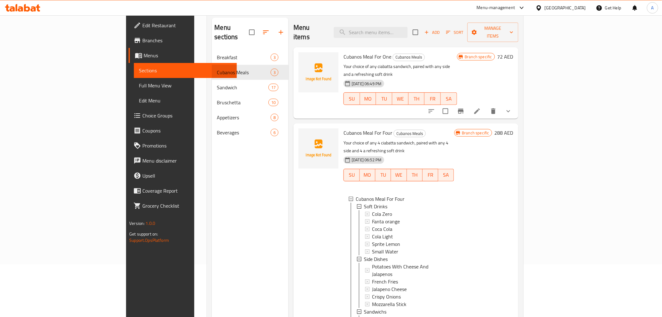
click at [364, 63] on p "Your choice of any ciabatta sandwich, paired with any side and a refreshing sof…" at bounding box center [399, 71] width 113 height 16
click at [516, 104] on button "show more" at bounding box center [508, 111] width 15 height 15
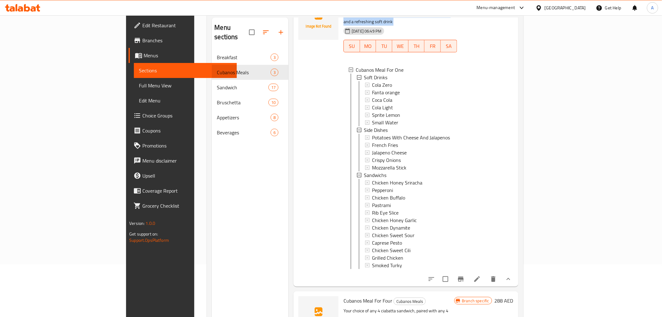
scroll to position [0, 0]
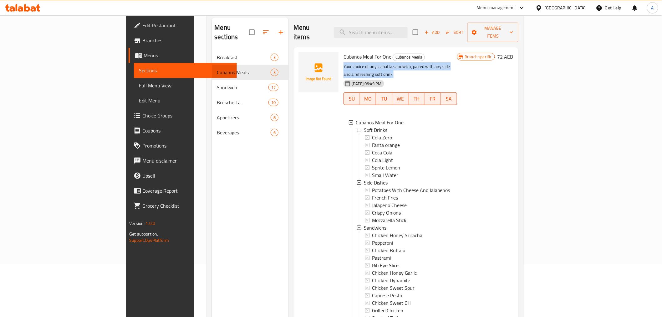
click at [436, 63] on p "Your choice of any ciabatta sandwich, paired with any side and a refreshing sof…" at bounding box center [399, 71] width 113 height 16
drag, startPoint x: 343, startPoint y: 59, endPoint x: 379, endPoint y: 60, distance: 35.7
click at [374, 61] on div "Cubanos Meal For One Cubanos Meals Your choice of any ciabatta sandwich, paired…" at bounding box center [400, 193] width 118 height 287
click at [401, 63] on p "Your choice of any ciabatta sandwich, paired with any side and a refreshing sof…" at bounding box center [399, 71] width 113 height 16
click at [406, 63] on p "Your choice of any ciabatta sandwich, paired with any side and a refreshing sof…" at bounding box center [399, 71] width 113 height 16
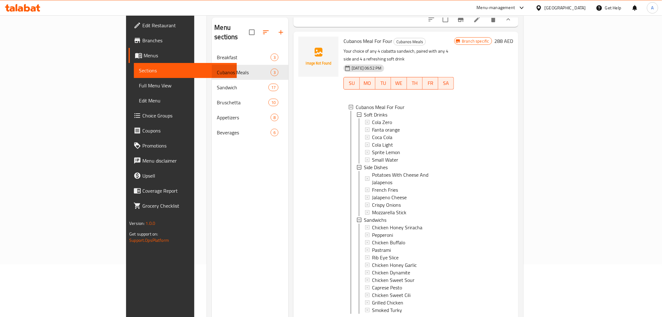
scroll to position [313, 0]
drag, startPoint x: 336, startPoint y: 37, endPoint x: 356, endPoint y: 37, distance: 20.3
click at [356, 46] on p "Your choice of any 4 ciabatta sandwich, paired with any 4 side and 4 a refreshi…" at bounding box center [398, 54] width 110 height 16
click at [364, 46] on p "Your choice of any 4 ciabatta sandwich, paired with any 4 side and 4 a refreshi…" at bounding box center [398, 54] width 110 height 16
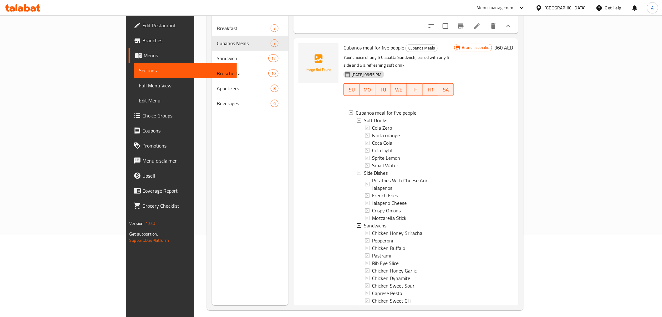
scroll to position [88, 0]
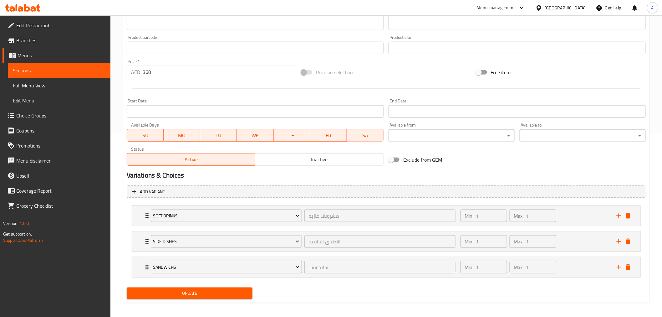
scroll to position [186, 0]
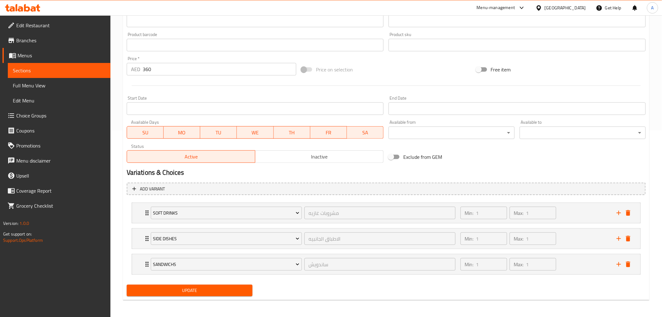
click at [48, 117] on span "Choice Groups" at bounding box center [60, 116] width 89 height 8
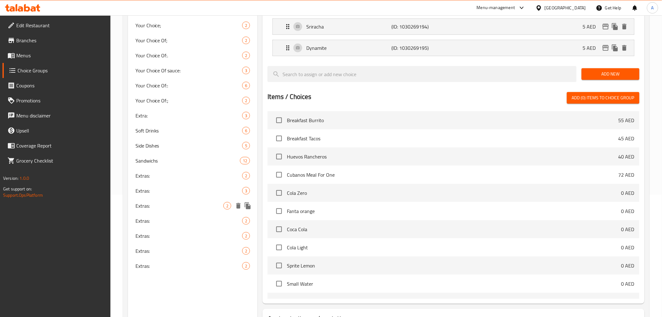
scroll to position [68, 0]
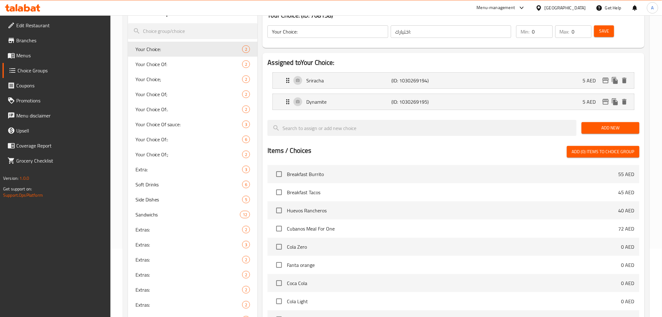
click at [26, 57] on span "Menus" at bounding box center [60, 56] width 89 height 8
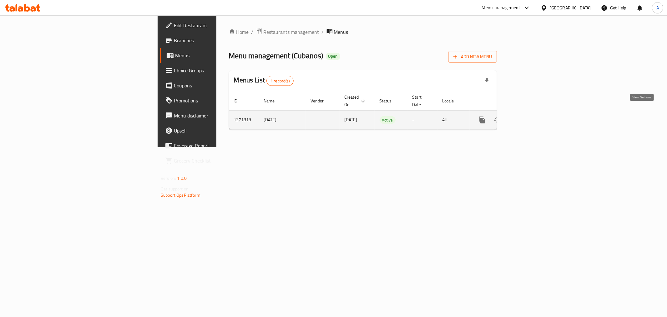
click at [535, 112] on link "enhanced table" at bounding box center [527, 119] width 15 height 15
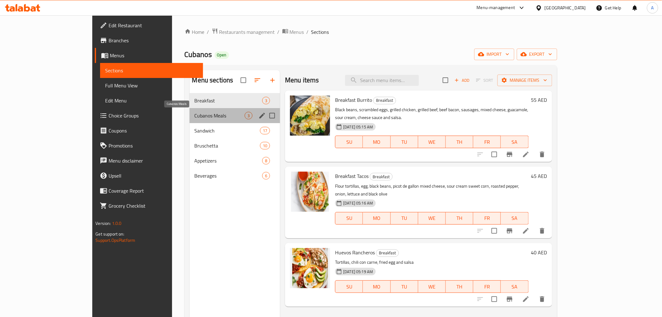
click at [195, 112] on span "Cubanos Meals" at bounding box center [220, 116] width 50 height 8
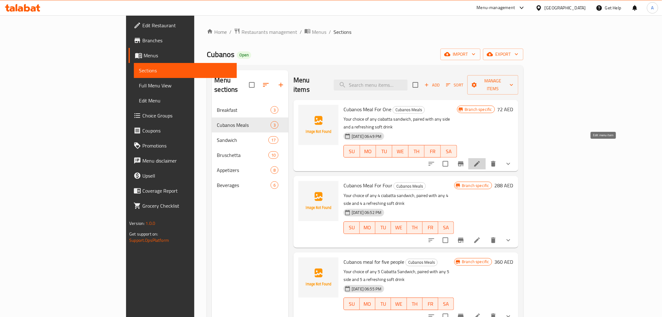
click at [480, 161] on icon at bounding box center [477, 164] width 6 height 6
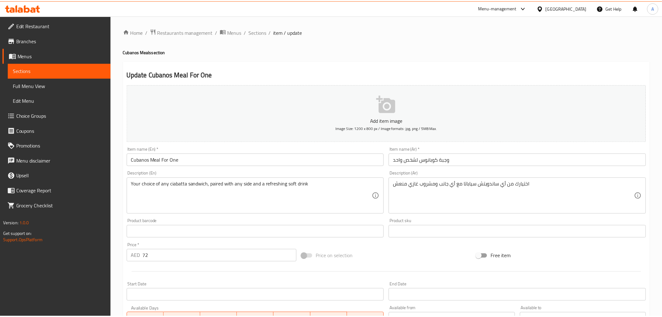
scroll to position [174, 0]
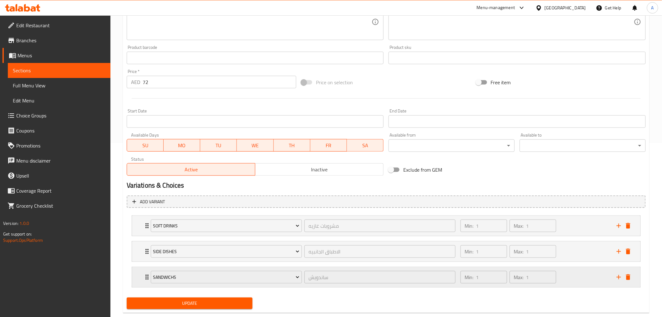
click at [140, 270] on div "Sandwichs ساندويش ​ Min: 1 ​ Max: 1 ​" at bounding box center [386, 277] width 508 height 20
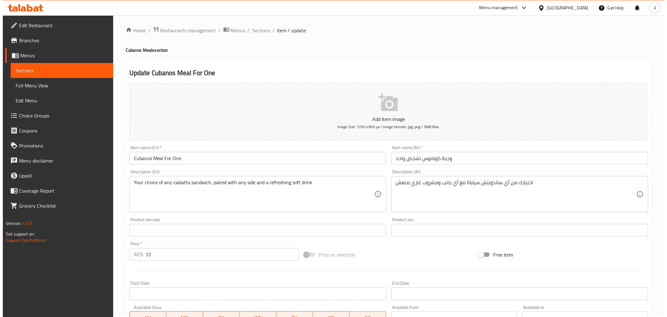
scroll to position [0, 0]
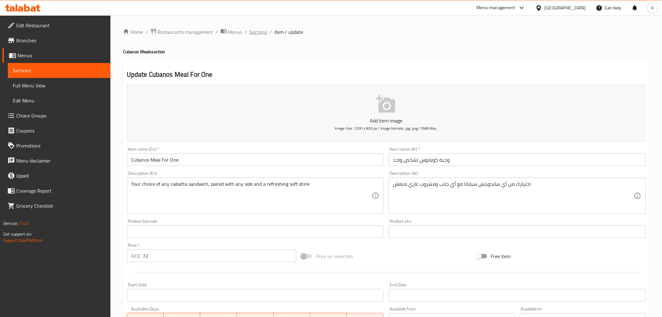
click at [252, 29] on span "Sections" at bounding box center [259, 32] width 18 height 8
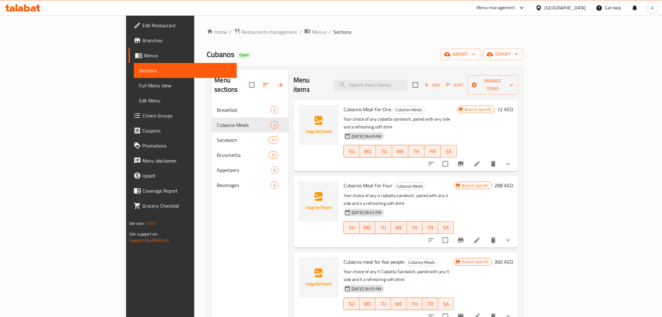
click at [516, 232] on div at bounding box center [470, 239] width 92 height 15
click at [486, 234] on li at bounding box center [477, 239] width 18 height 11
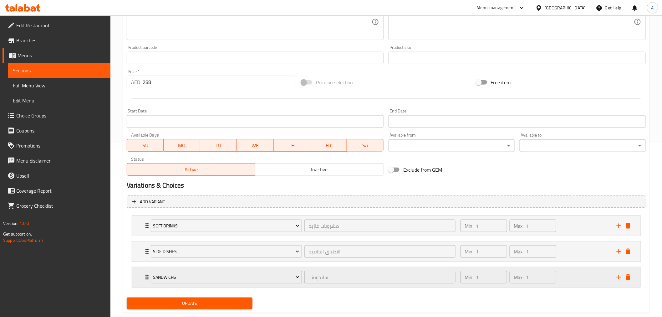
scroll to position [186, 0]
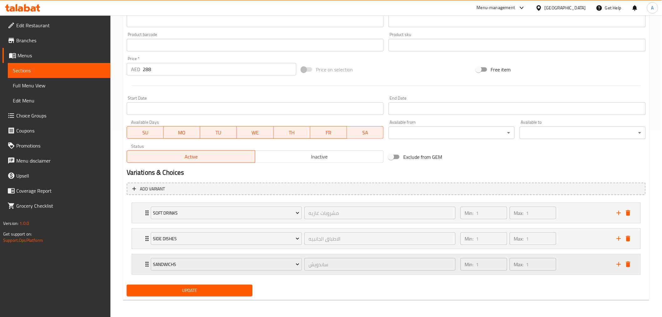
click at [136, 262] on div "Sandwichs ساندويش ​ Min: 1 ​ Max: 1 ​" at bounding box center [386, 264] width 508 height 20
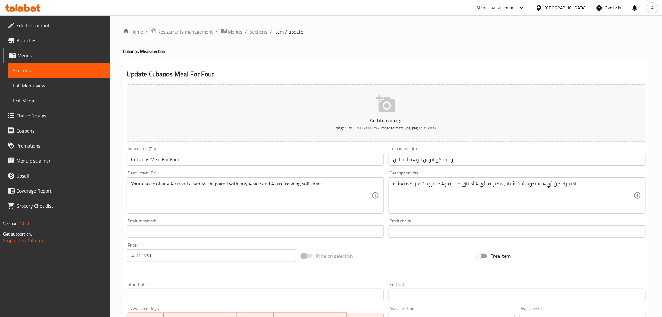
scroll to position [0, 0]
click at [260, 30] on span "Sections" at bounding box center [259, 32] width 18 height 8
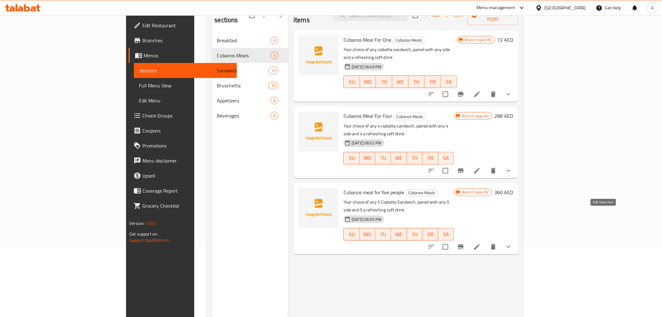
click at [481, 243] on icon at bounding box center [477, 247] width 8 height 8
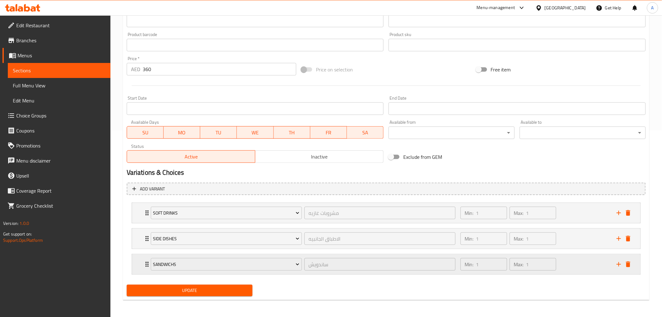
click at [140, 263] on div "Sandwichs ساندويش ​ Min: 1 ​ Max: 1 ​" at bounding box center [386, 264] width 508 height 20
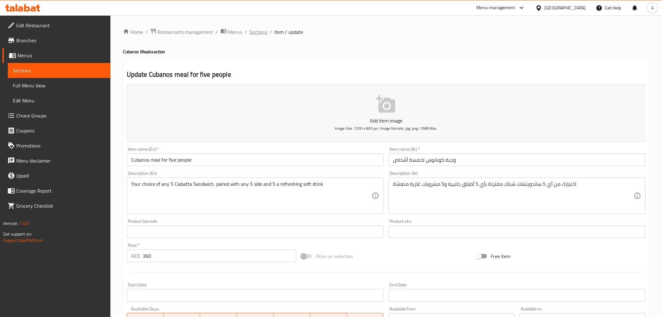
click at [258, 31] on span "Sections" at bounding box center [259, 32] width 18 height 8
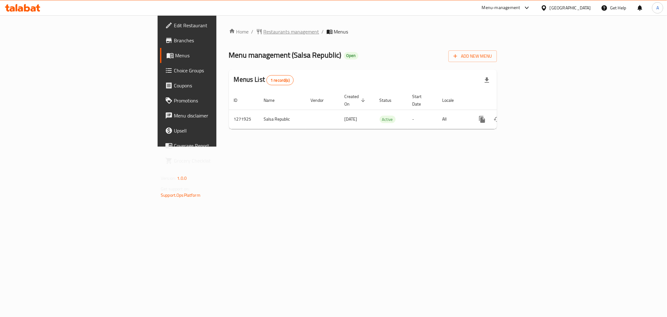
click at [264, 31] on span "Restaurants management" at bounding box center [292, 32] width 56 height 8
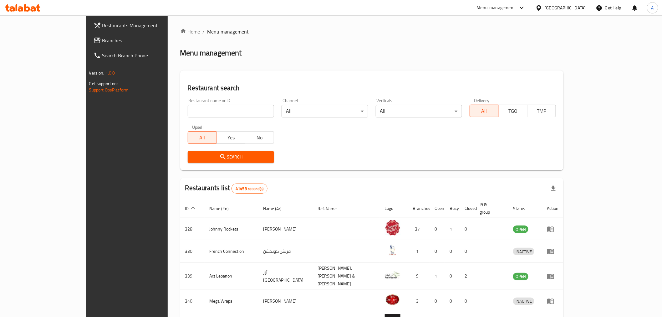
click at [184, 118] on div "Restaurant name or ID Restaurant name or ID" at bounding box center [231, 107] width 94 height 27
click at [188, 114] on input "search" at bounding box center [231, 111] width 86 height 13
paste input "[PERSON_NAME]"
type input "[PERSON_NAME]"
click button "Search" at bounding box center [231, 157] width 86 height 12
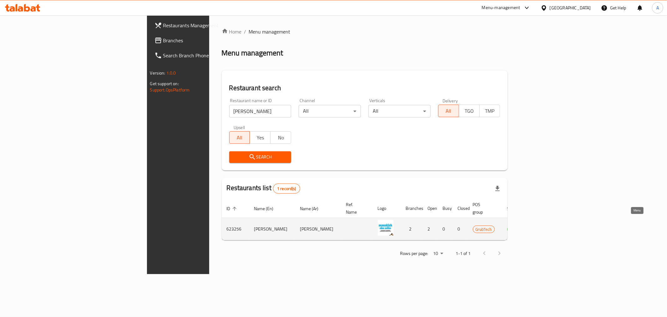
click at [552, 225] on link "enhanced table" at bounding box center [546, 229] width 12 height 8
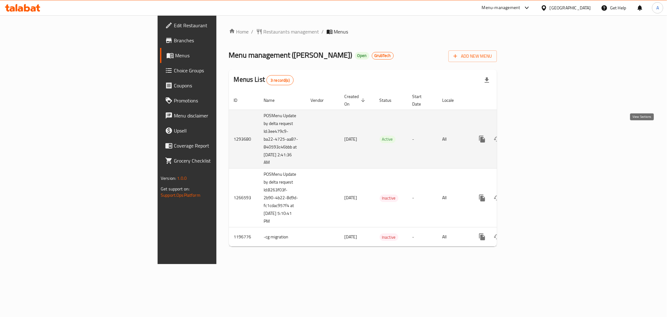
click at [535, 131] on link "enhanced table" at bounding box center [527, 138] width 15 height 15
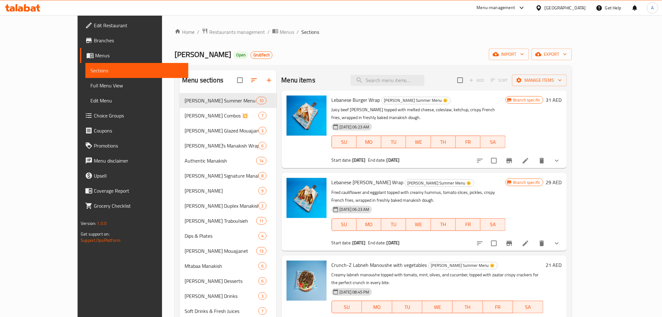
click at [517, 153] on button "Branch-specific-item" at bounding box center [509, 160] width 15 height 15
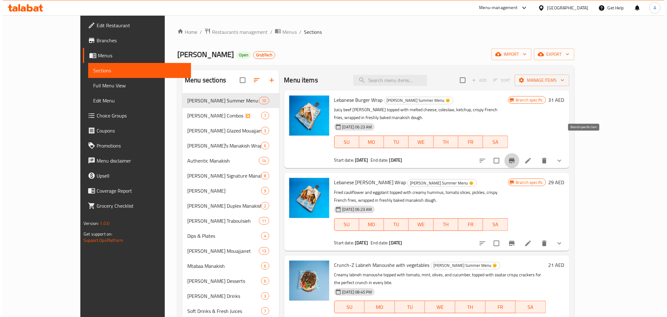
scroll to position [104, 0]
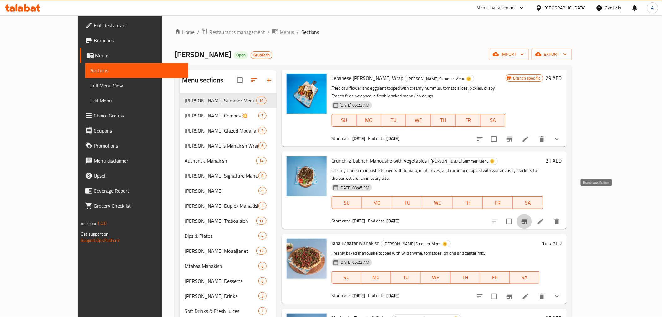
click at [527, 219] on icon "Branch-specific-item" at bounding box center [524, 221] width 6 height 5
drag, startPoint x: 176, startPoint y: 193, endPoint x: 238, endPoint y: 205, distance: 62.4
click at [185, 193] on span "[PERSON_NAME]" at bounding box center [222, 191] width 74 height 8
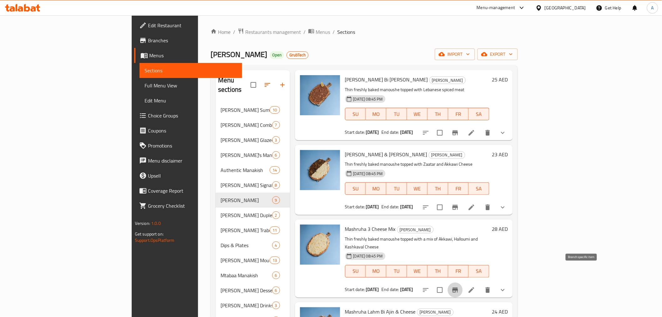
click at [459, 286] on icon "Branch-specific-item" at bounding box center [455, 290] width 8 height 8
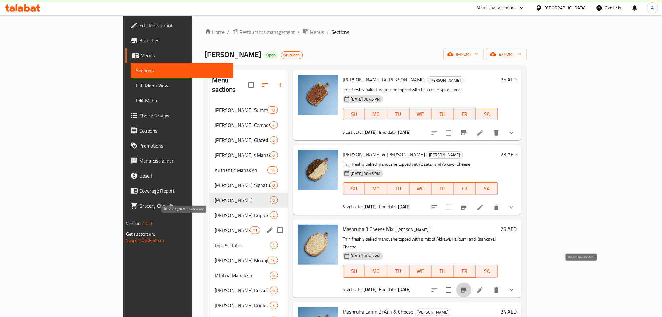
drag, startPoint x: 170, startPoint y: 217, endPoint x: 178, endPoint y: 219, distance: 7.5
click at [215, 226] on span "[PERSON_NAME] Traboulsieh" at bounding box center [232, 230] width 35 height 8
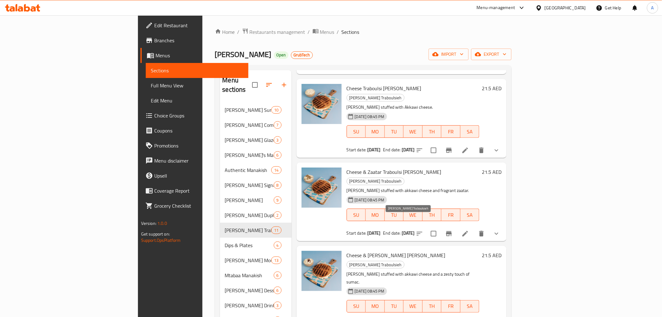
click at [320, 33] on span "Menus" at bounding box center [327, 32] width 14 height 8
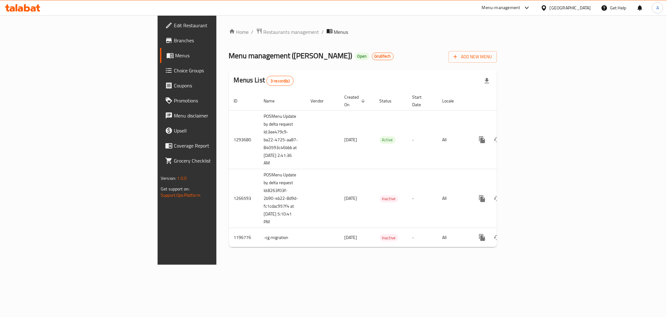
click at [229, 53] on span "Menu management ( [PERSON_NAME] )" at bounding box center [291, 55] width 124 height 14
click at [229, 56] on span "Menu management ( [PERSON_NAME] )" at bounding box center [291, 55] width 124 height 14
drag, startPoint x: 203, startPoint y: 56, endPoint x: 240, endPoint y: 55, distance: 37.2
click at [240, 55] on span "Menu management ( [PERSON_NAME] )" at bounding box center [291, 55] width 124 height 14
copy span "[PERSON_NAME]"
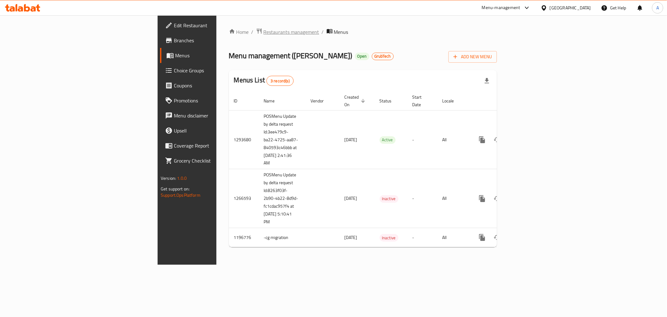
click at [264, 33] on span "Restaurants management" at bounding box center [292, 32] width 56 height 8
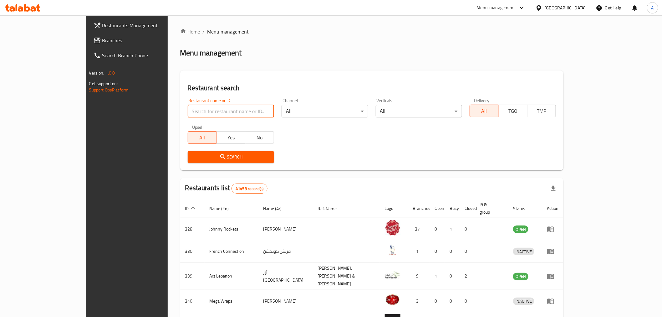
drag, startPoint x: 172, startPoint y: 113, endPoint x: 173, endPoint y: 109, distance: 4.2
click at [188, 111] on input "search" at bounding box center [231, 111] width 86 height 13
paste input "[PERSON_NAME]"
type input "[PERSON_NAME]"
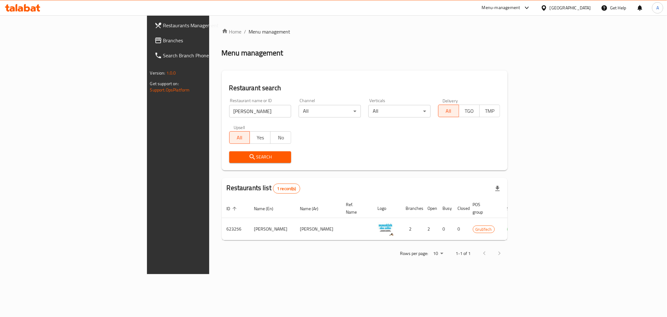
click at [15, 7] on icon at bounding box center [22, 8] width 35 height 8
